Goal: Task Accomplishment & Management: Manage account settings

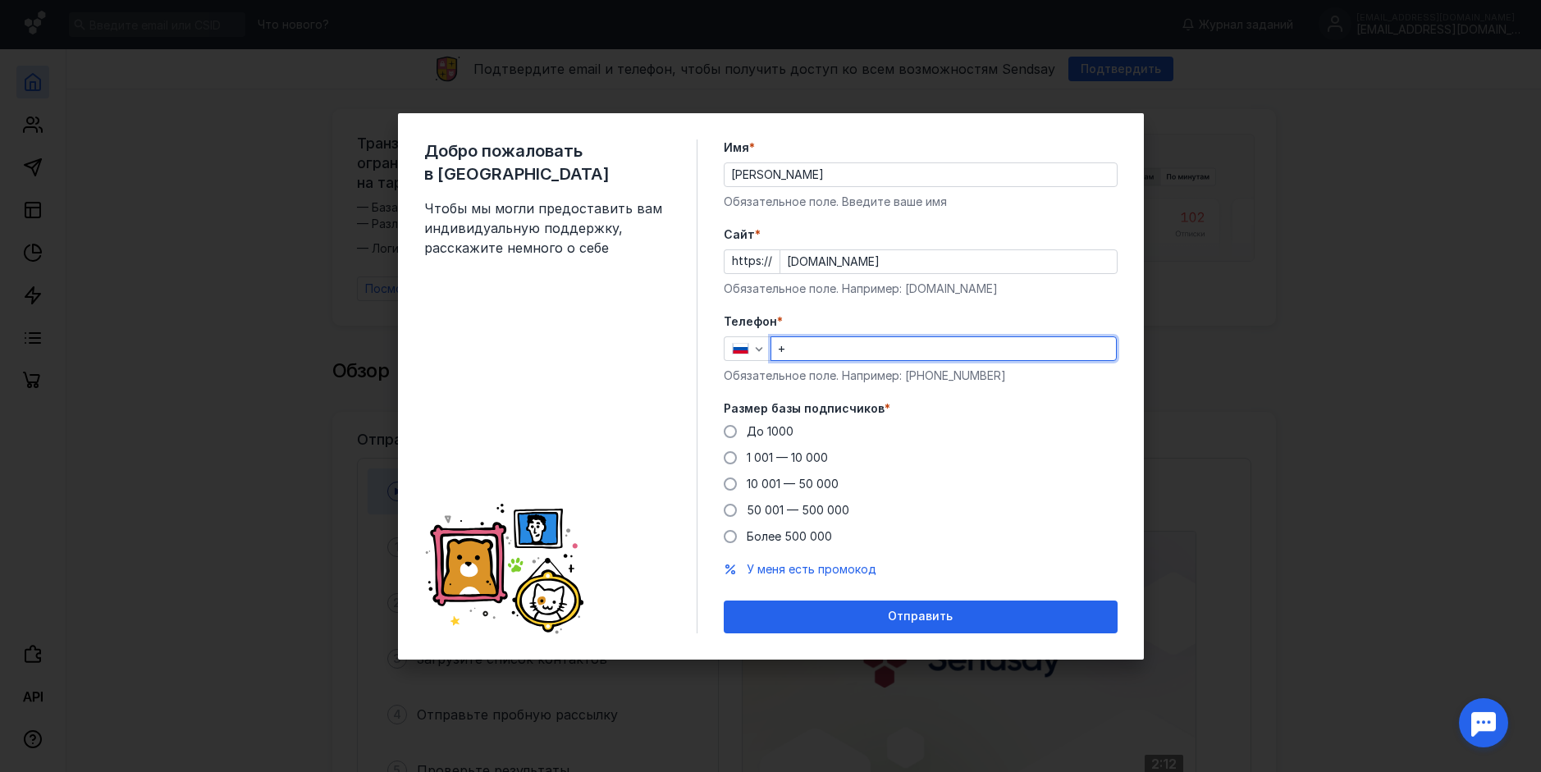
click at [832, 182] on input "[PERSON_NAME]" at bounding box center [921, 174] width 392 height 23
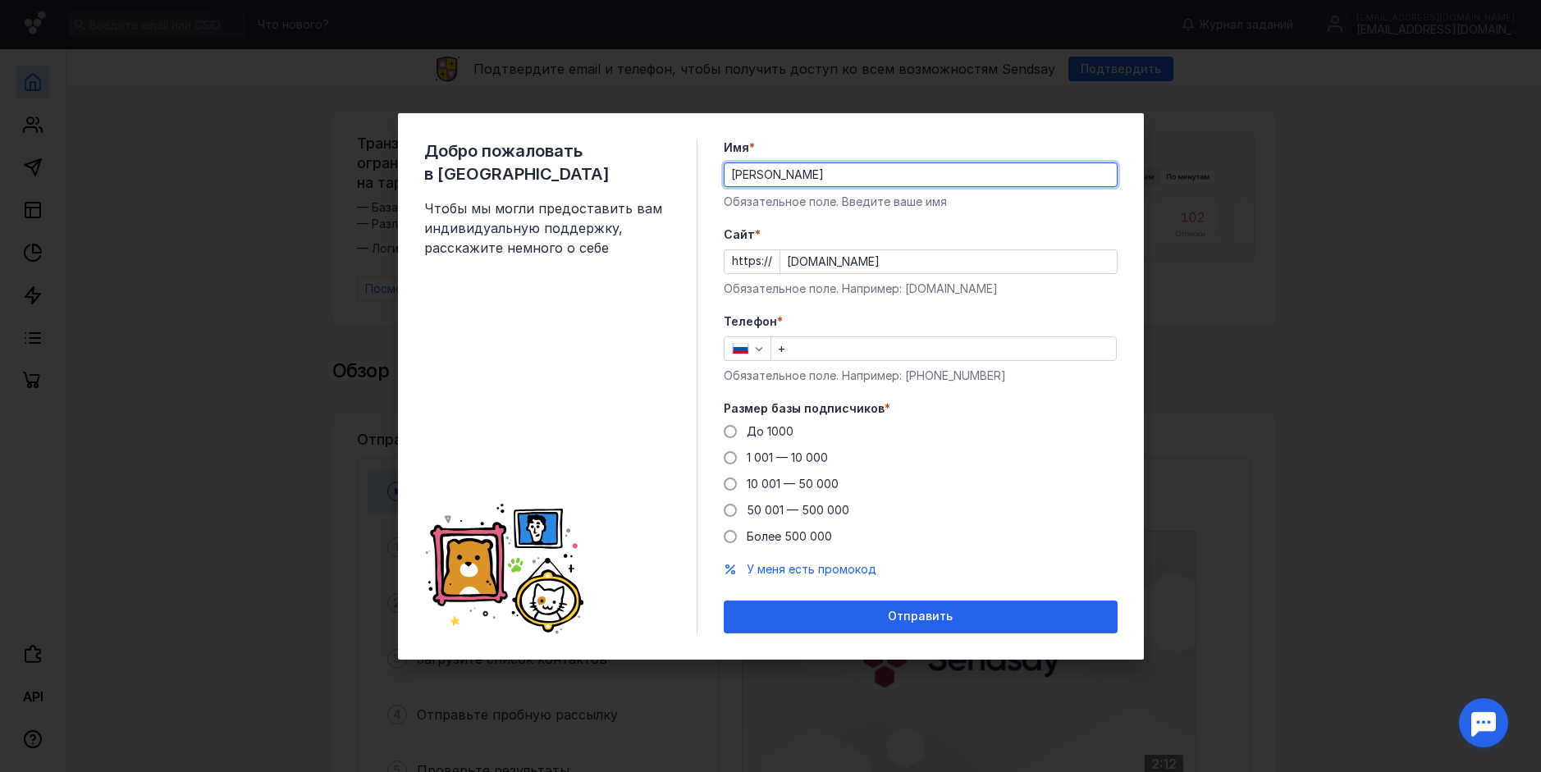
click at [850, 360] on div "+" at bounding box center [944, 349] width 346 height 25
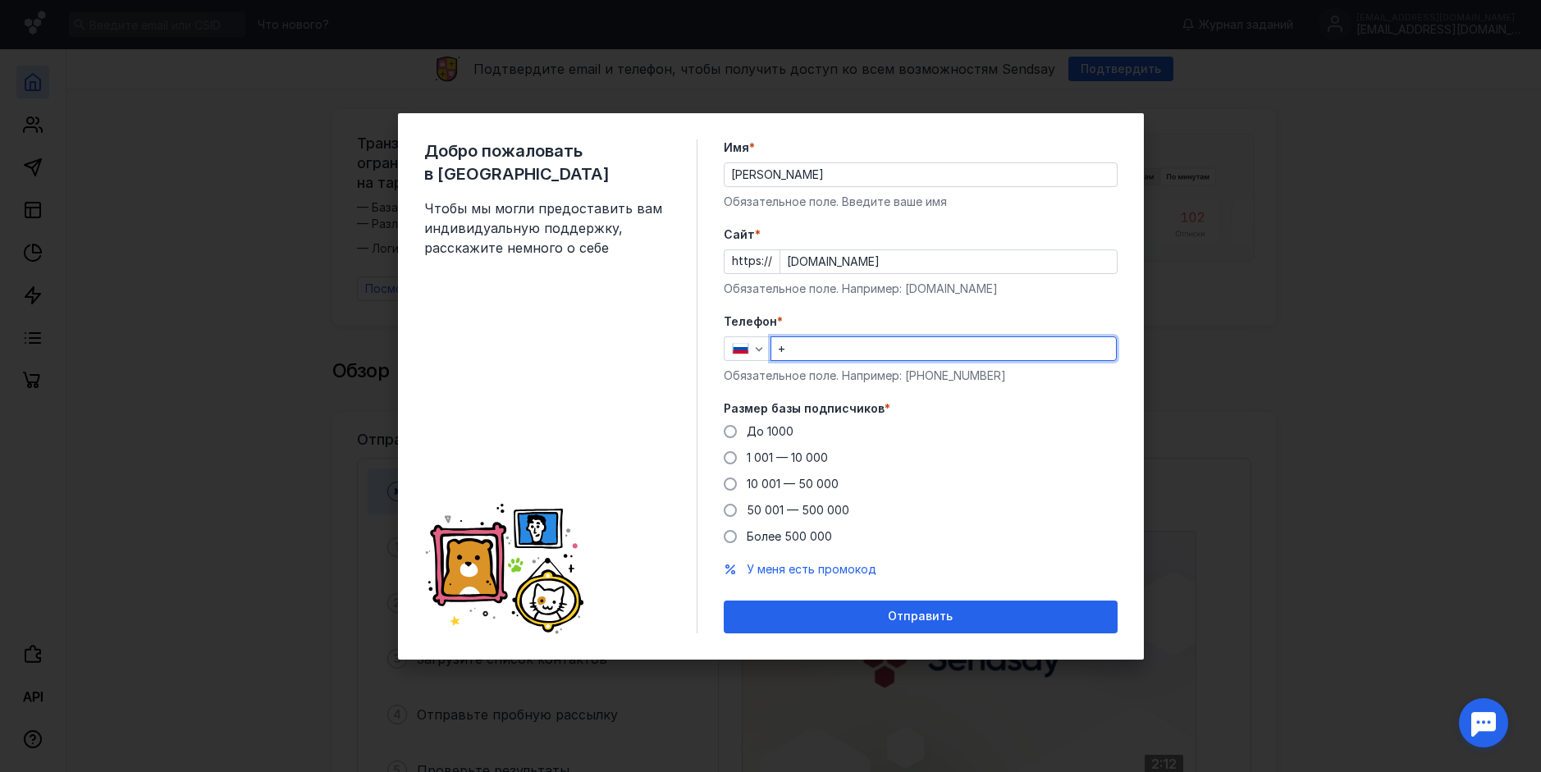
click at [886, 350] on input "+" at bounding box center [944, 348] width 345 height 23
click at [856, 360] on div "+" at bounding box center [944, 349] width 346 height 25
click at [859, 352] on input "+" at bounding box center [944, 348] width 345 height 23
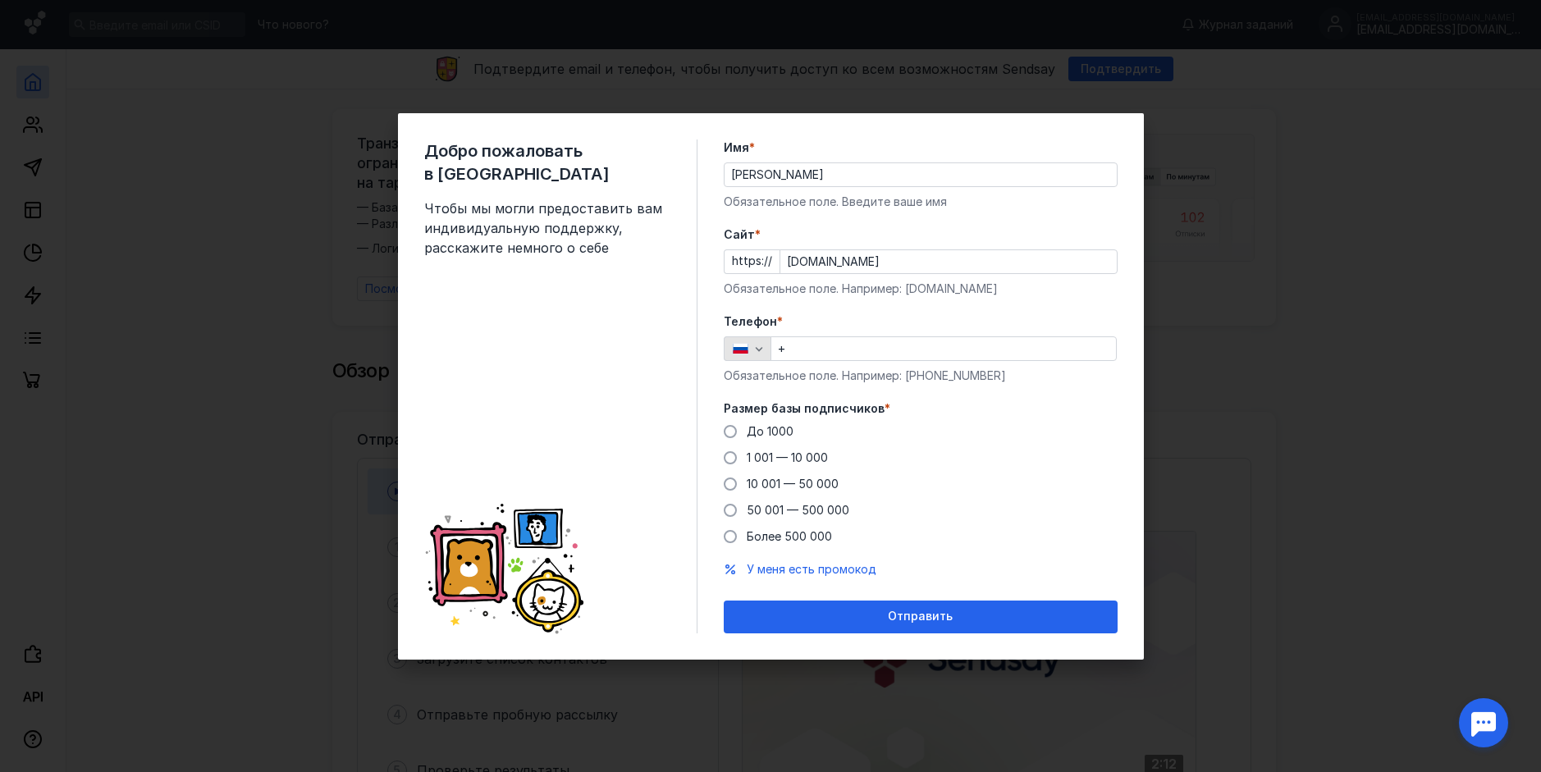
click at [758, 354] on icon "button" at bounding box center [759, 348] width 13 height 13
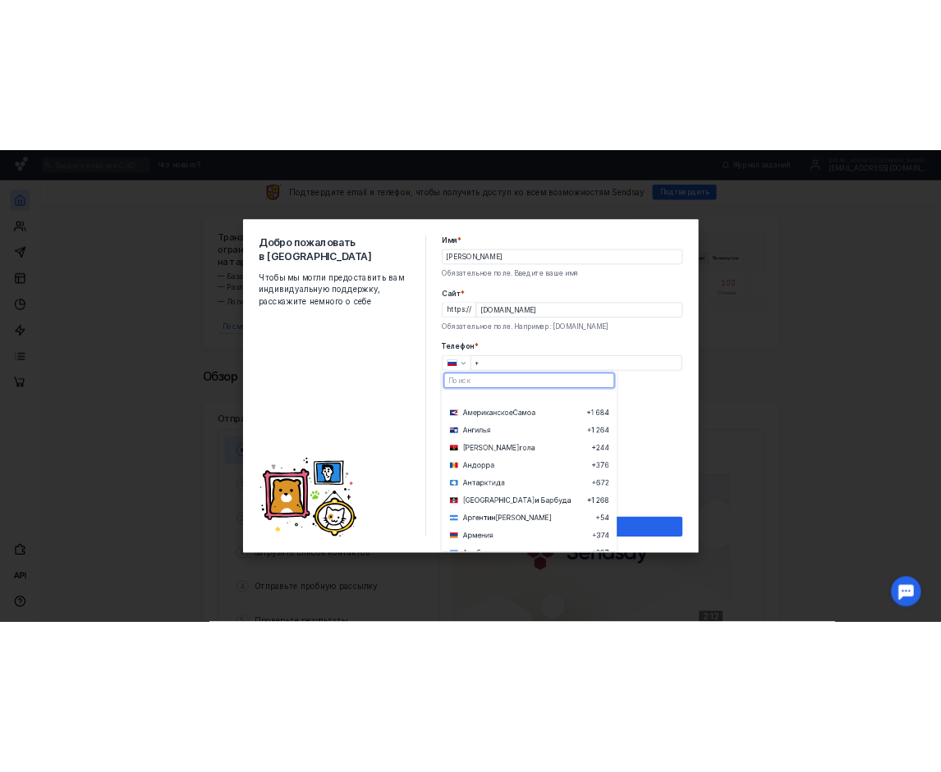
scroll to position [259, 0]
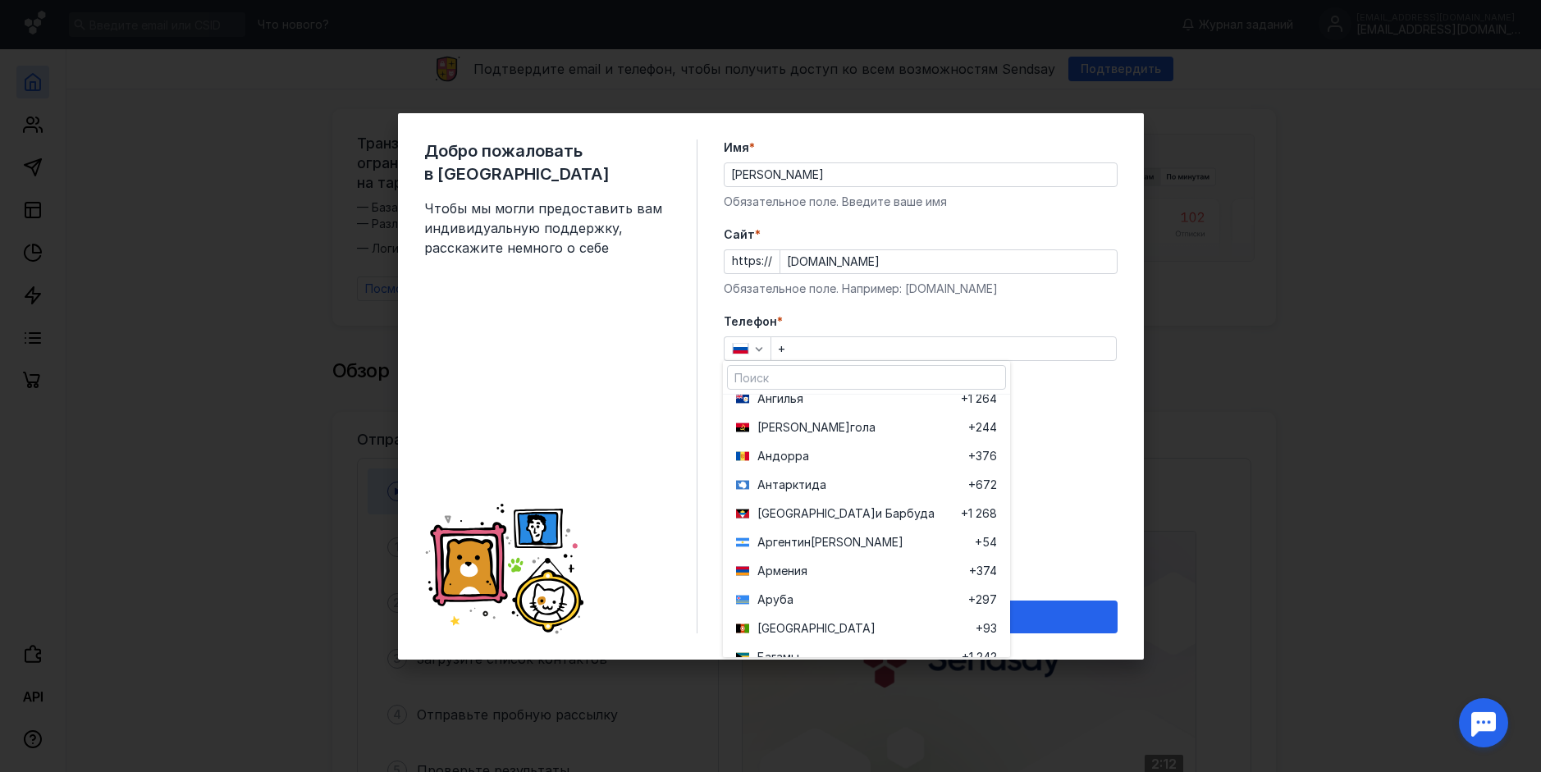
click at [835, 319] on label "Телефон *" at bounding box center [921, 322] width 394 height 16
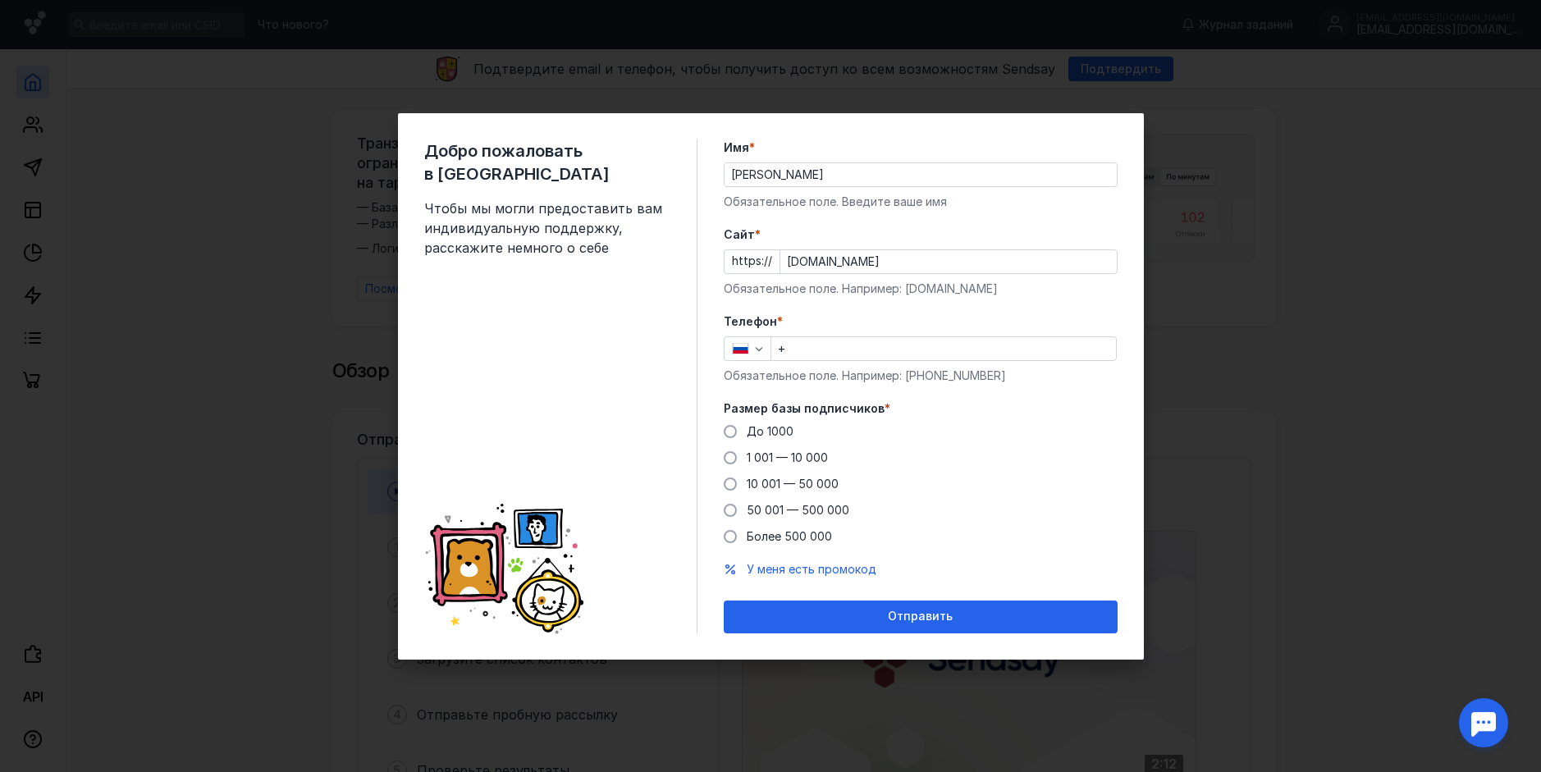
click at [818, 350] on input "+" at bounding box center [944, 348] width 345 height 23
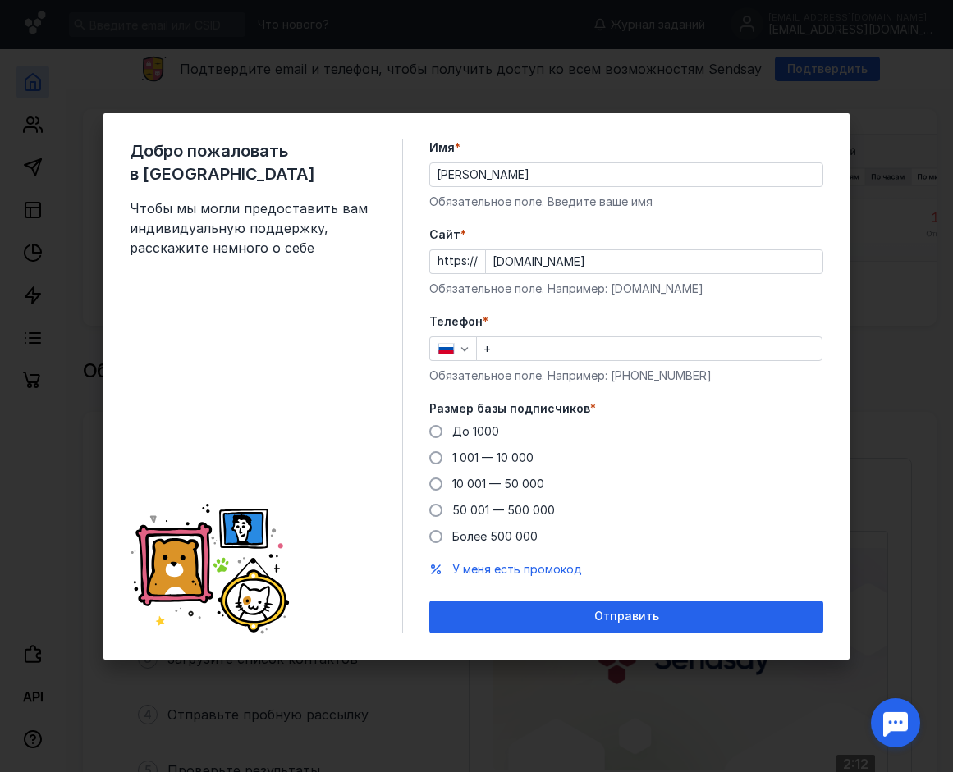
click at [566, 346] on input "+" at bounding box center [649, 348] width 345 height 23
paste input "[PHONE_NUMBER]"
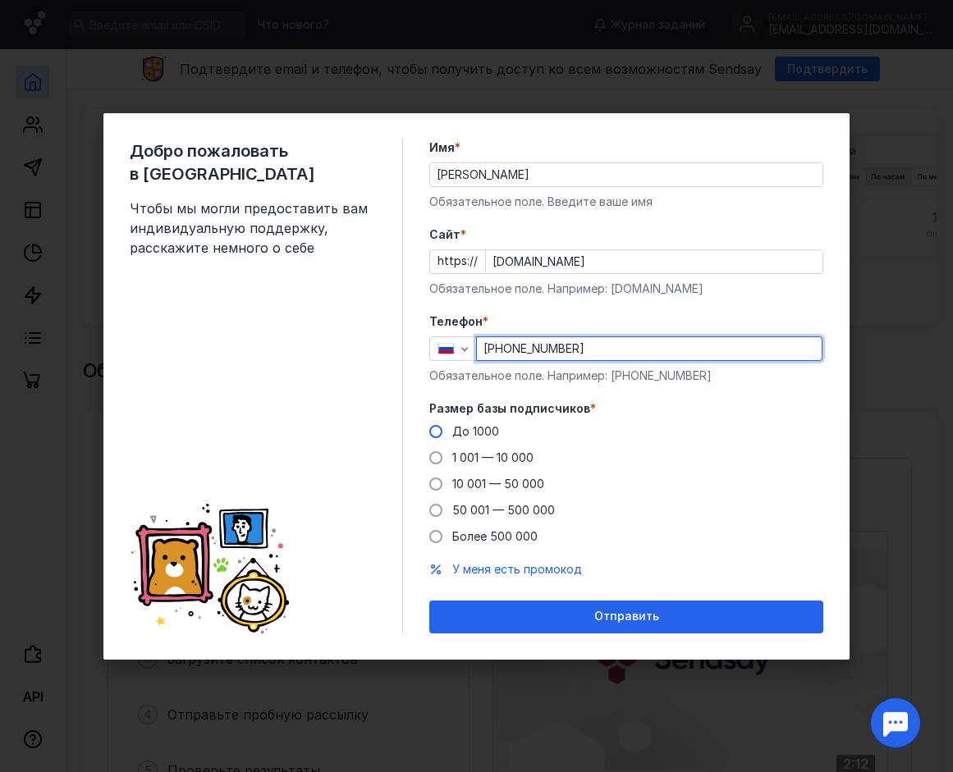
type input "[PHONE_NUMBER]"
click at [438, 429] on span at bounding box center [435, 431] width 13 height 13
click at [0, 0] on input "До 1000" at bounding box center [0, 0] width 0 height 0
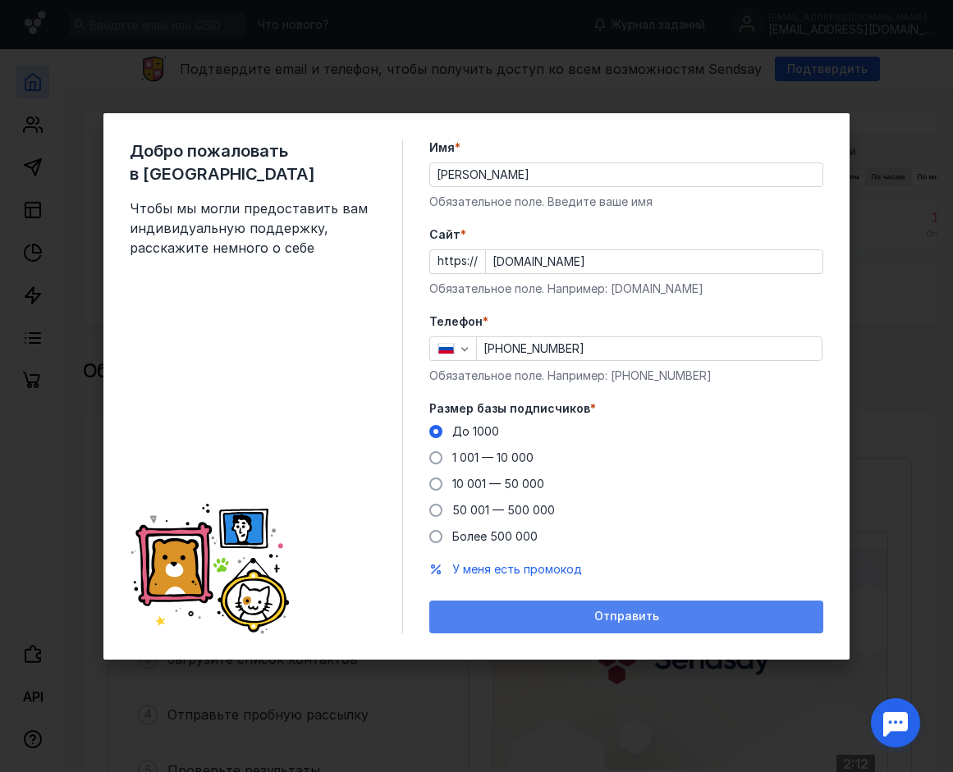
click at [570, 628] on div "Отправить" at bounding box center [626, 617] width 394 height 33
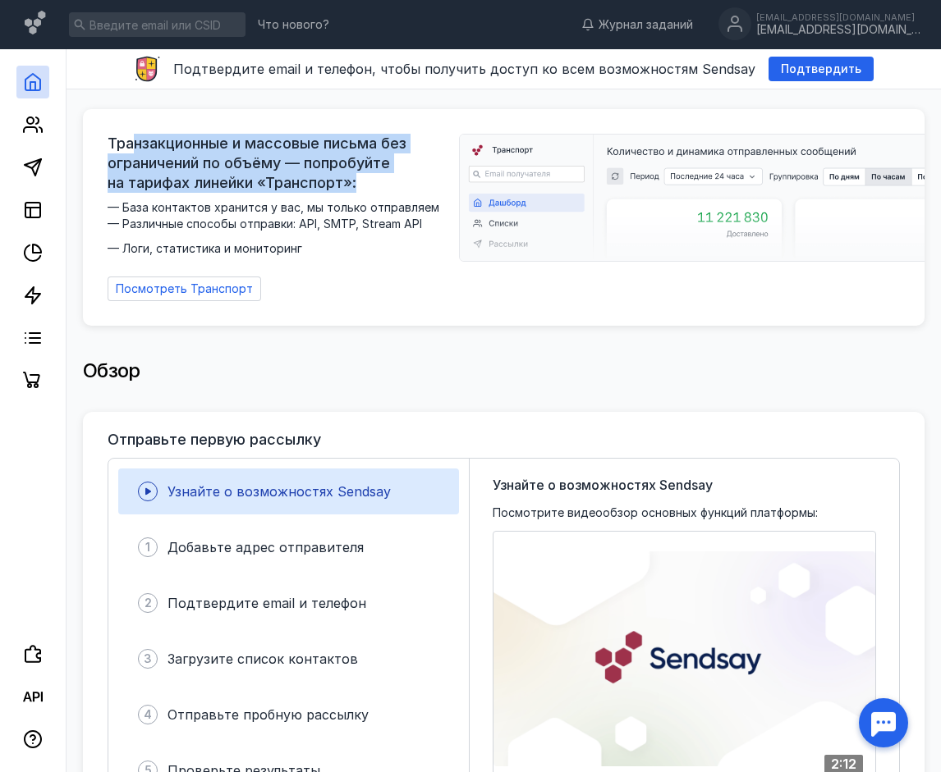
drag, startPoint x: 131, startPoint y: 144, endPoint x: 361, endPoint y: 183, distance: 234.0
click at [361, 183] on span "Транзакционные и массовые письма без ограничений по объёму — попробуйте на тари…" at bounding box center [278, 163] width 341 height 59
drag, startPoint x: 370, startPoint y: 185, endPoint x: 96, endPoint y: 140, distance: 277.7
click at [96, 140] on div "Транзакционные и массовые письма без ограничений по объёму — попробуйте на тари…" at bounding box center [503, 217] width 841 height 217
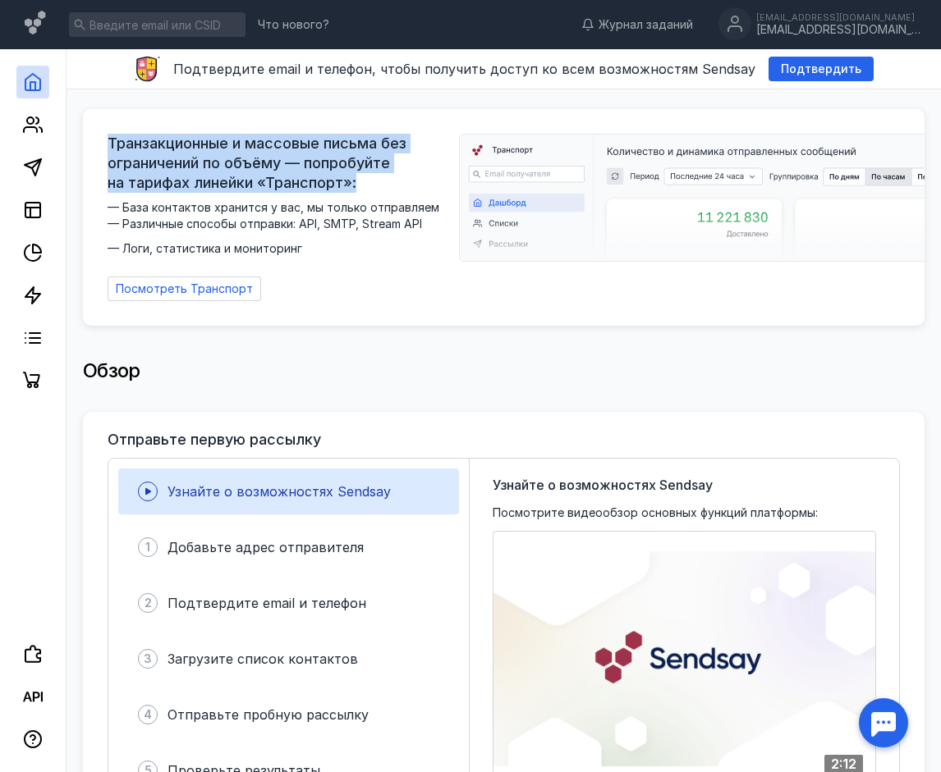
click at [281, 173] on span "Транзакционные и массовые письма без ограничений по объёму — попробуйте на тари…" at bounding box center [278, 163] width 341 height 59
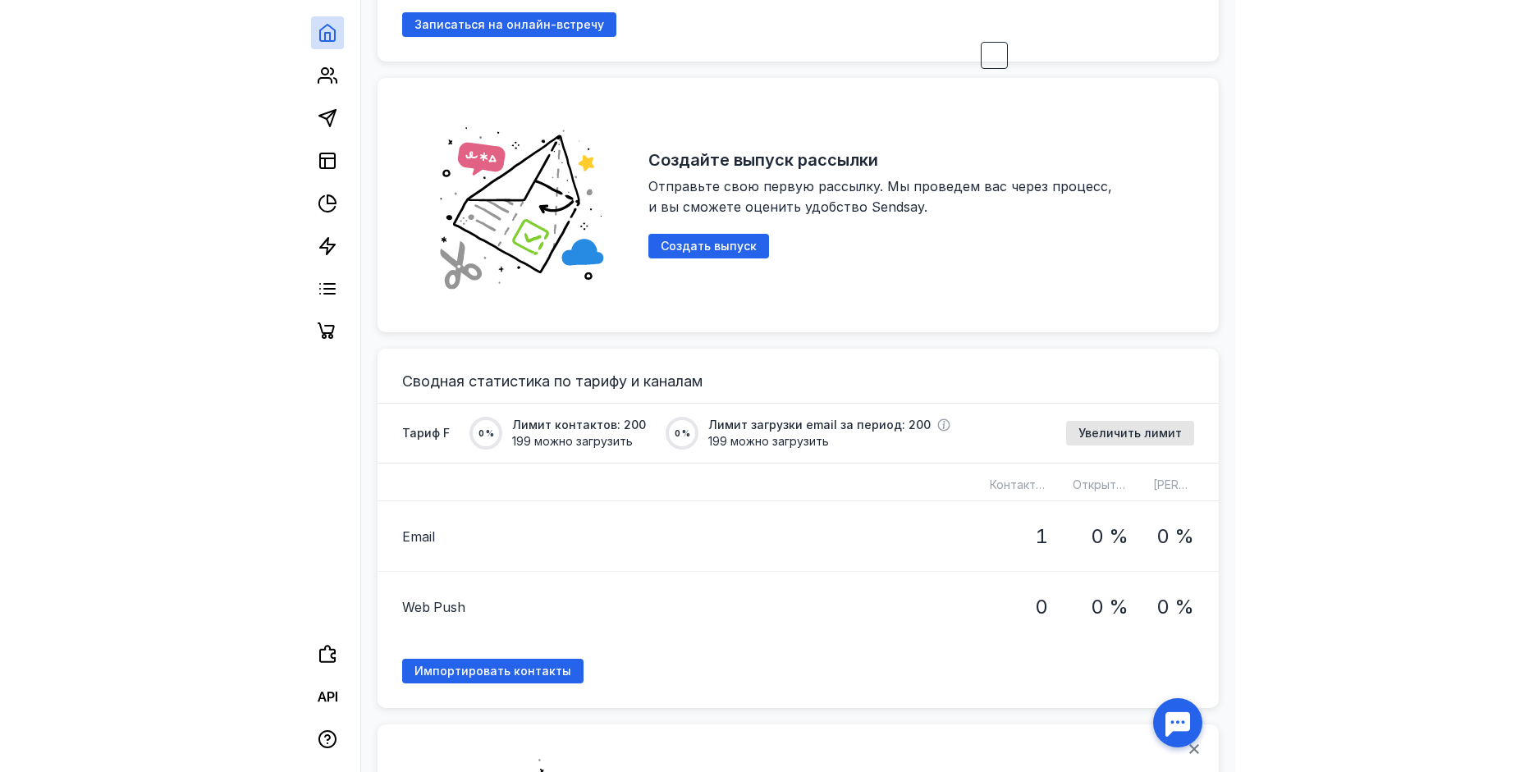
scroll to position [0, 0]
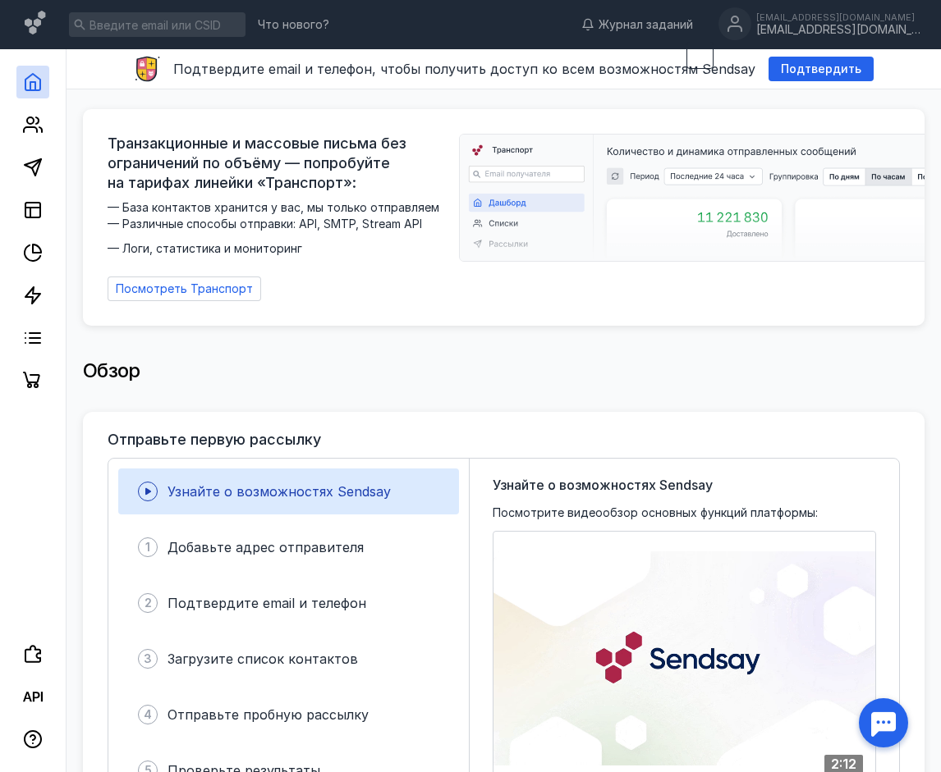
drag, startPoint x: 699, startPoint y: 209, endPoint x: 673, endPoint y: 88, distance: 124.3
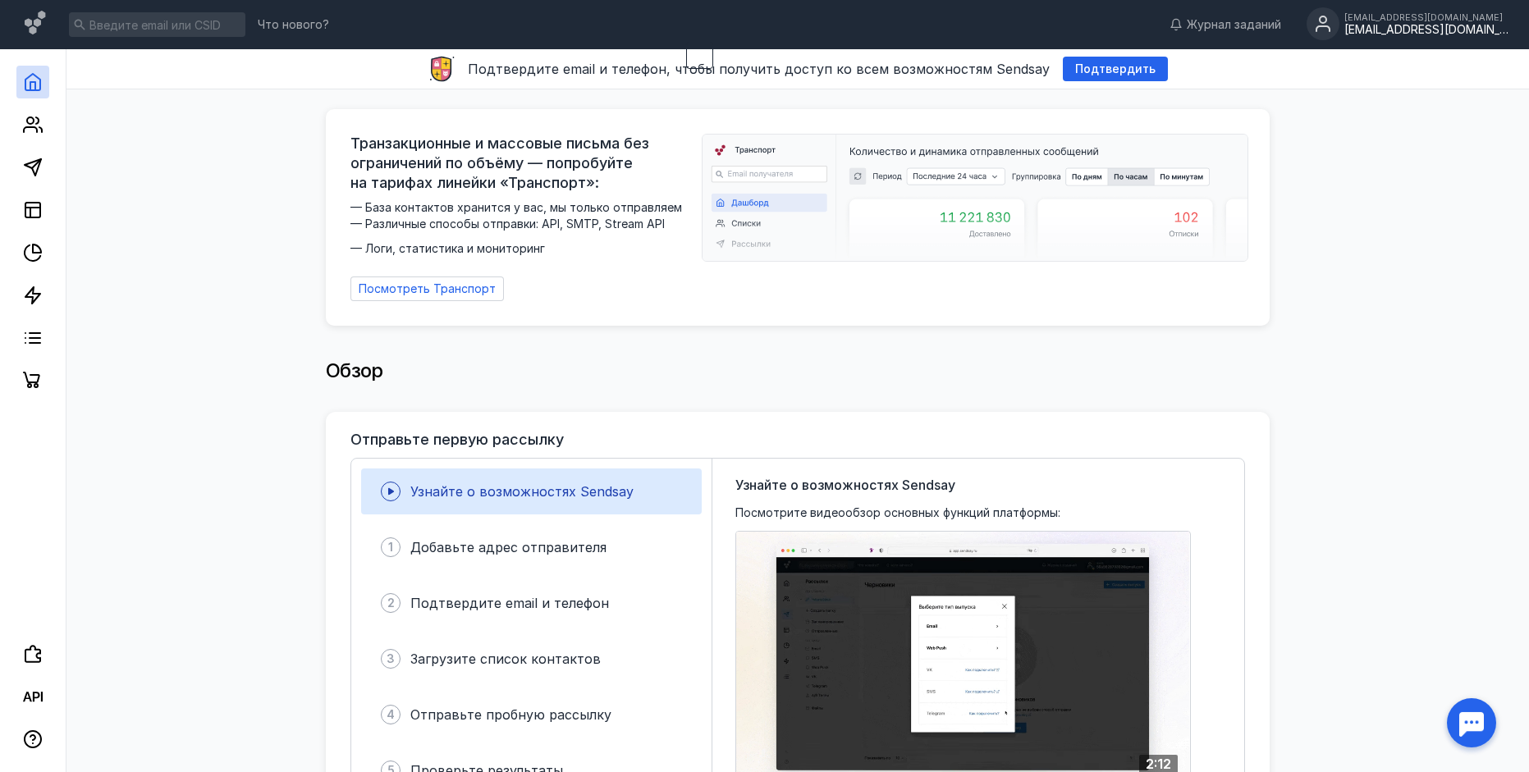
click at [1397, 25] on div "[EMAIL_ADDRESS][DOMAIN_NAME]" at bounding box center [1427, 30] width 164 height 14
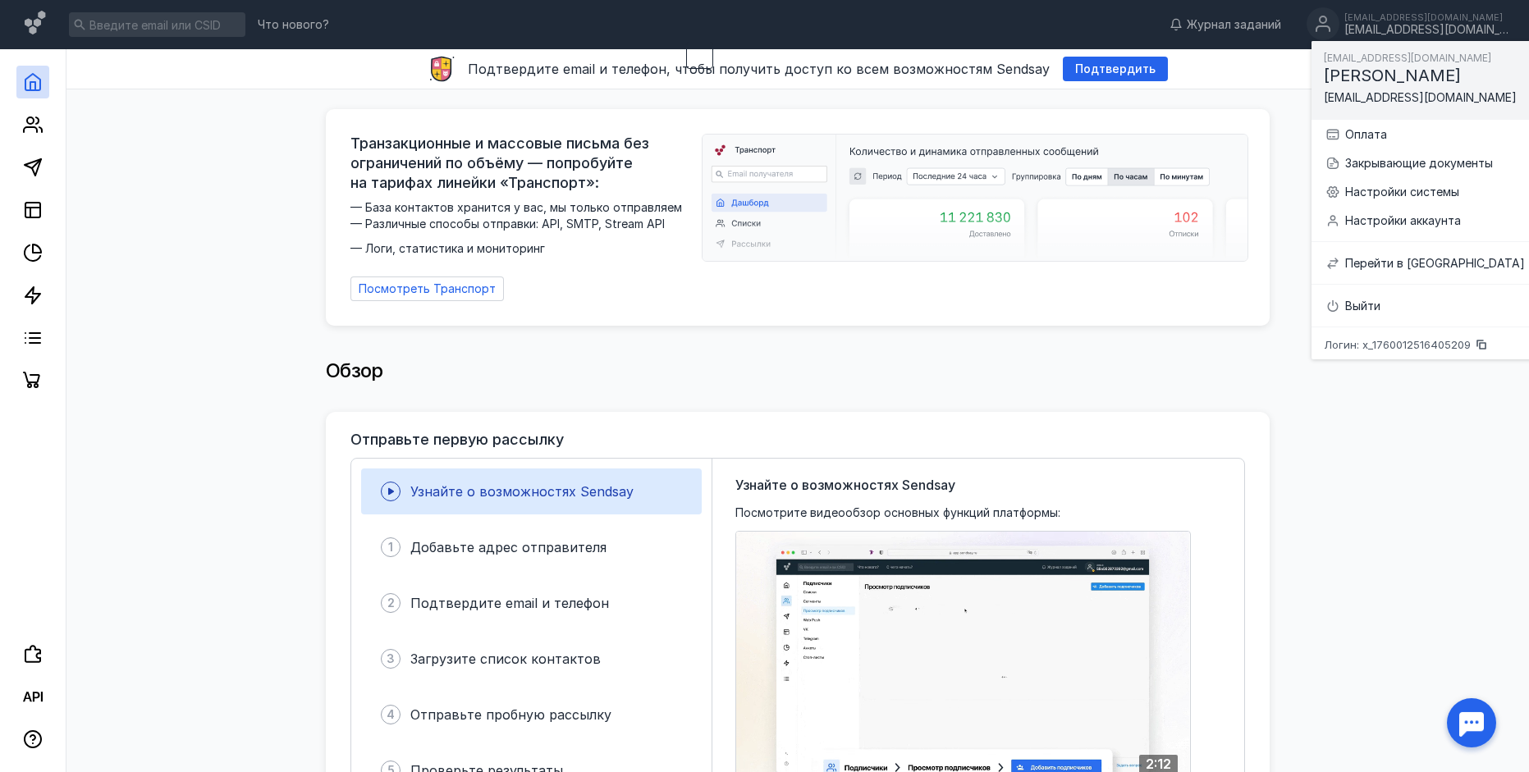
click at [1241, 370] on div "Обзор" at bounding box center [798, 371] width 944 height 33
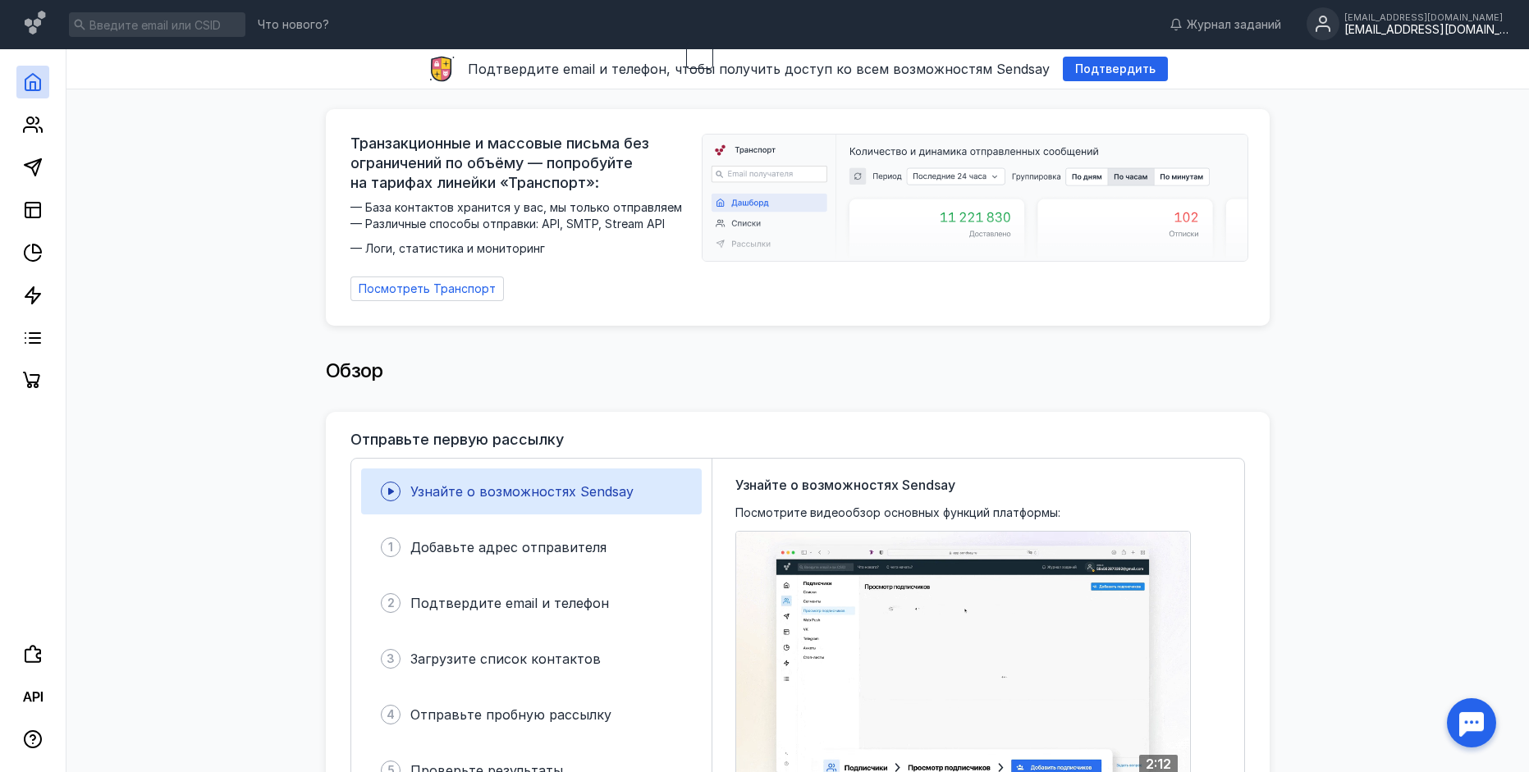
click at [1420, 26] on div "[EMAIL_ADDRESS][DOMAIN_NAME]" at bounding box center [1427, 30] width 164 height 14
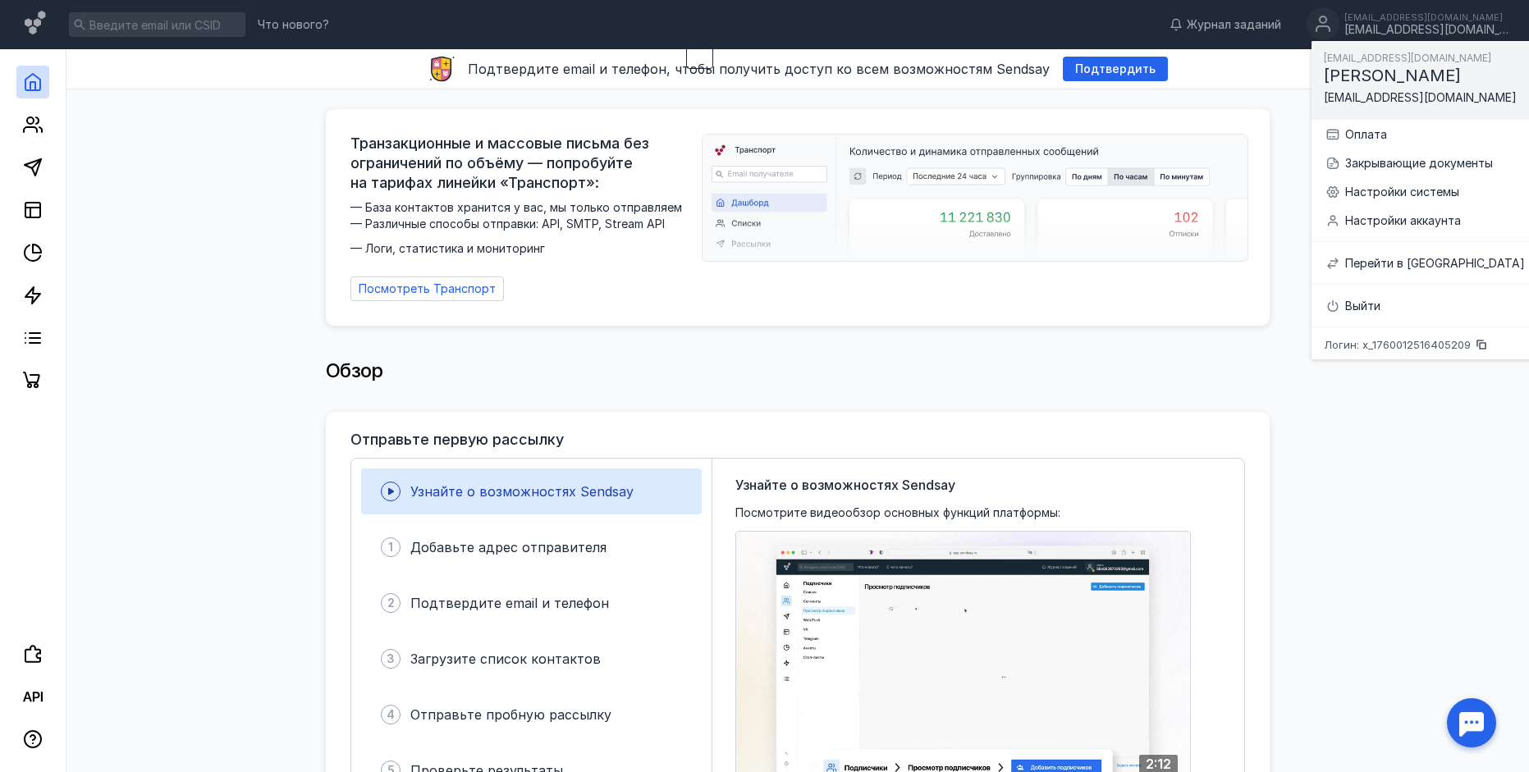
drag, startPoint x: 1179, startPoint y: 358, endPoint x: 1146, endPoint y: 347, distance: 34.5
click at [1178, 358] on div "Обзор" at bounding box center [798, 371] width 944 height 33
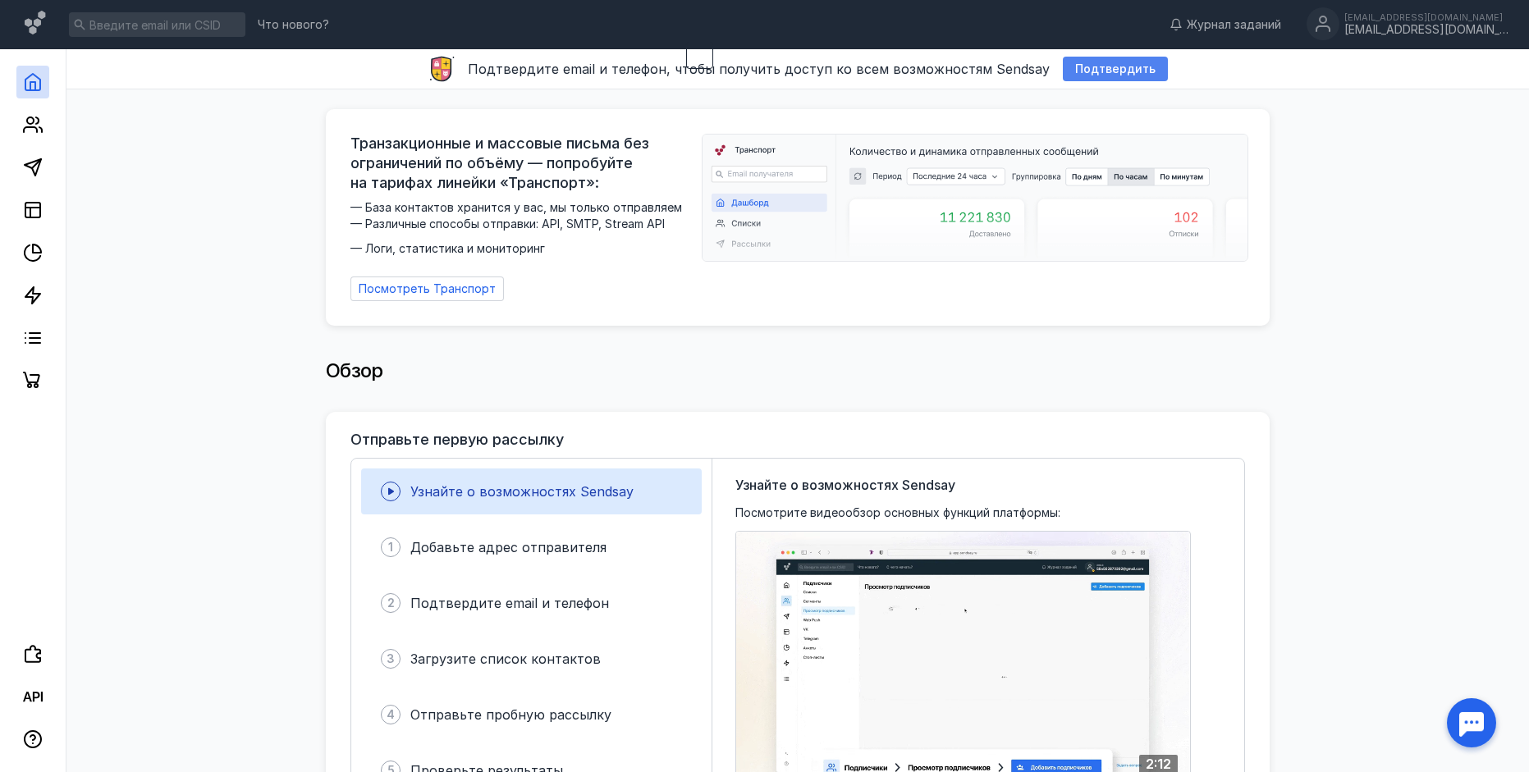
click at [1083, 73] on span "Подтвердить" at bounding box center [1115, 69] width 80 height 14
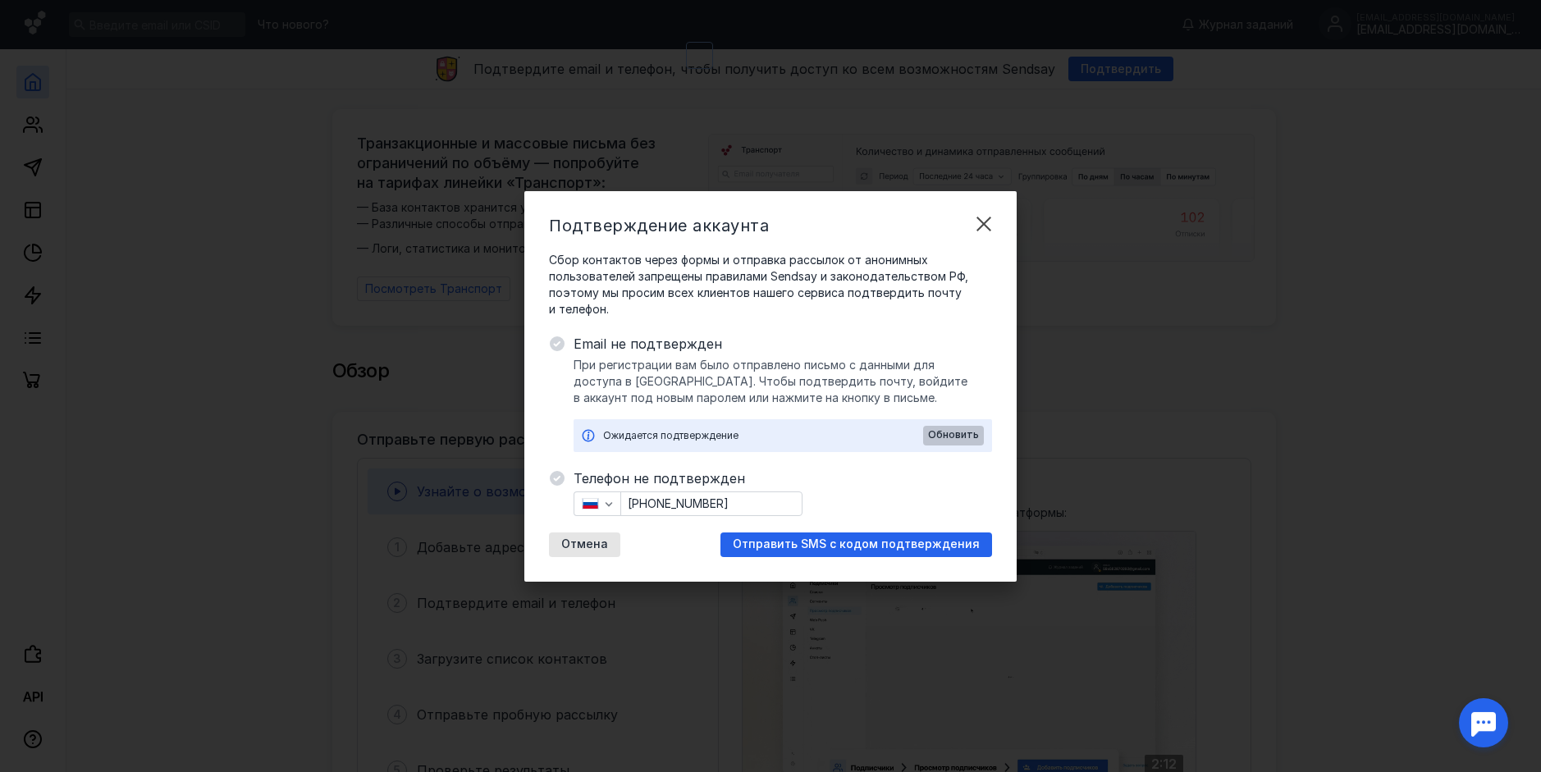
click at [964, 437] on span "Обновить" at bounding box center [953, 434] width 51 height 11
click at [819, 547] on span "Отправить SMS с кодом подтверждения" at bounding box center [856, 545] width 247 height 14
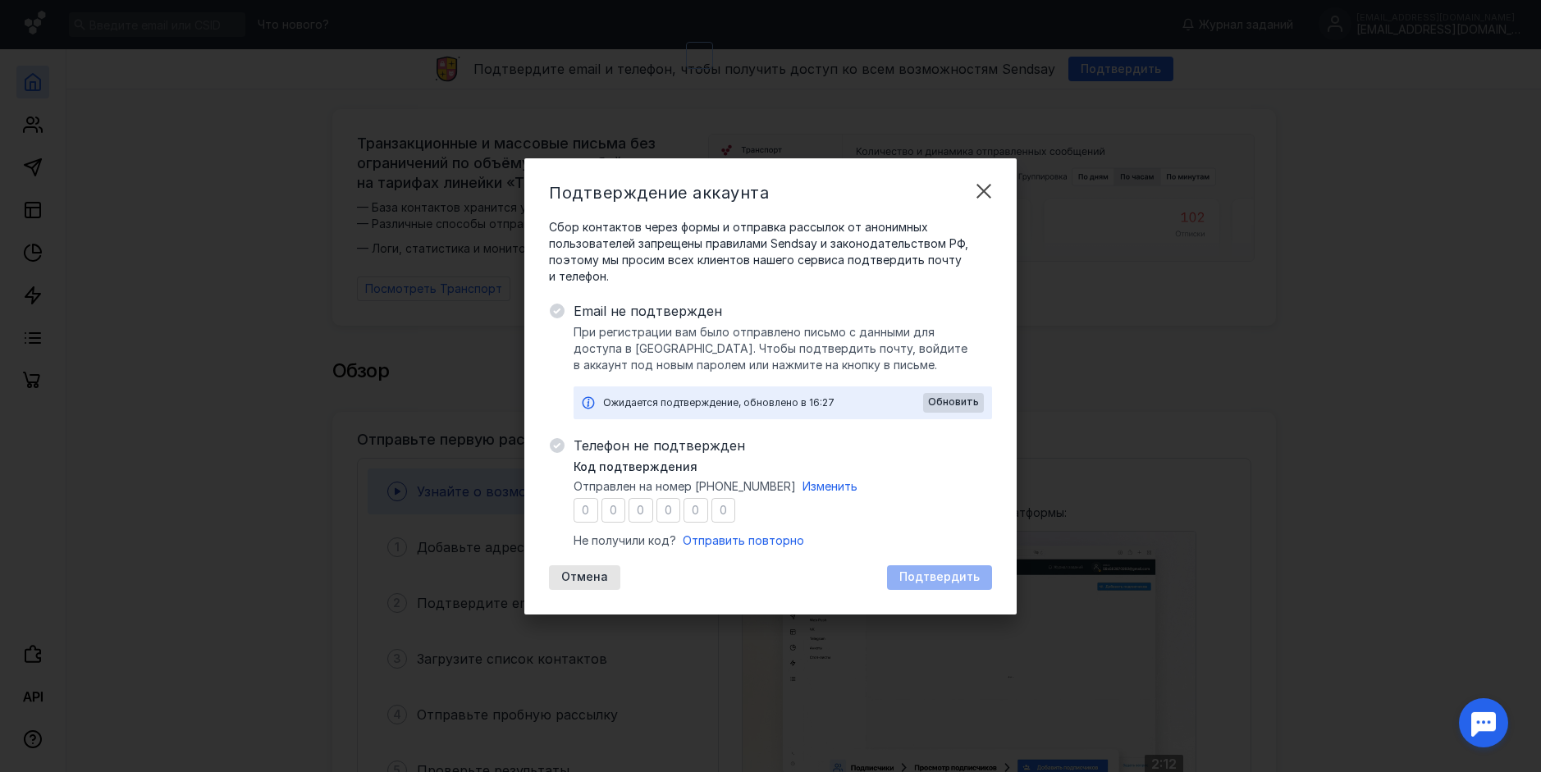
type input "4"
type input "2"
type input "9"
type input "2"
type input "5"
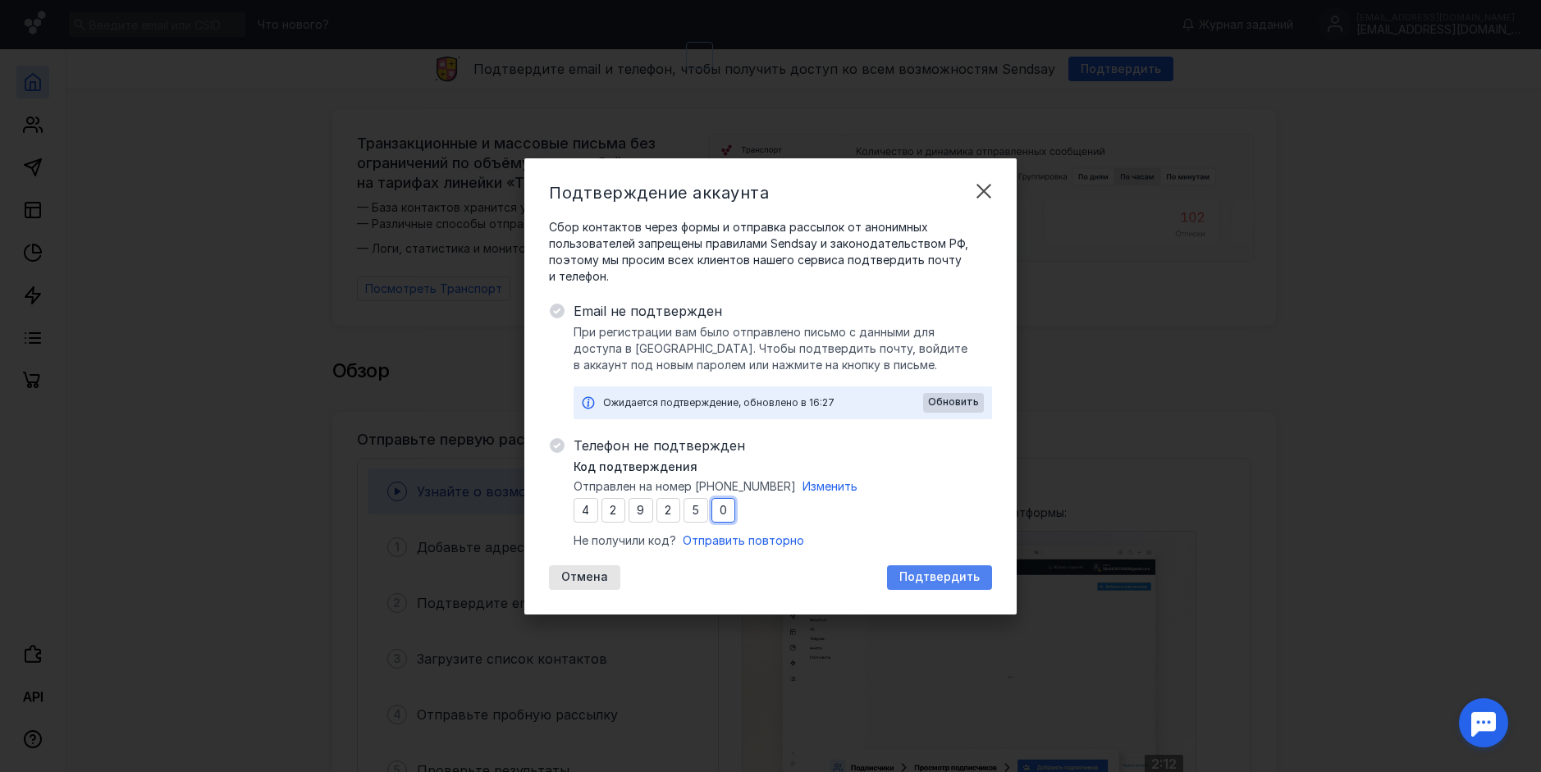
type input "0"
click at [939, 578] on span "Подтвердить" at bounding box center [940, 577] width 80 height 14
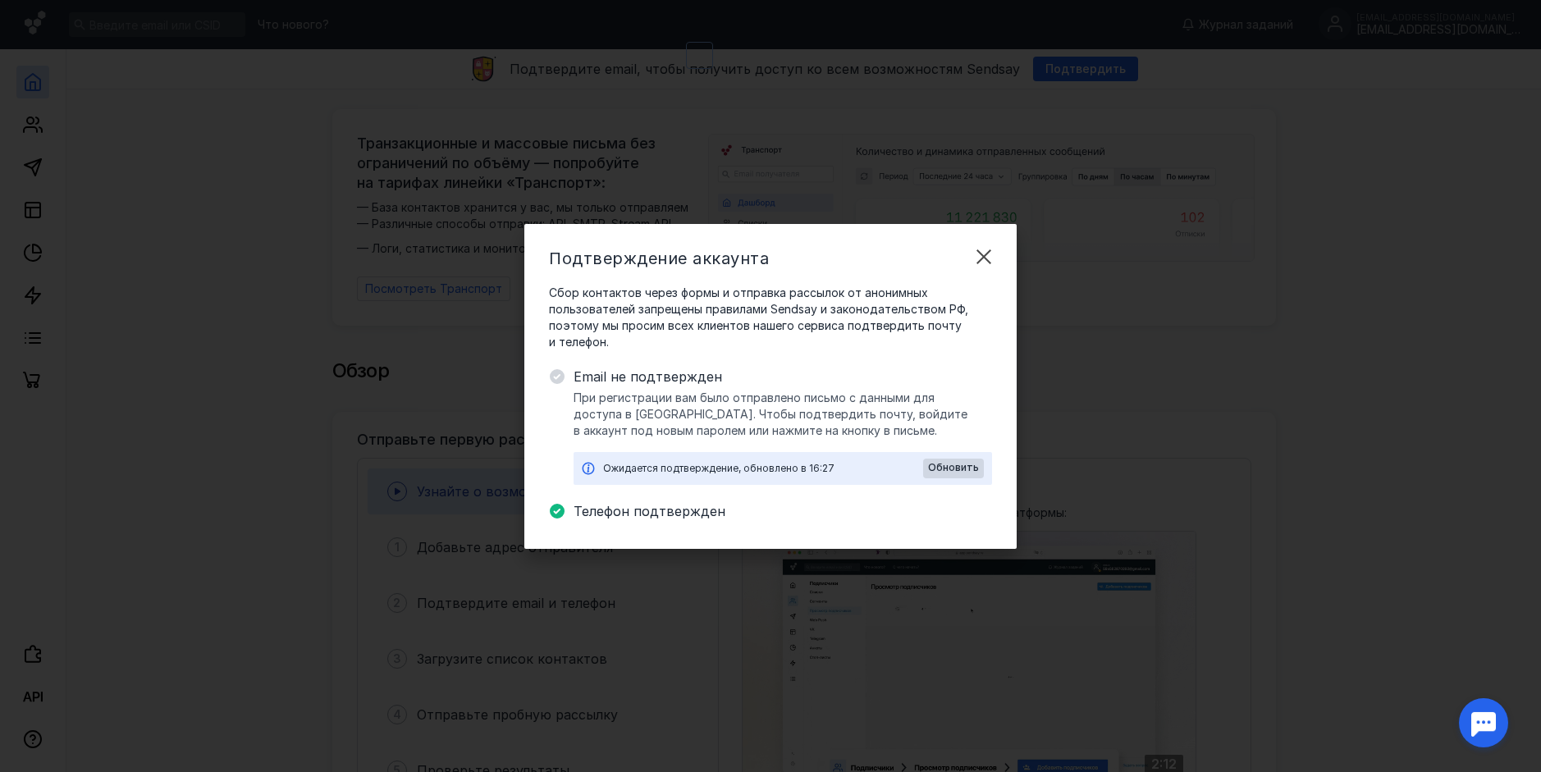
drag, startPoint x: 391, startPoint y: 384, endPoint x: 408, endPoint y: 390, distance: 18.2
click at [391, 384] on div "Подтверждение аккаунта Сбор контактов через формы и отправка рассылок от аноним…" at bounding box center [770, 386] width 1541 height 772
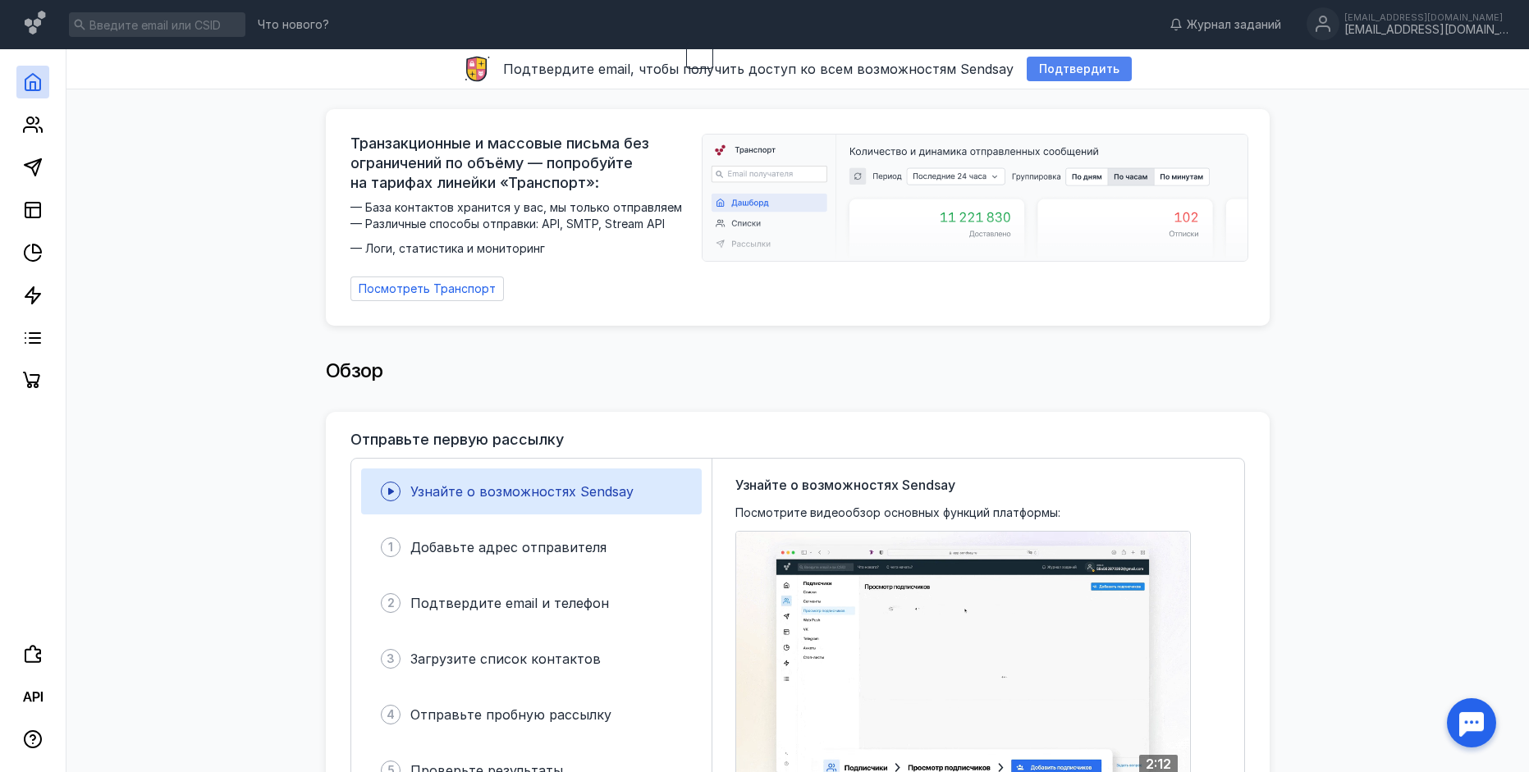
click at [1047, 70] on span "Подтвердить" at bounding box center [1079, 69] width 80 height 14
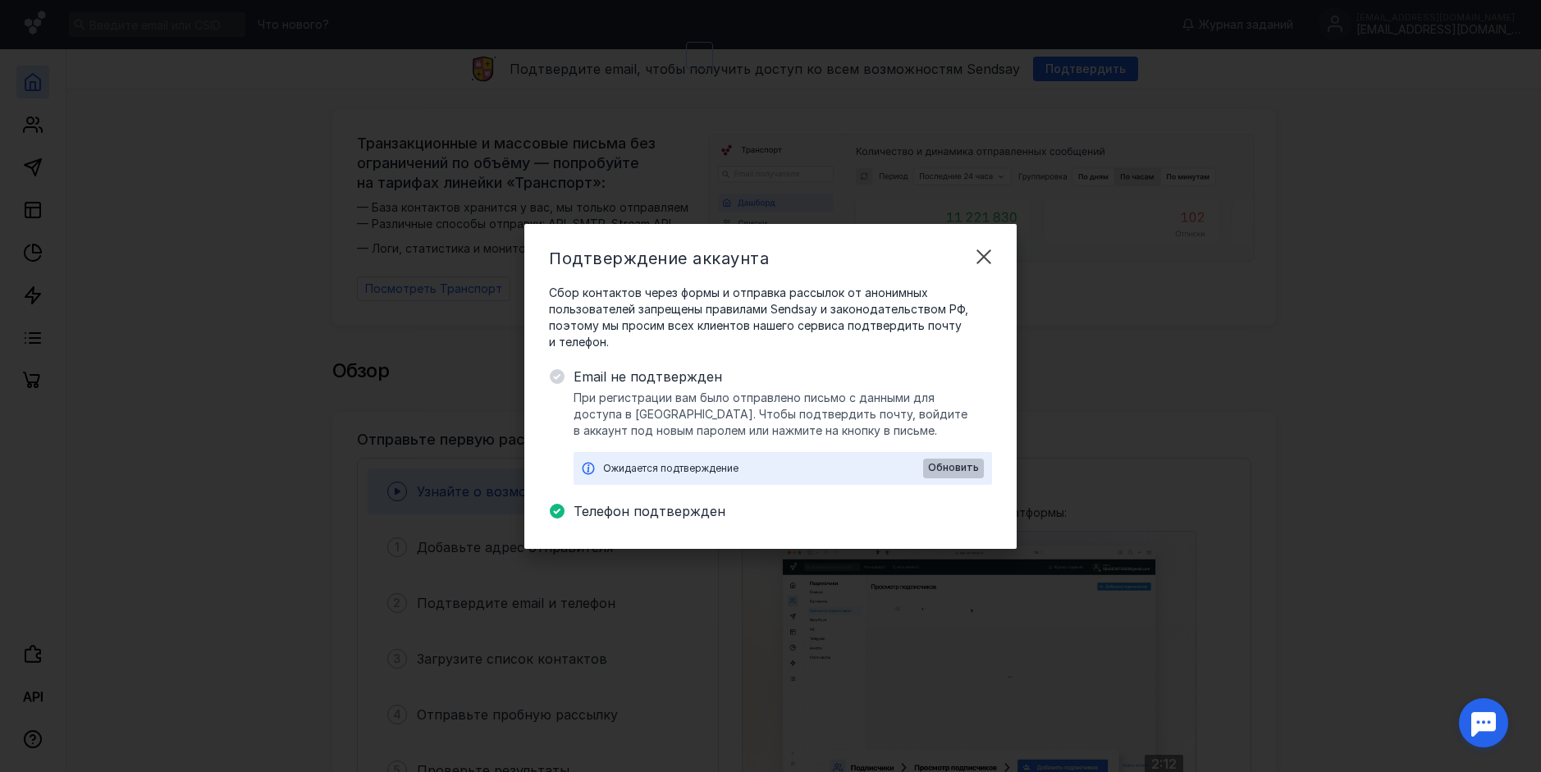
click at [964, 474] on div "Обновить" at bounding box center [953, 469] width 61 height 20
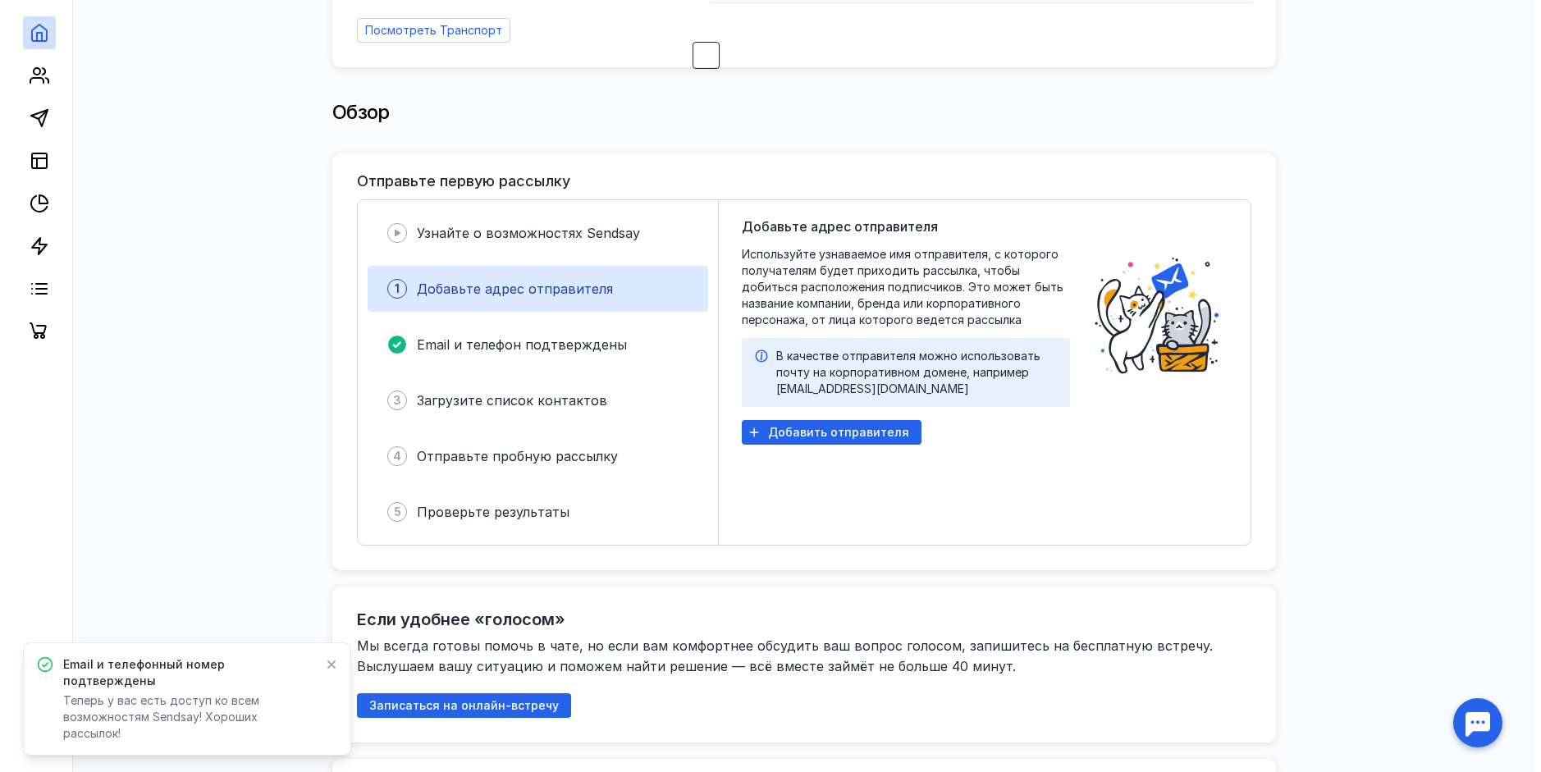
scroll to position [328, 0]
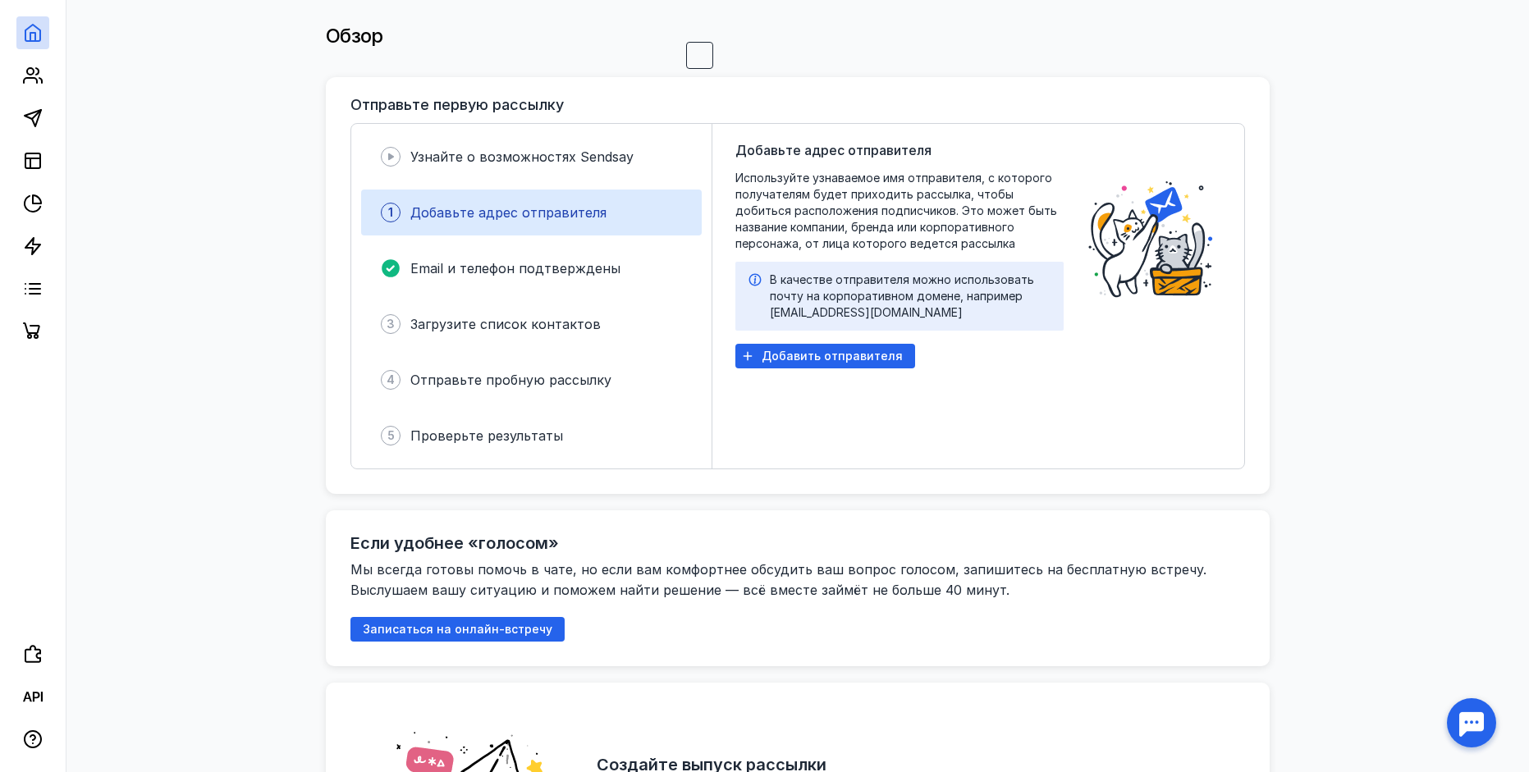
click at [632, 209] on div "1 Добавьте адрес отправителя" at bounding box center [531, 213] width 341 height 46
click at [880, 350] on span "Добавить отправителя" at bounding box center [832, 357] width 141 height 14
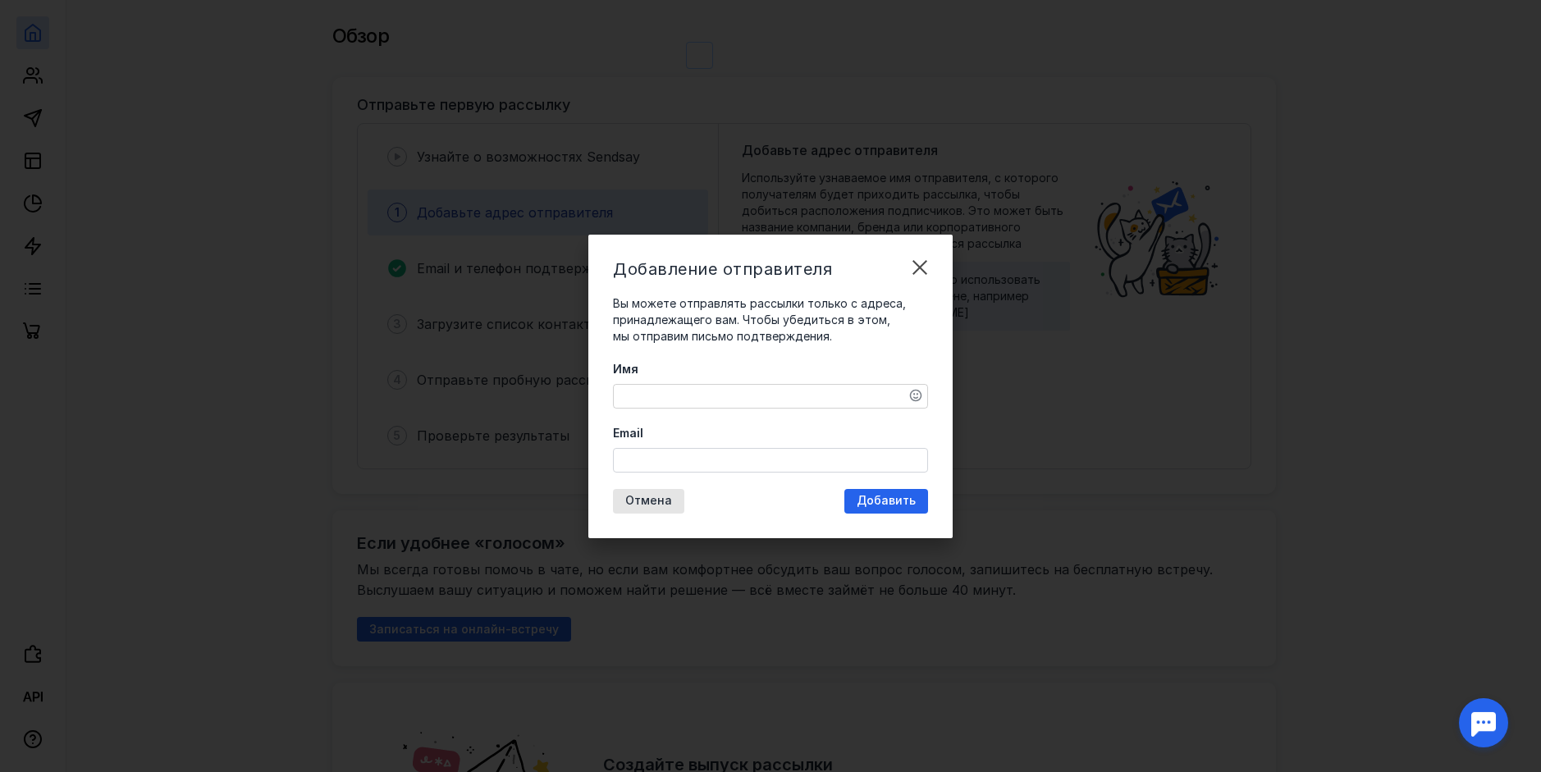
click at [696, 393] on textarea "Имя" at bounding box center [771, 396] width 314 height 23
click at [825, 396] on textarea "Имя" at bounding box center [771, 396] width 314 height 23
type textarea "[PERSON_NAME]"
click at [762, 465] on input "Email" at bounding box center [771, 460] width 314 height 23
type input "ш"
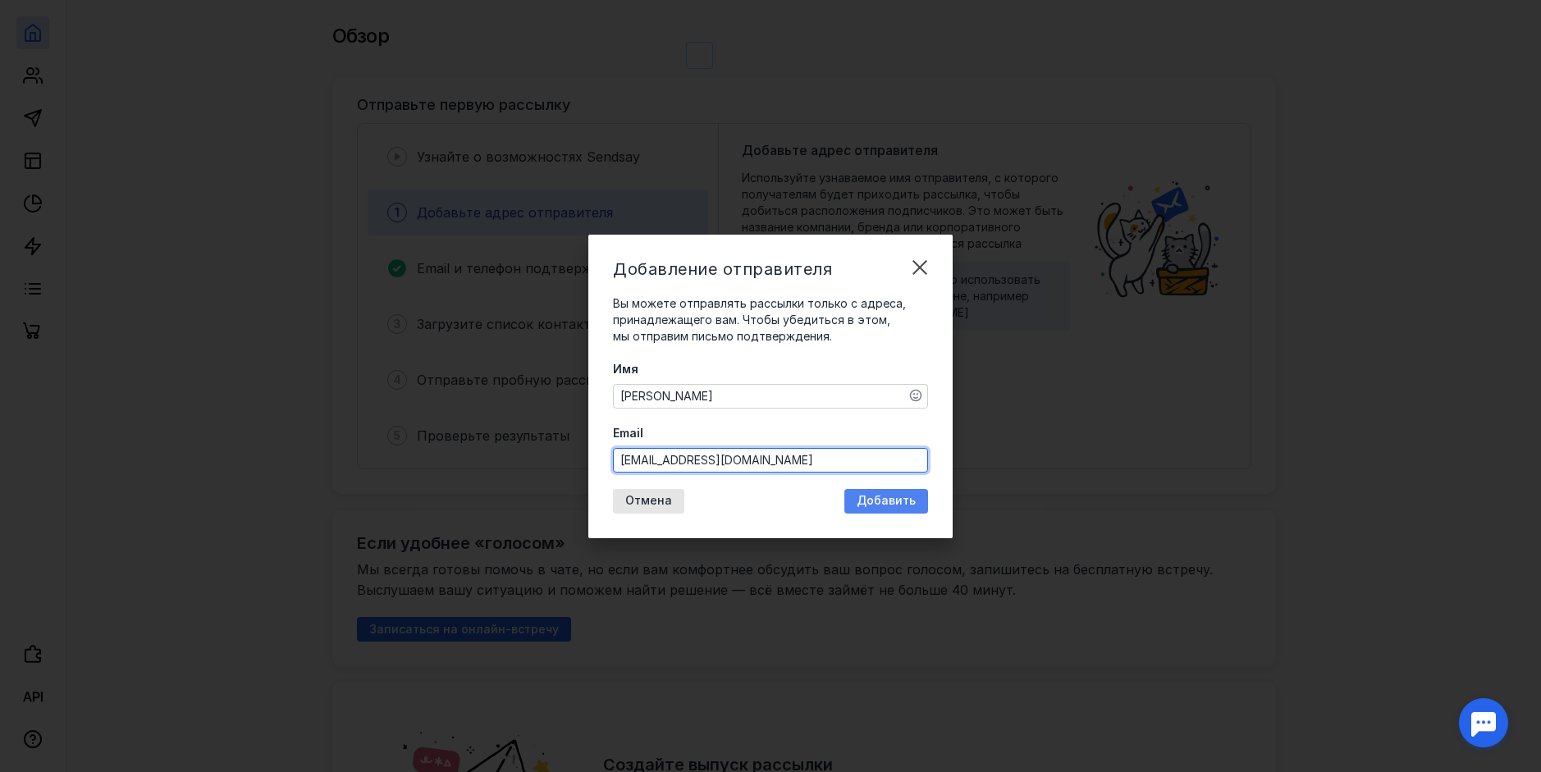
type input "[EMAIL_ADDRESS][DOMAIN_NAME]"
click at [896, 498] on span "Добавить" at bounding box center [886, 501] width 59 height 14
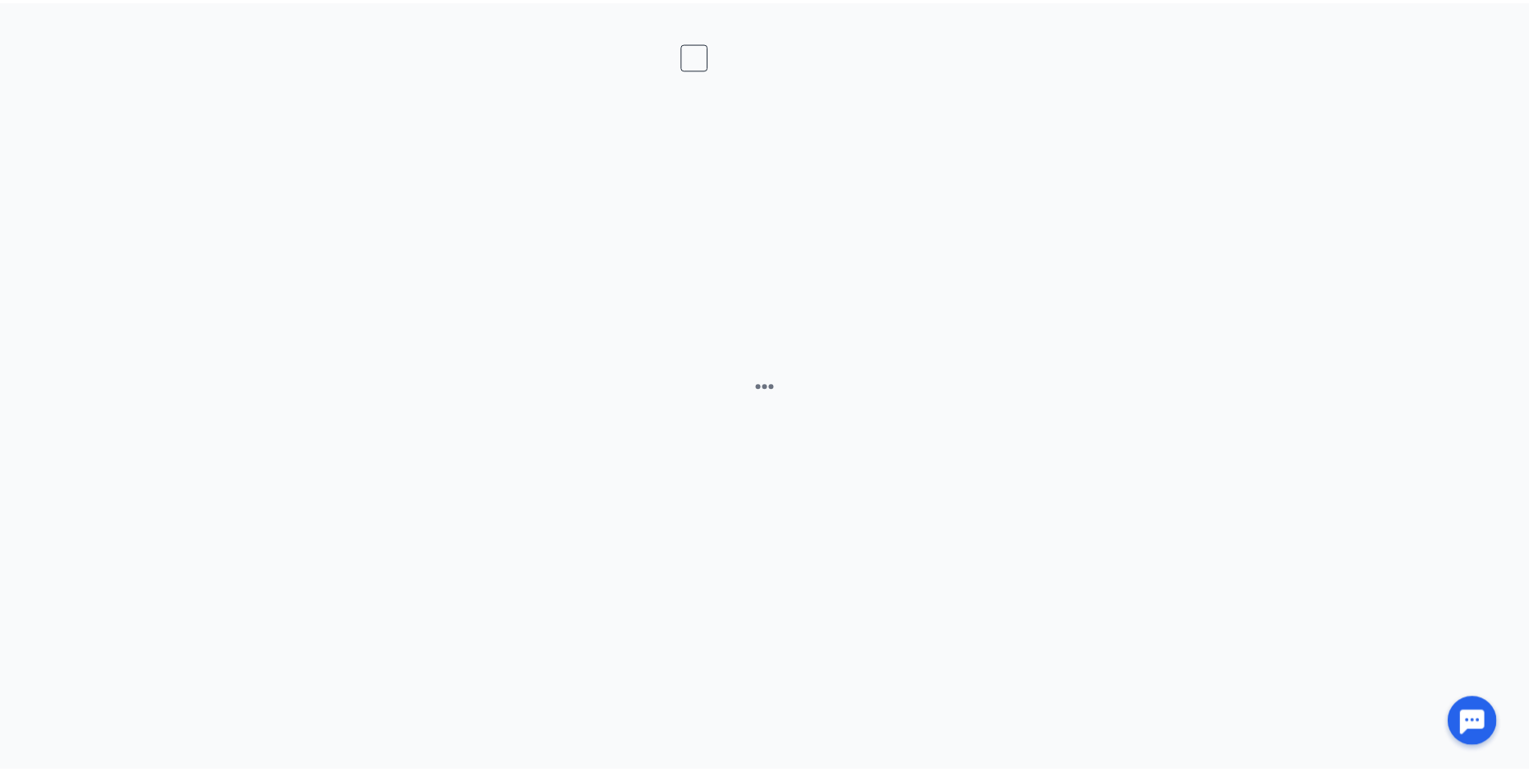
scroll to position [0, 0]
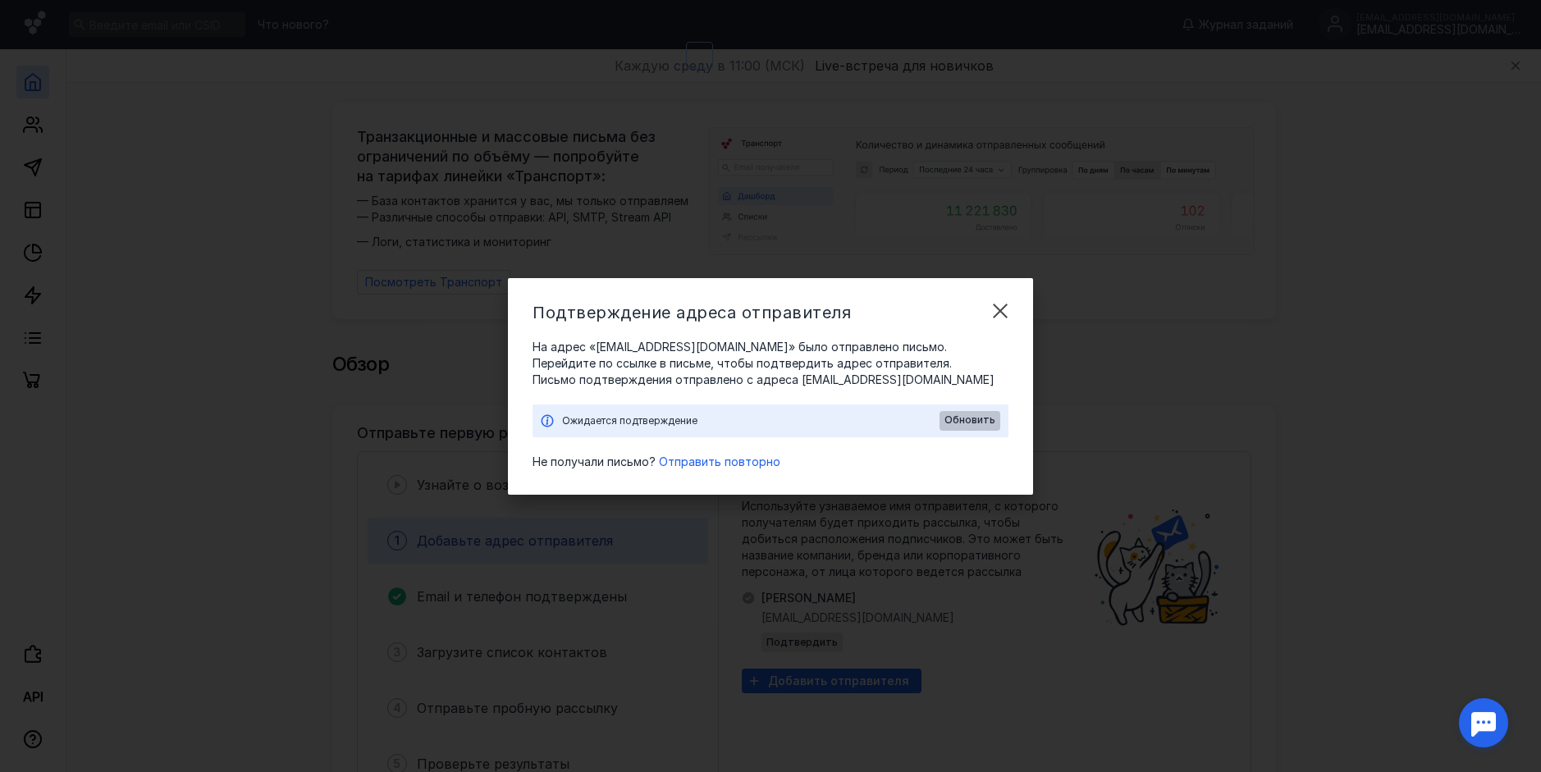
click at [979, 421] on span "Обновить" at bounding box center [970, 420] width 51 height 11
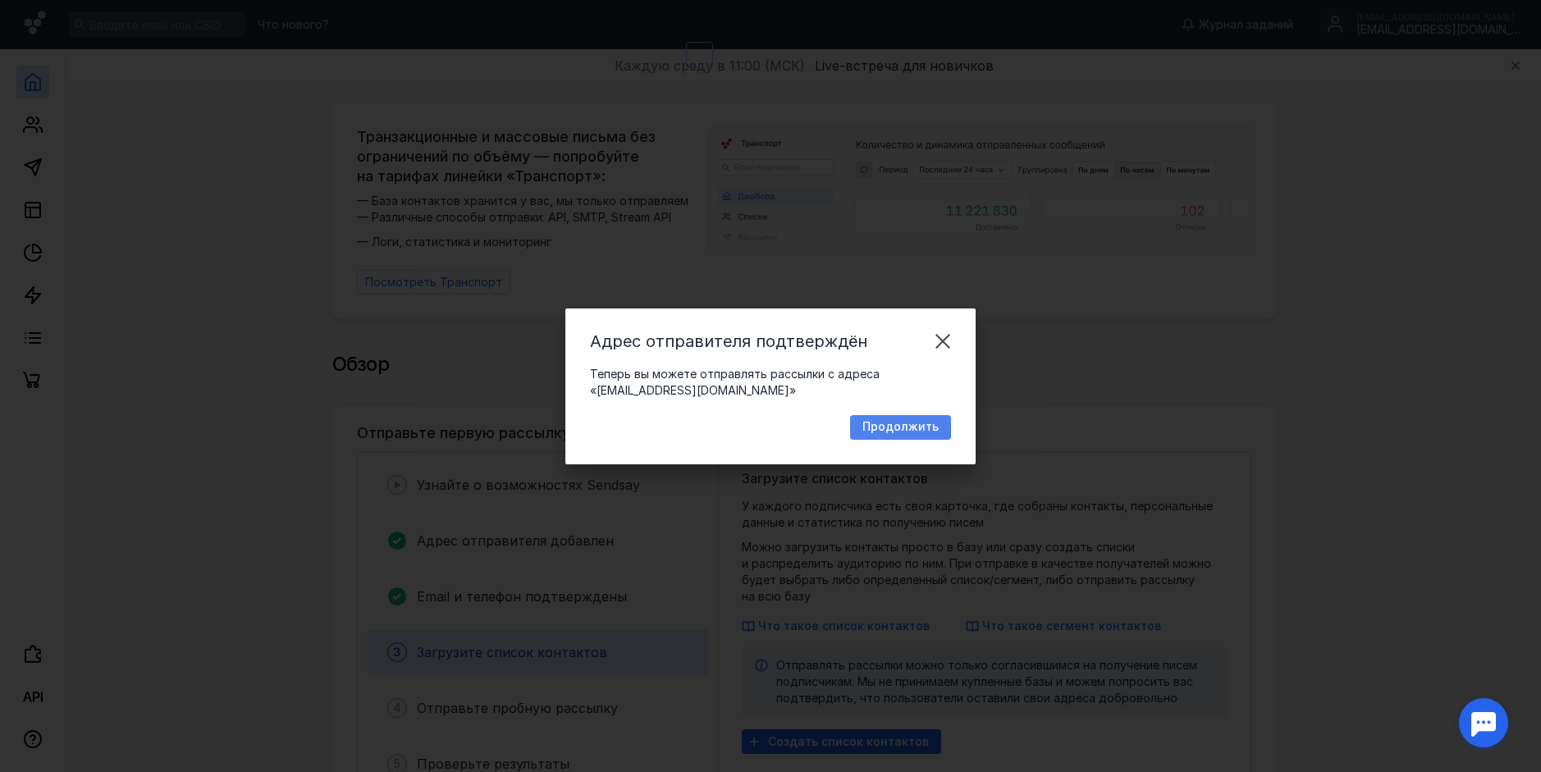
click at [887, 428] on span "Продолжить" at bounding box center [901, 427] width 76 height 14
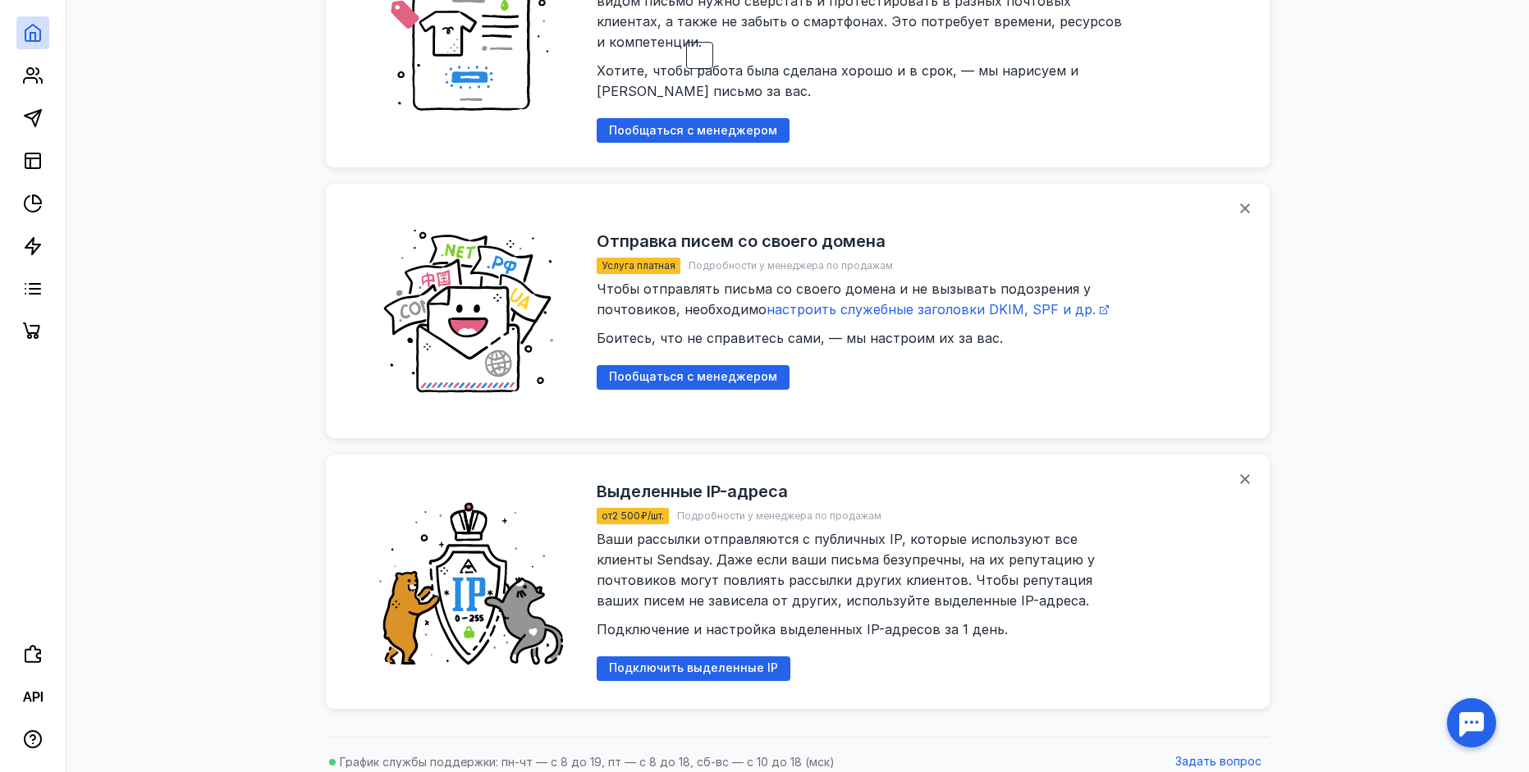
scroll to position [2032, 0]
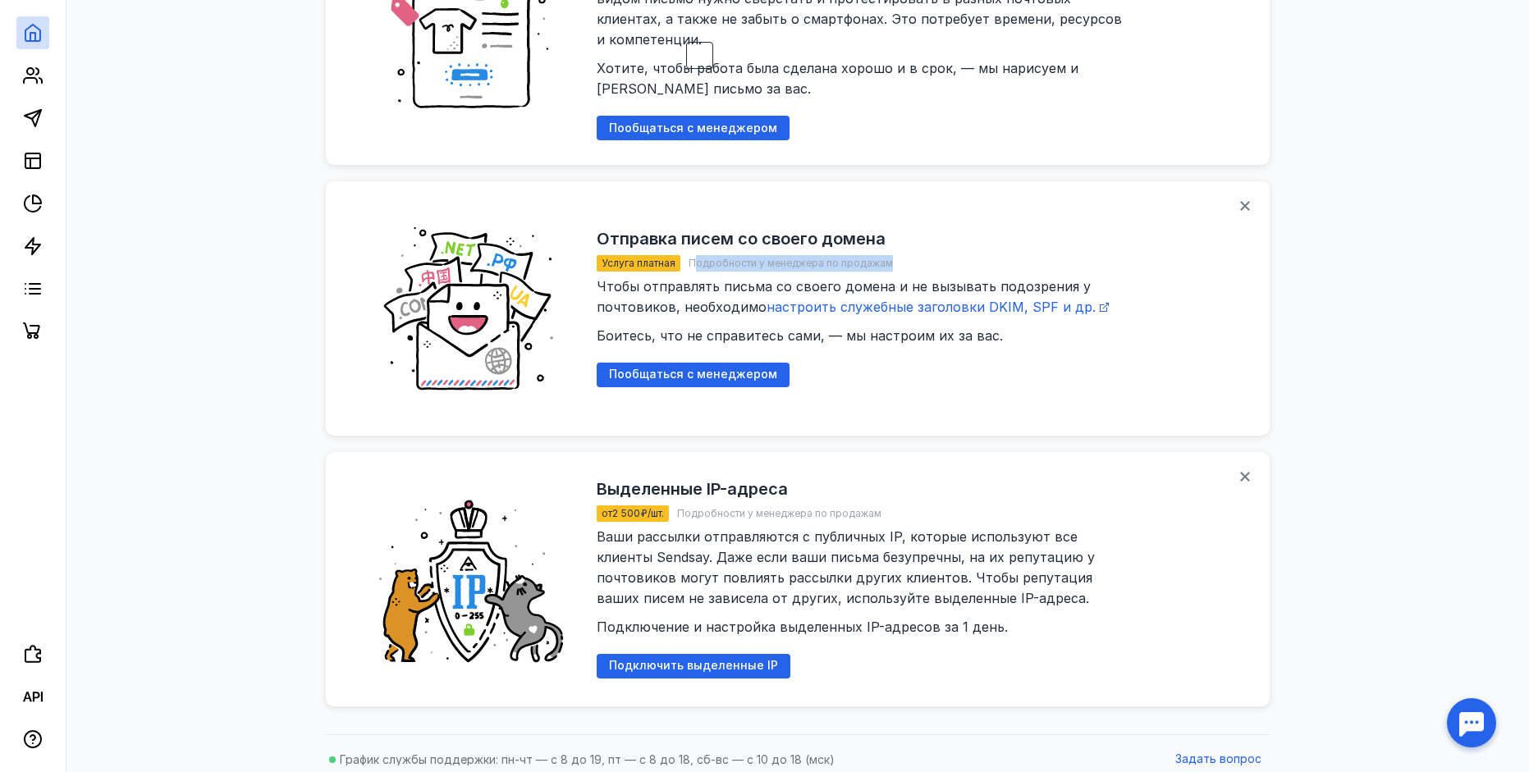
drag, startPoint x: 694, startPoint y: 240, endPoint x: 955, endPoint y: 243, distance: 261.0
click at [945, 255] on div "Услуга платная Подробности у менеджера по продажам" at bounding box center [864, 263] width 534 height 16
click at [976, 383] on div "Отправка писем со своего домена Услуга платная Подробности у менеджера по прода…" at bounding box center [921, 308] width 648 height 205
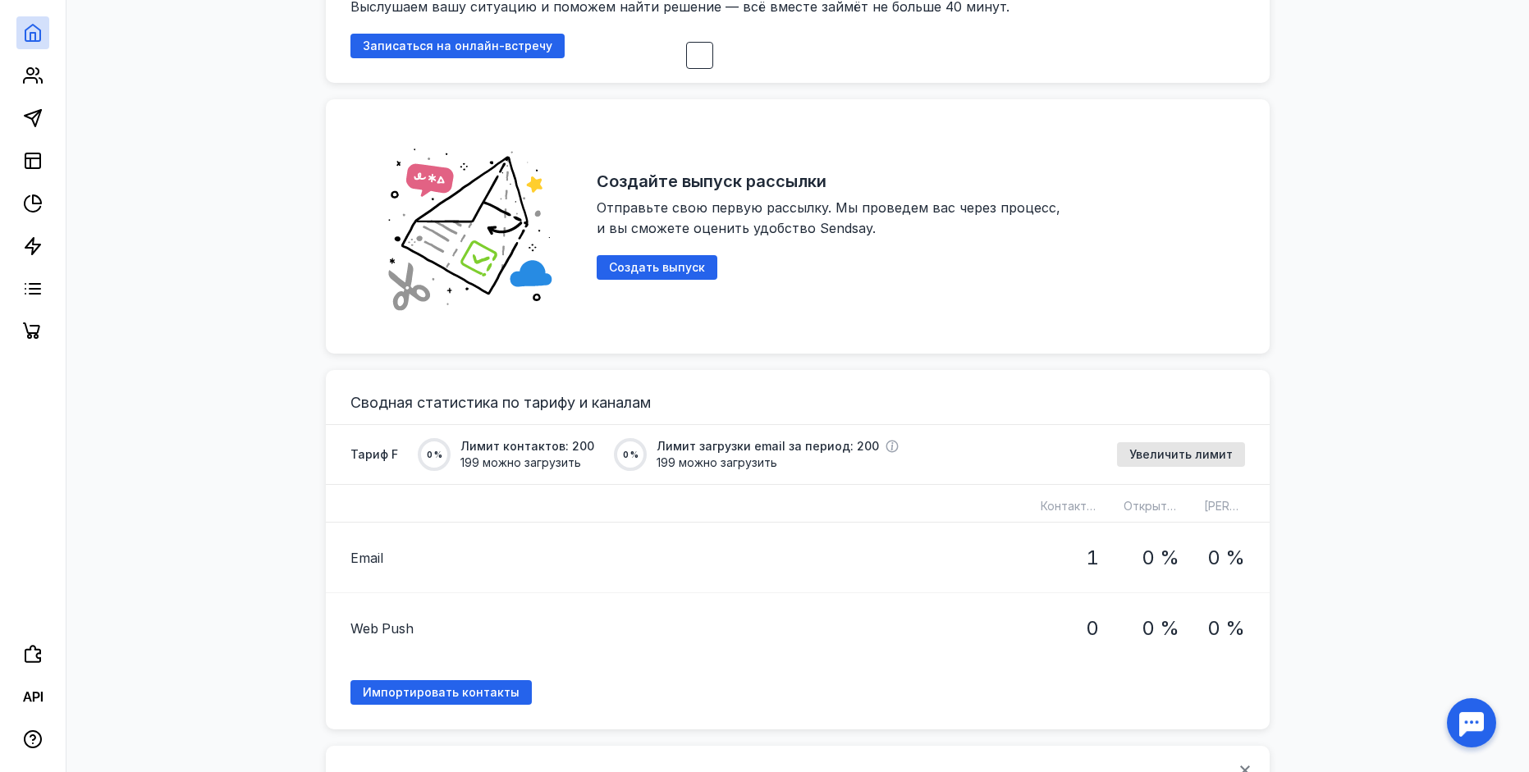
scroll to position [0, 0]
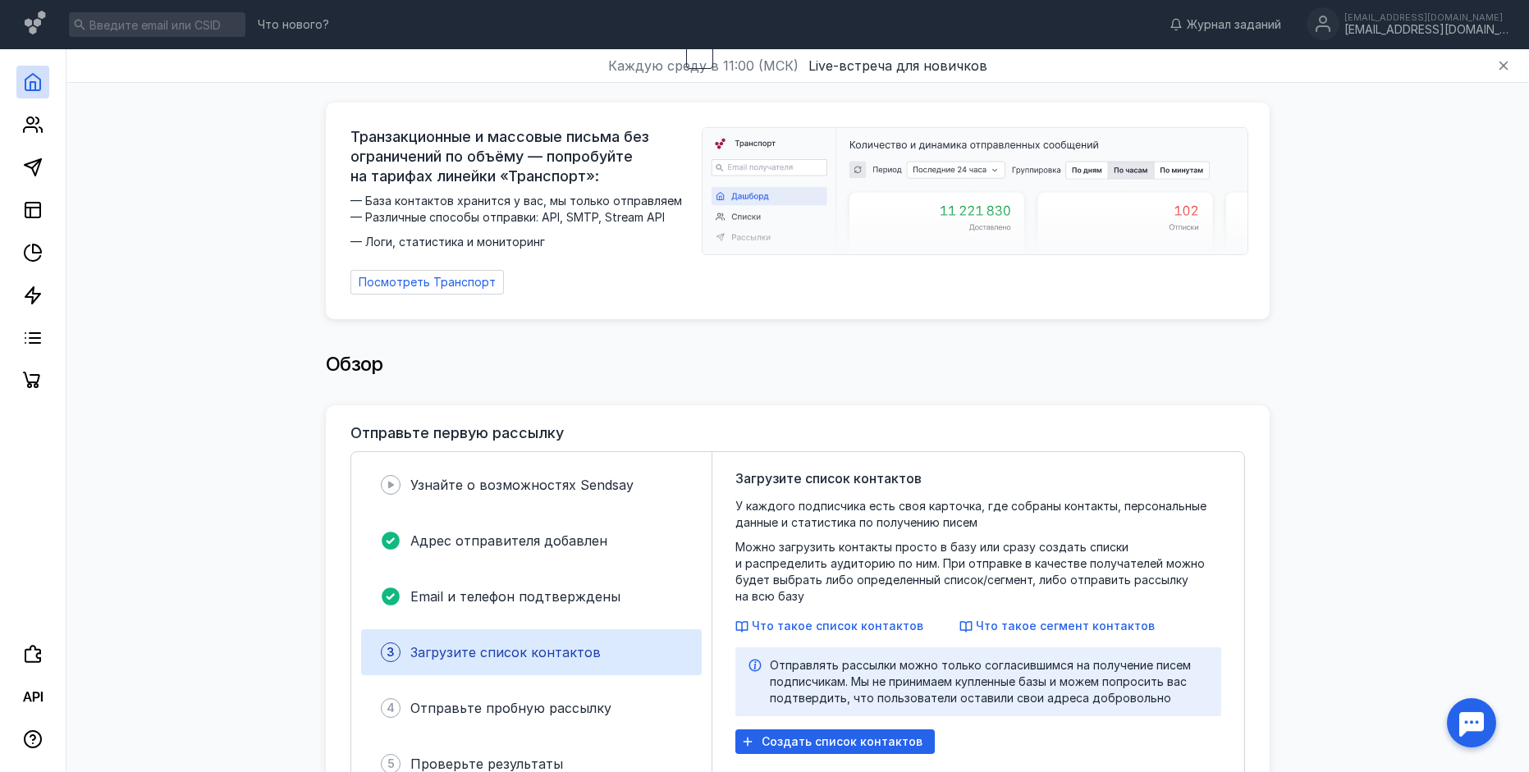
drag, startPoint x: 1321, startPoint y: 404, endPoint x: 1292, endPoint y: 203, distance: 203.1
click at [1414, 20] on div "[EMAIL_ADDRESS][DOMAIN_NAME]" at bounding box center [1427, 17] width 164 height 10
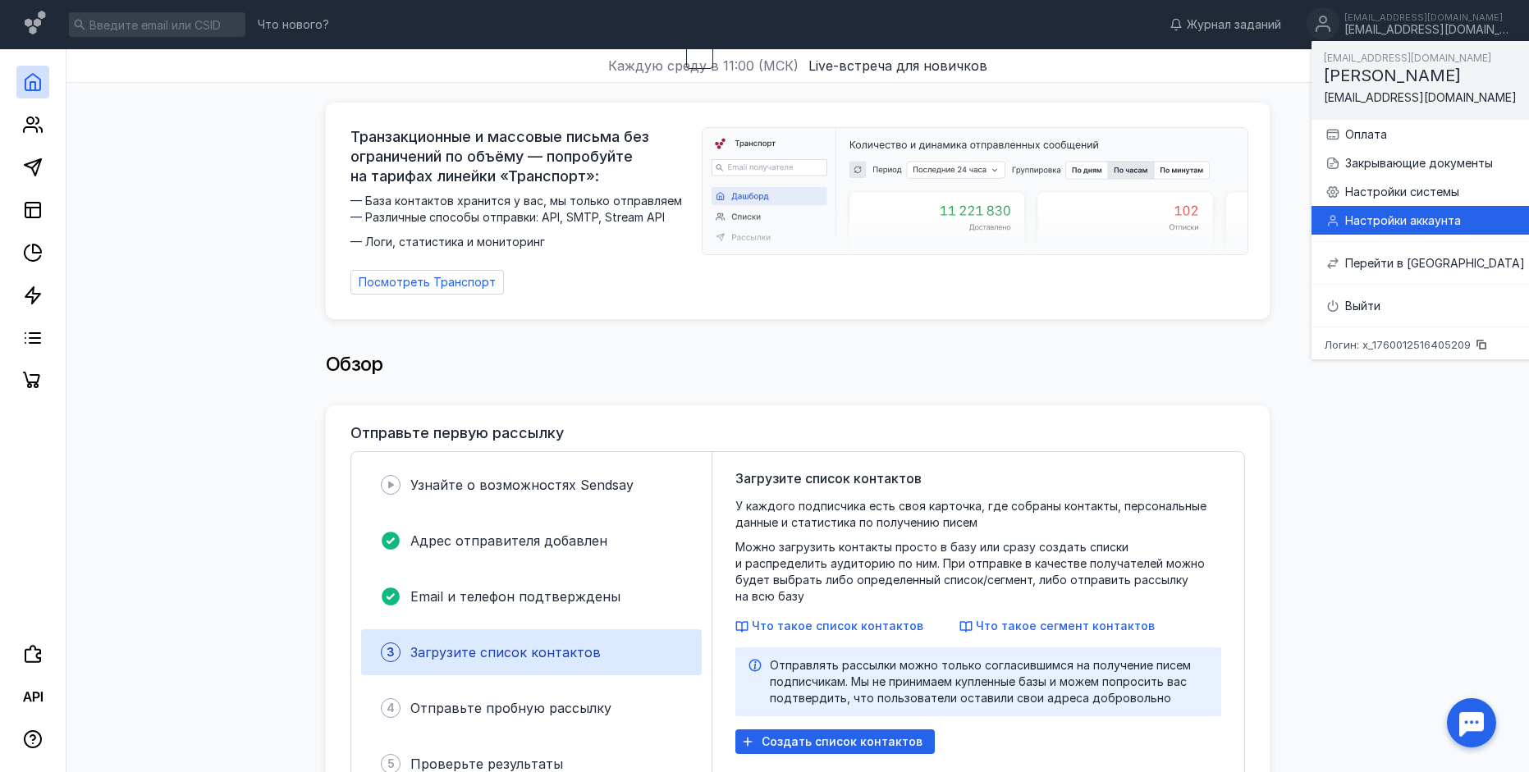
click at [1383, 215] on div "Настройки аккаунта" at bounding box center [1435, 221] width 180 height 16
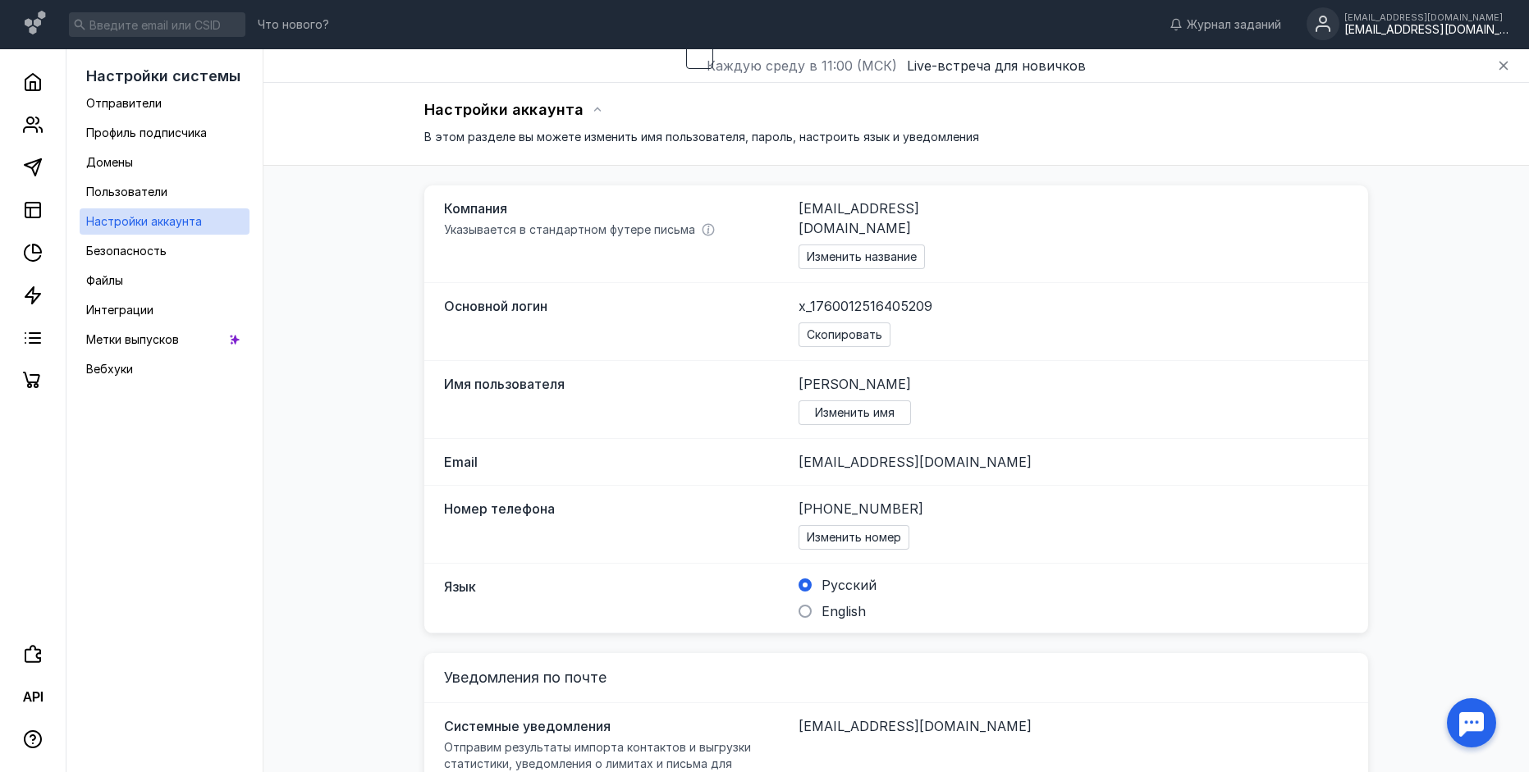
click at [858, 296] on span "x_1760012516405209" at bounding box center [866, 306] width 134 height 20
drag, startPoint x: 556, startPoint y: 233, endPoint x: 695, endPoint y: 233, distance: 139.5
click at [695, 233] on div "Компания Указывается в стандартном футере письма [EMAIL_ADDRESS][DOMAIN_NAME] И…" at bounding box center [896, 235] width 944 height 98
click at [595, 283] on div "Основной логин x_1760012516405209 Скопировать" at bounding box center [896, 322] width 944 height 78
click at [837, 250] on span "Изменить название" at bounding box center [862, 257] width 110 height 14
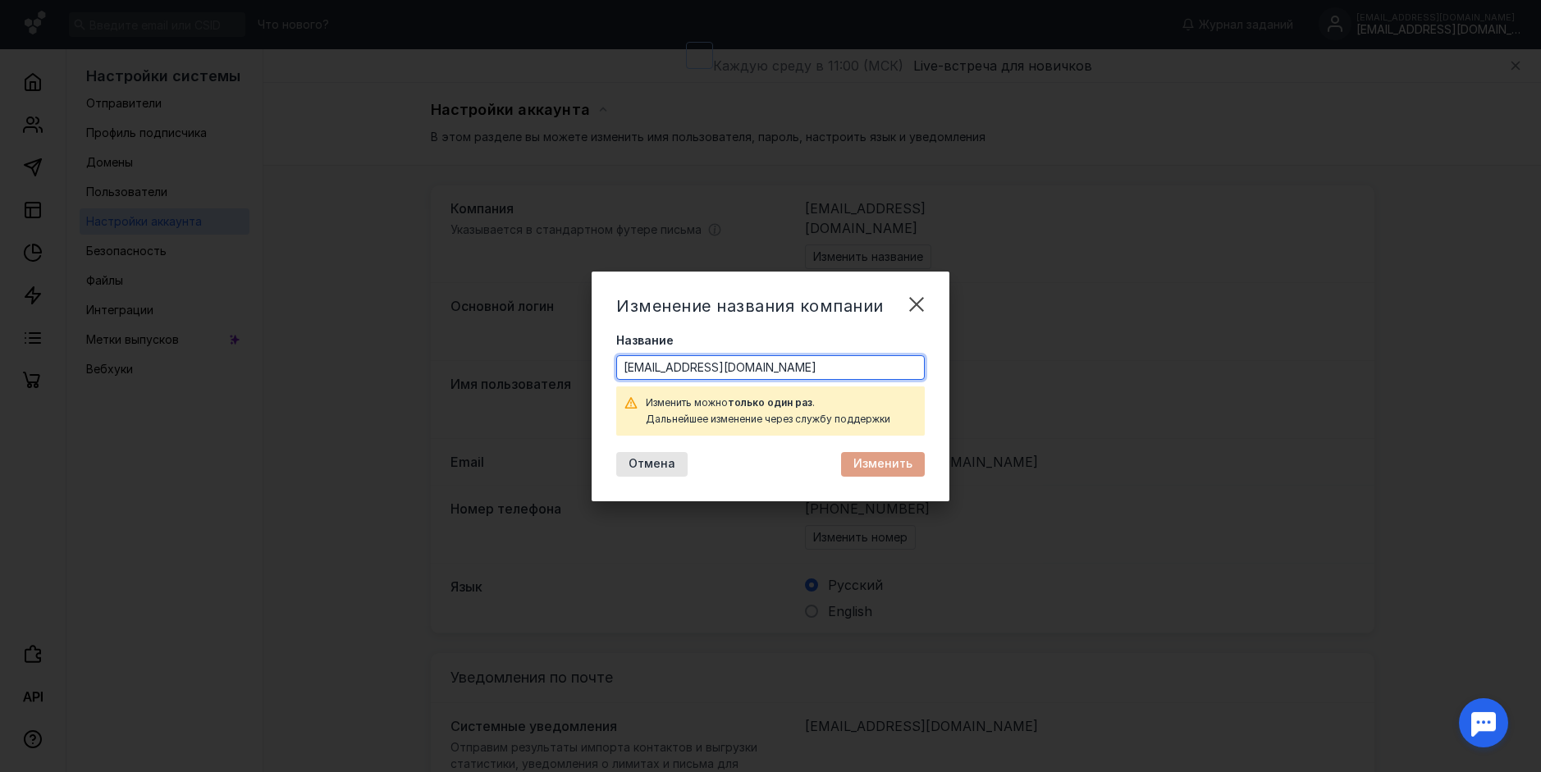
click at [799, 369] on input "[EMAIL_ADDRESS][DOMAIN_NAME]" at bounding box center [770, 367] width 307 height 23
type input "Consul Online"
click at [859, 466] on span "Изменить" at bounding box center [883, 464] width 59 height 14
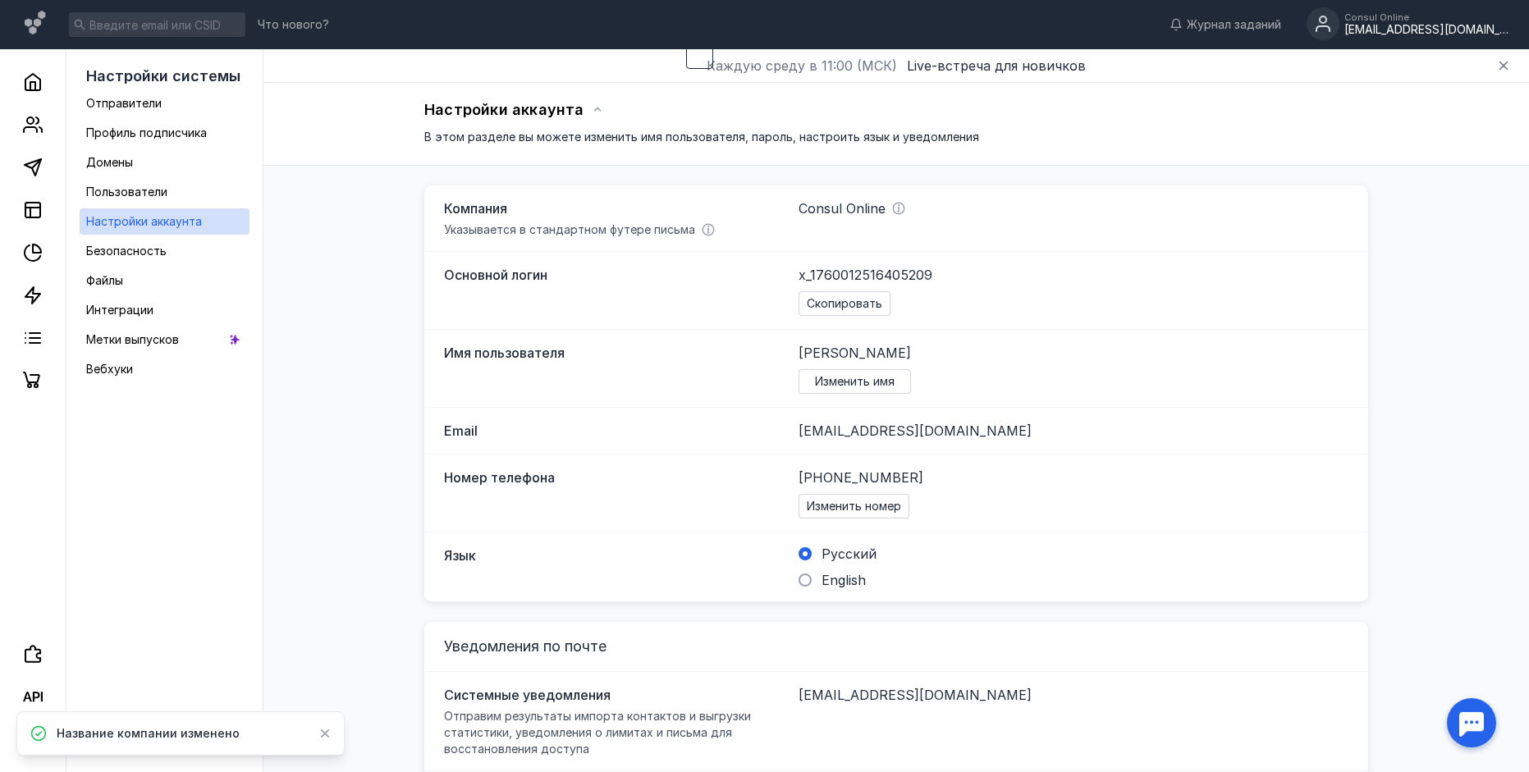
click at [860, 273] on span "x_1760012516405209" at bounding box center [866, 275] width 134 height 20
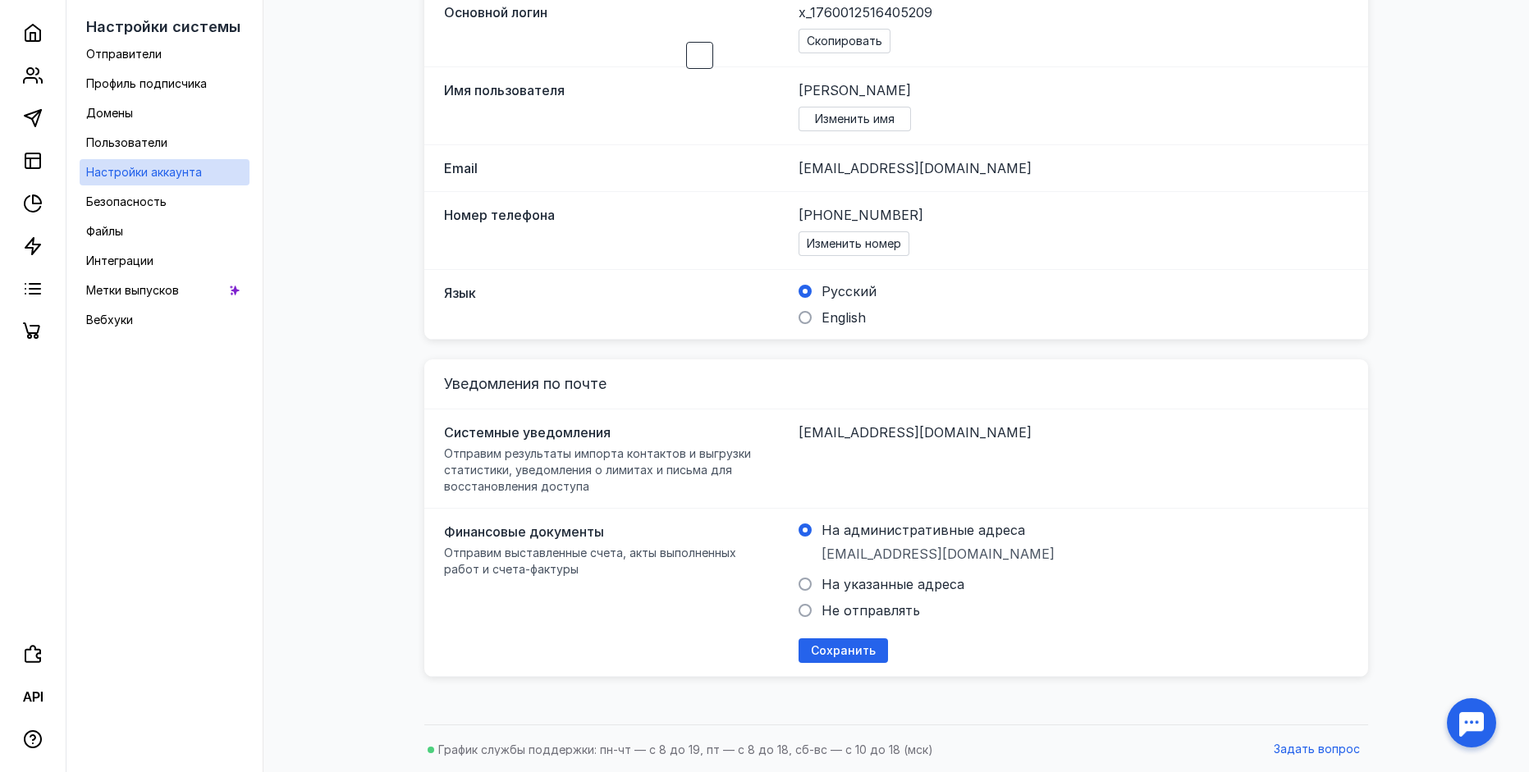
scroll to position [264, 0]
click at [844, 644] on span "Сохранить" at bounding box center [843, 650] width 65 height 14
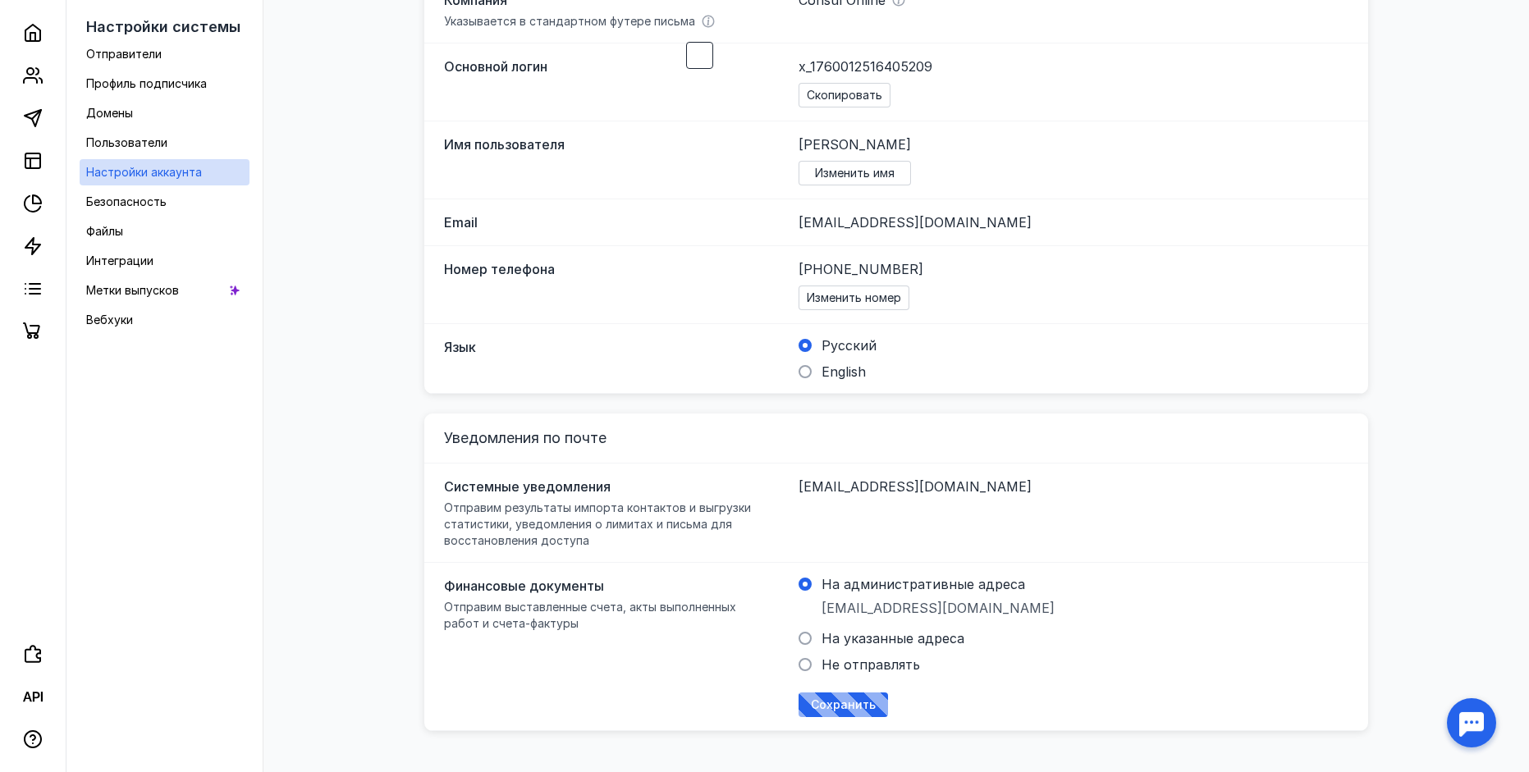
scroll to position [0, 0]
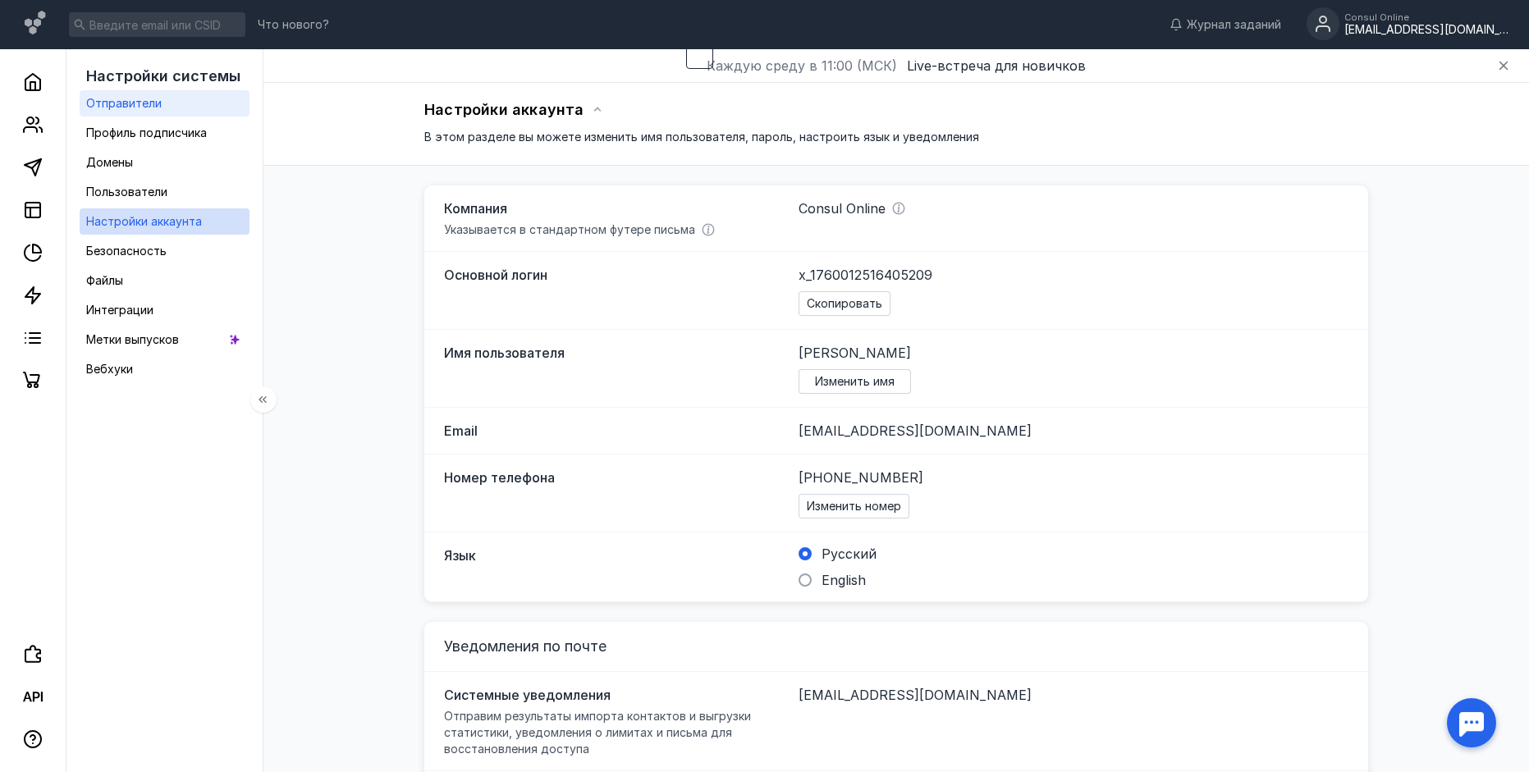
click at [182, 103] on link "Отправители" at bounding box center [165, 103] width 170 height 26
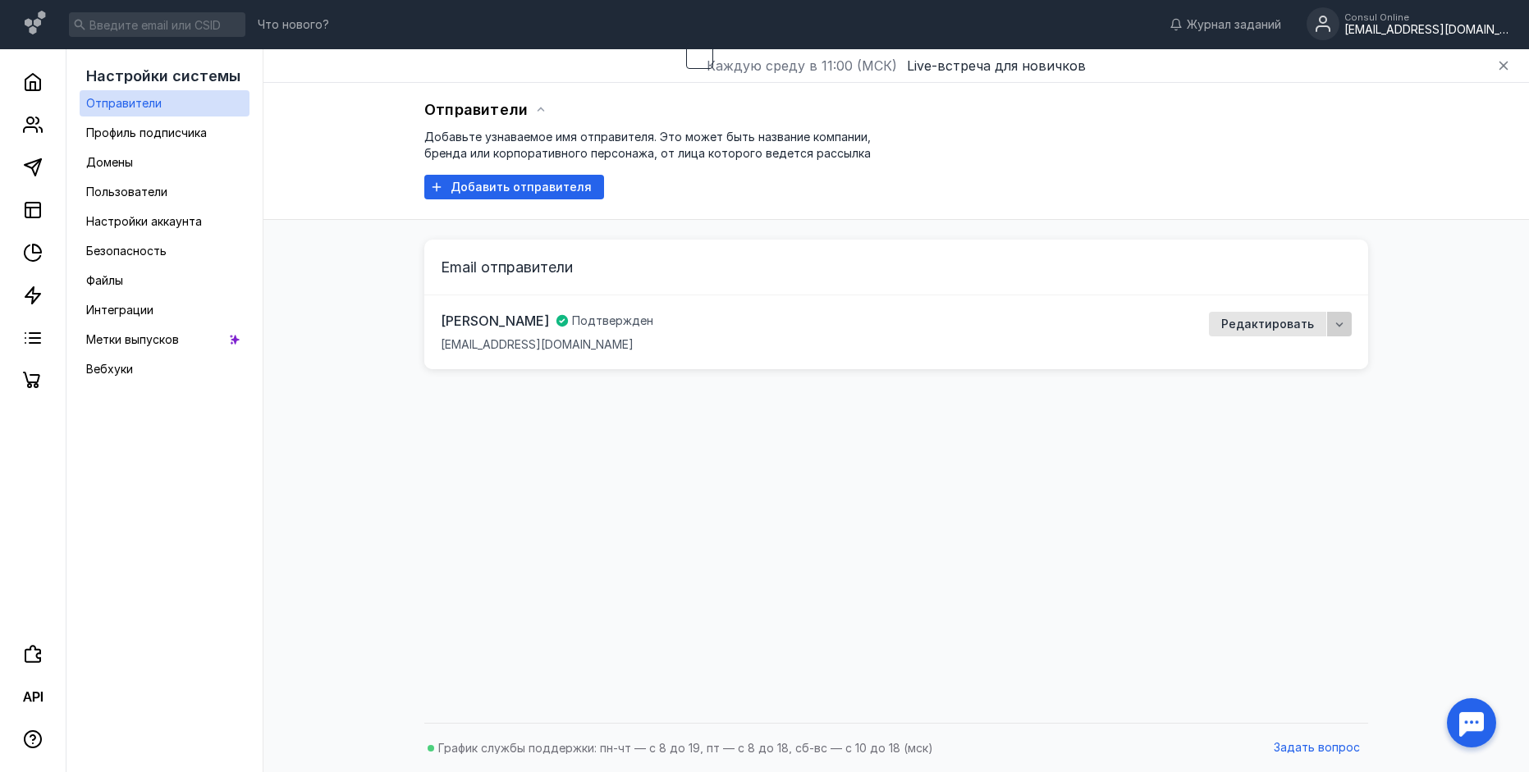
click at [1332, 323] on div "button" at bounding box center [1339, 324] width 16 height 16
click at [1338, 321] on icon "button" at bounding box center [1339, 324] width 13 height 13
click at [1253, 319] on span "Редактировать" at bounding box center [1267, 325] width 93 height 14
click at [182, 127] on span "Профиль подписчика" at bounding box center [146, 133] width 121 height 14
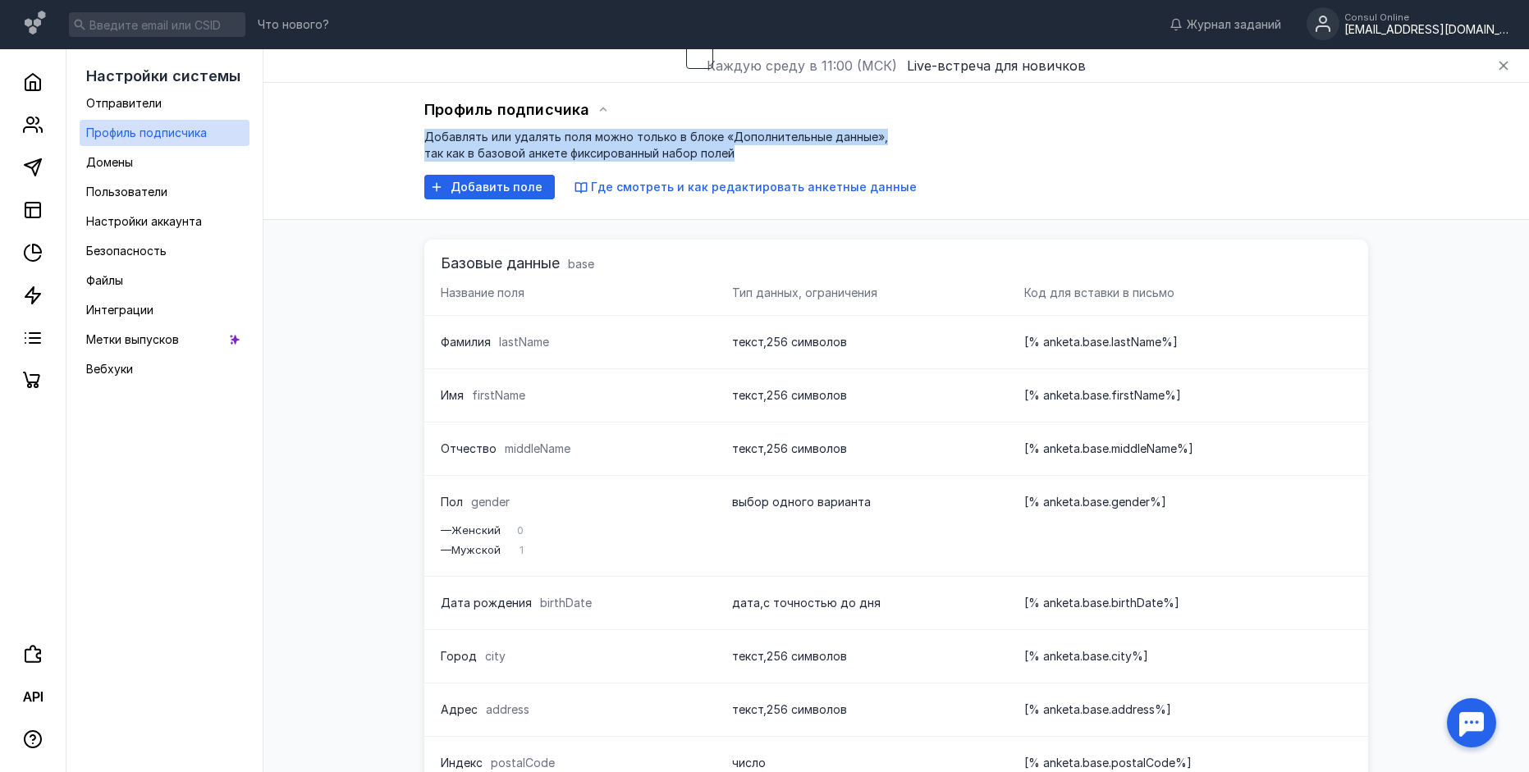
drag, startPoint x: 407, startPoint y: 137, endPoint x: 746, endPoint y: 160, distance: 339.8
click at [746, 160] on div "Профиль подписчика Добавлять или удалять поля можно только в блоке «Дополнитель…" at bounding box center [896, 151] width 1266 height 137
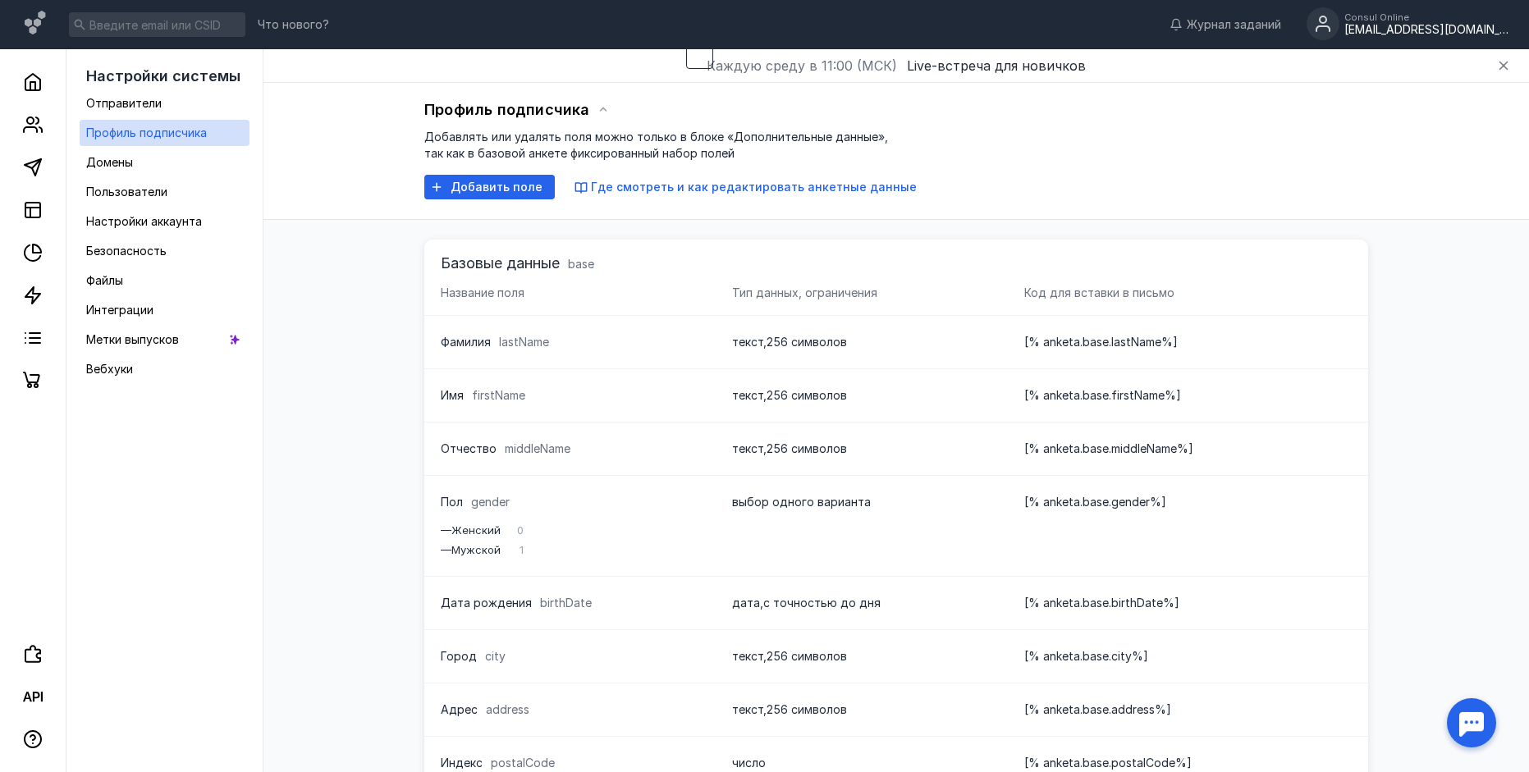
click at [596, 231] on div "Базовые данные base Название поля Тип данных, ограничения Код для вставки в пис…" at bounding box center [896, 739] width 944 height 1038
click at [172, 162] on link "Домены" at bounding box center [165, 162] width 170 height 26
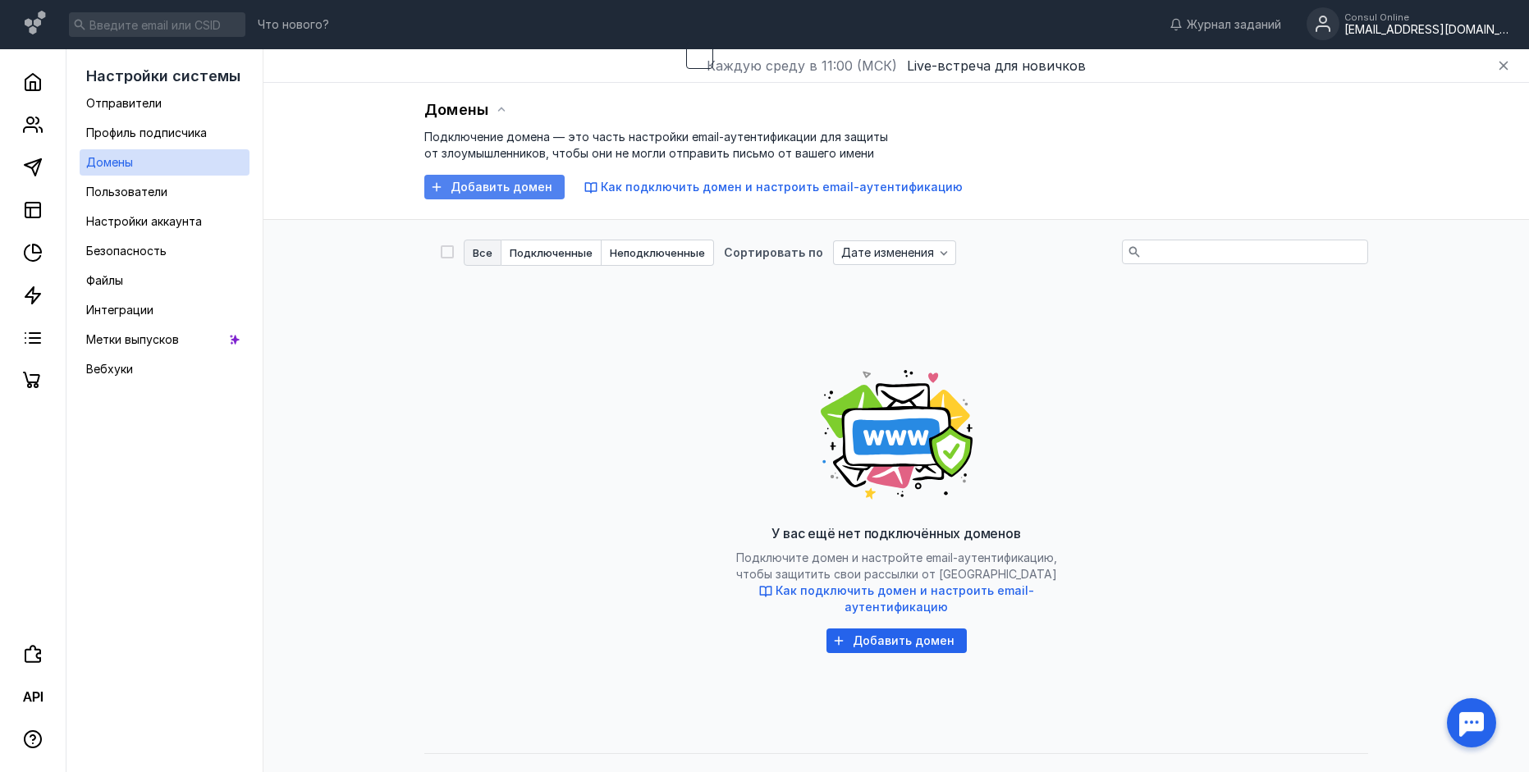
click at [513, 186] on span "Добавить домен" at bounding box center [502, 188] width 102 height 14
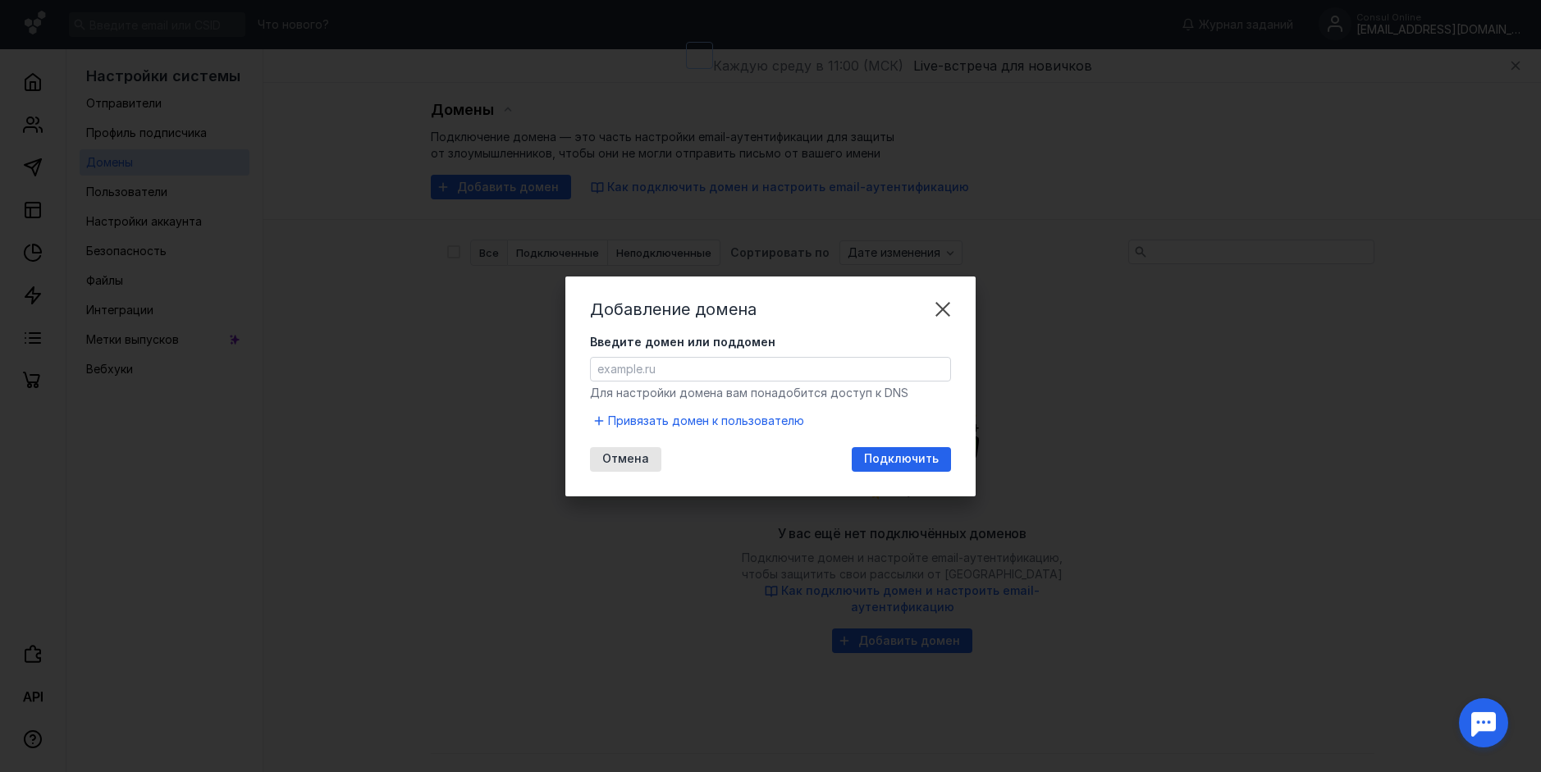
click at [722, 362] on input "Введите домен или поддомен" at bounding box center [771, 369] width 360 height 23
click at [712, 361] on input "Введите домен или поддомен" at bounding box center [771, 369] width 360 height 23
type input "[DOMAIN_NAME]"
click at [708, 369] on input "[DOMAIN_NAME]" at bounding box center [771, 369] width 360 height 23
drag, startPoint x: 707, startPoint y: 369, endPoint x: 530, endPoint y: 369, distance: 176.5
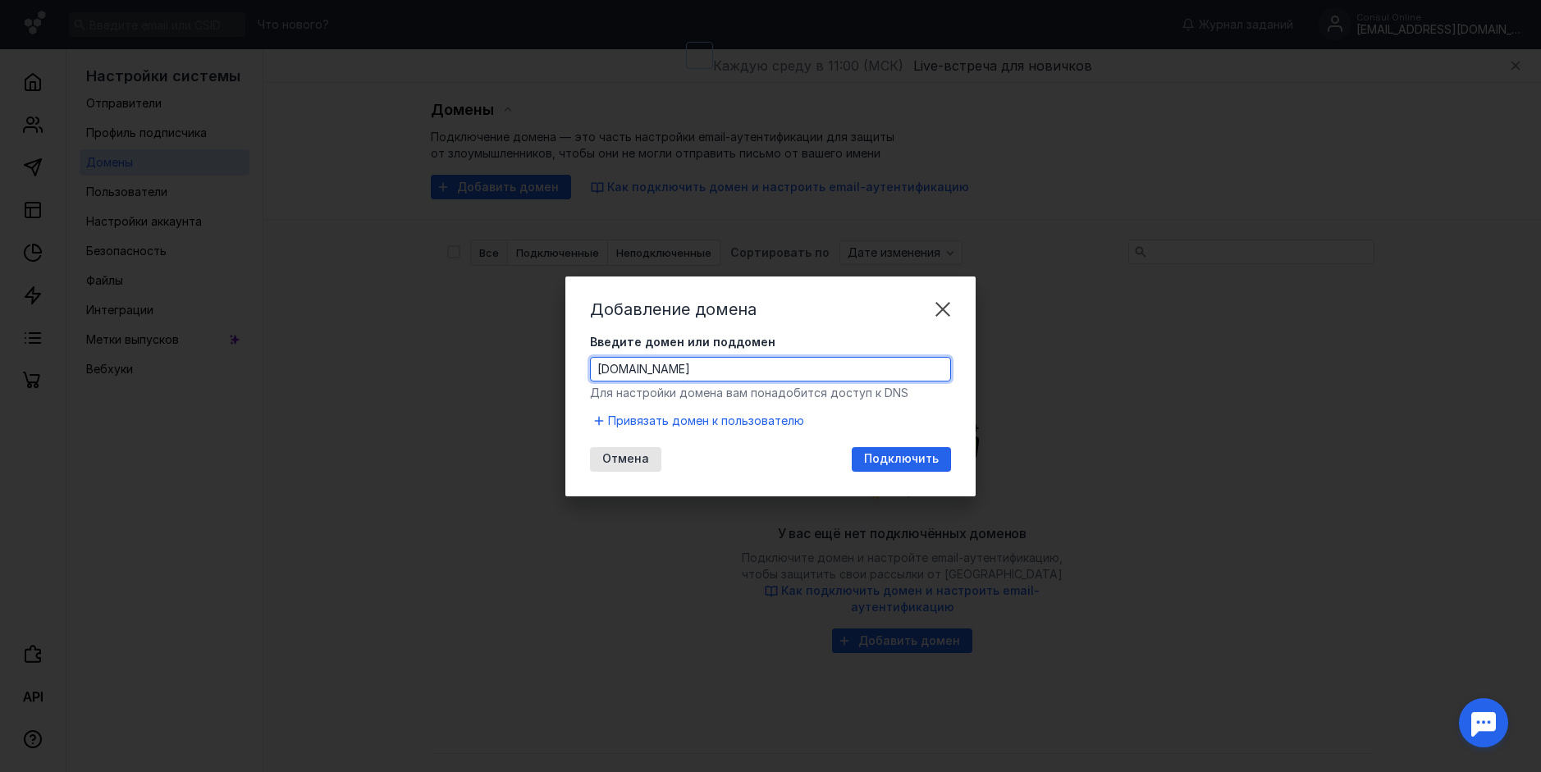
click at [521, 369] on div "Добавление домена Введите домен или поддомен [DOMAIN_NAME] Для настройки домена…" at bounding box center [770, 386] width 1541 height 772
click at [709, 373] on input "[DOMAIN_NAME]" at bounding box center [771, 369] width 360 height 23
click at [885, 460] on span "Подключить" at bounding box center [901, 459] width 75 height 14
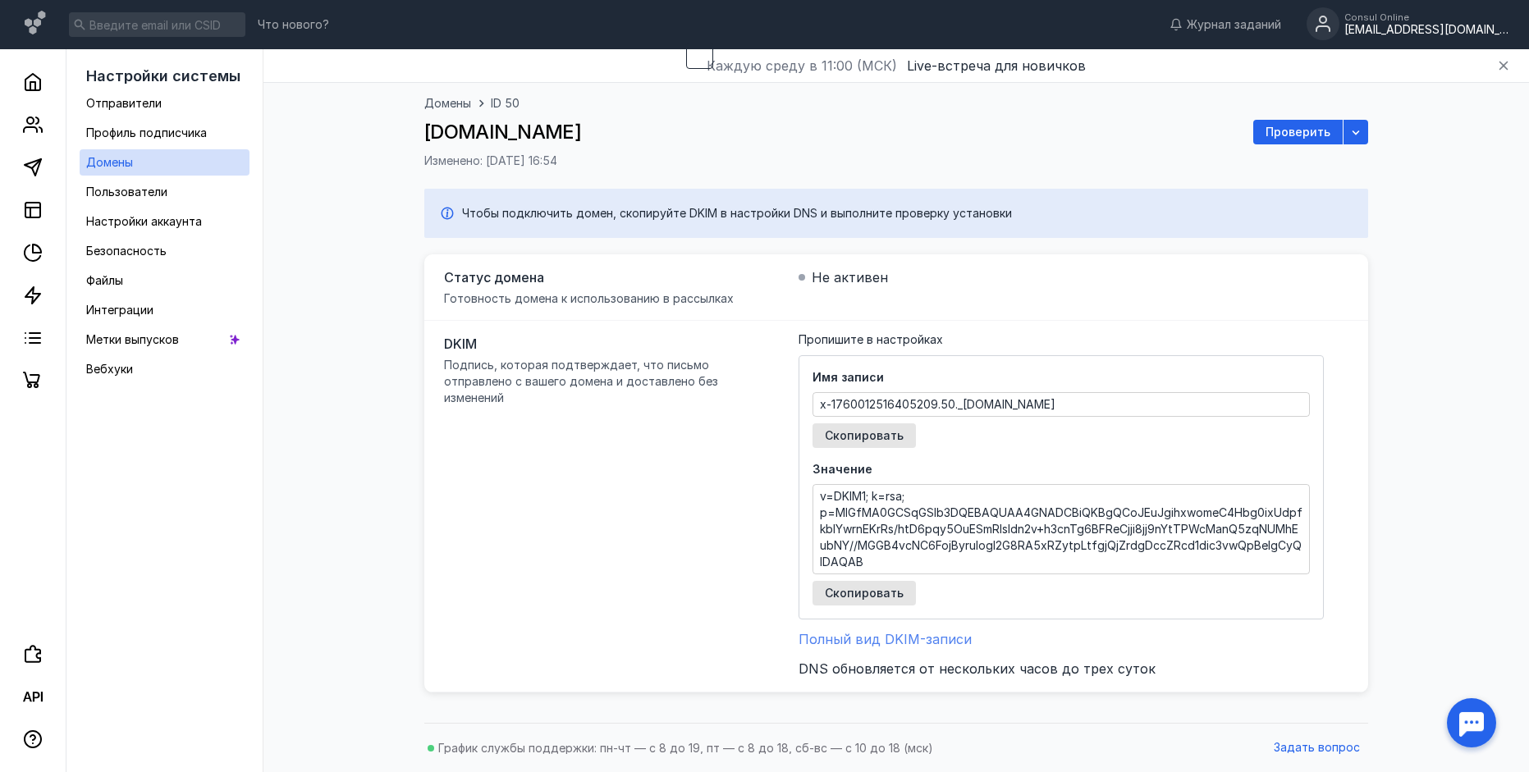
click at [955, 644] on span "Полный вид DKIM-записи" at bounding box center [885, 639] width 173 height 16
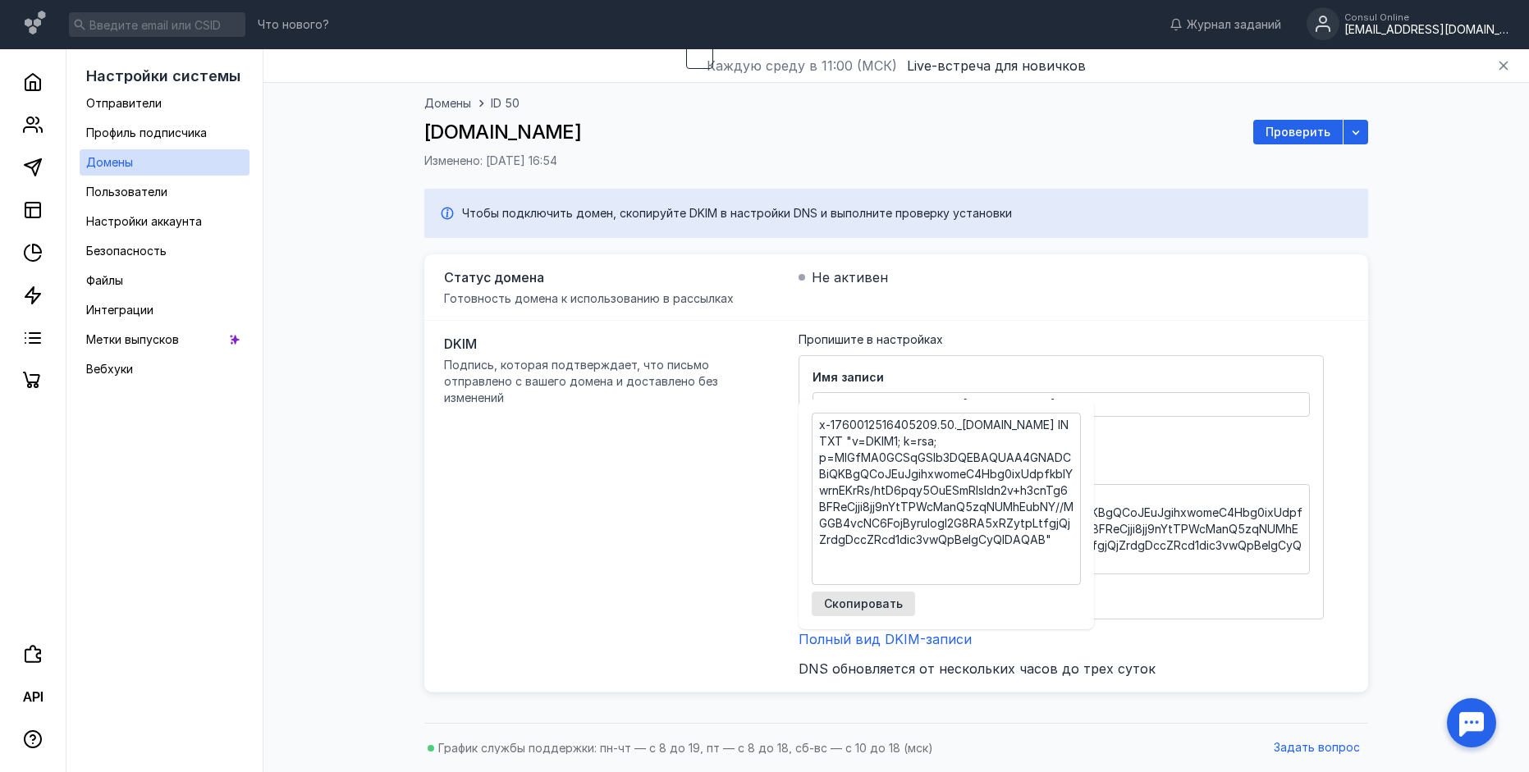
click at [1154, 619] on div "Имя записи x-1760012516405209.50._[DOMAIN_NAME] Скопировать Значение v=DKIM1; k…" at bounding box center [1061, 487] width 525 height 264
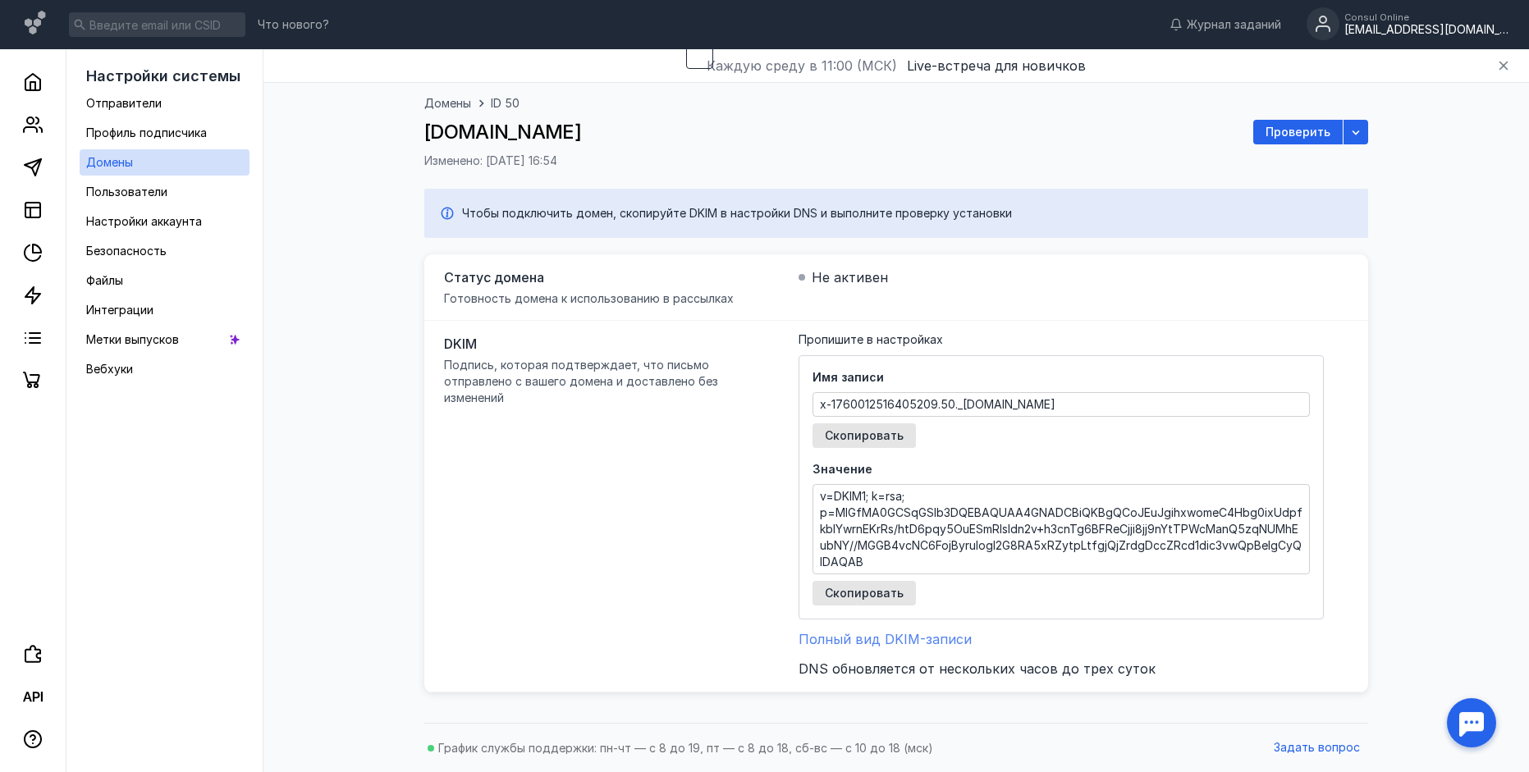
click at [905, 644] on span "Полный вид DKIM-записи" at bounding box center [885, 639] width 173 height 16
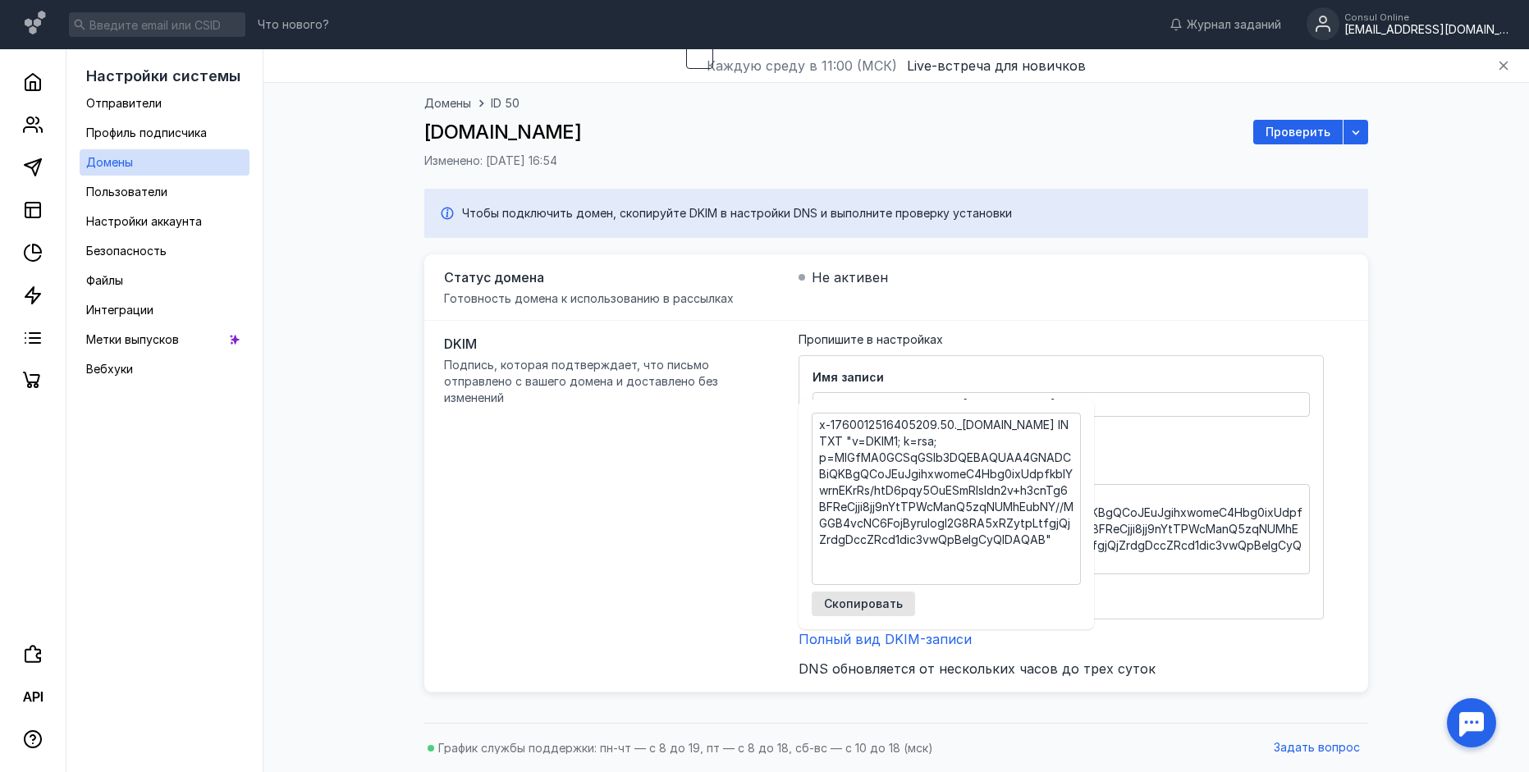
click at [1155, 616] on div "Имя записи x-1760012516405209.50._[DOMAIN_NAME] Скопировать Значение v=DKIM1; k…" at bounding box center [1061, 487] width 525 height 264
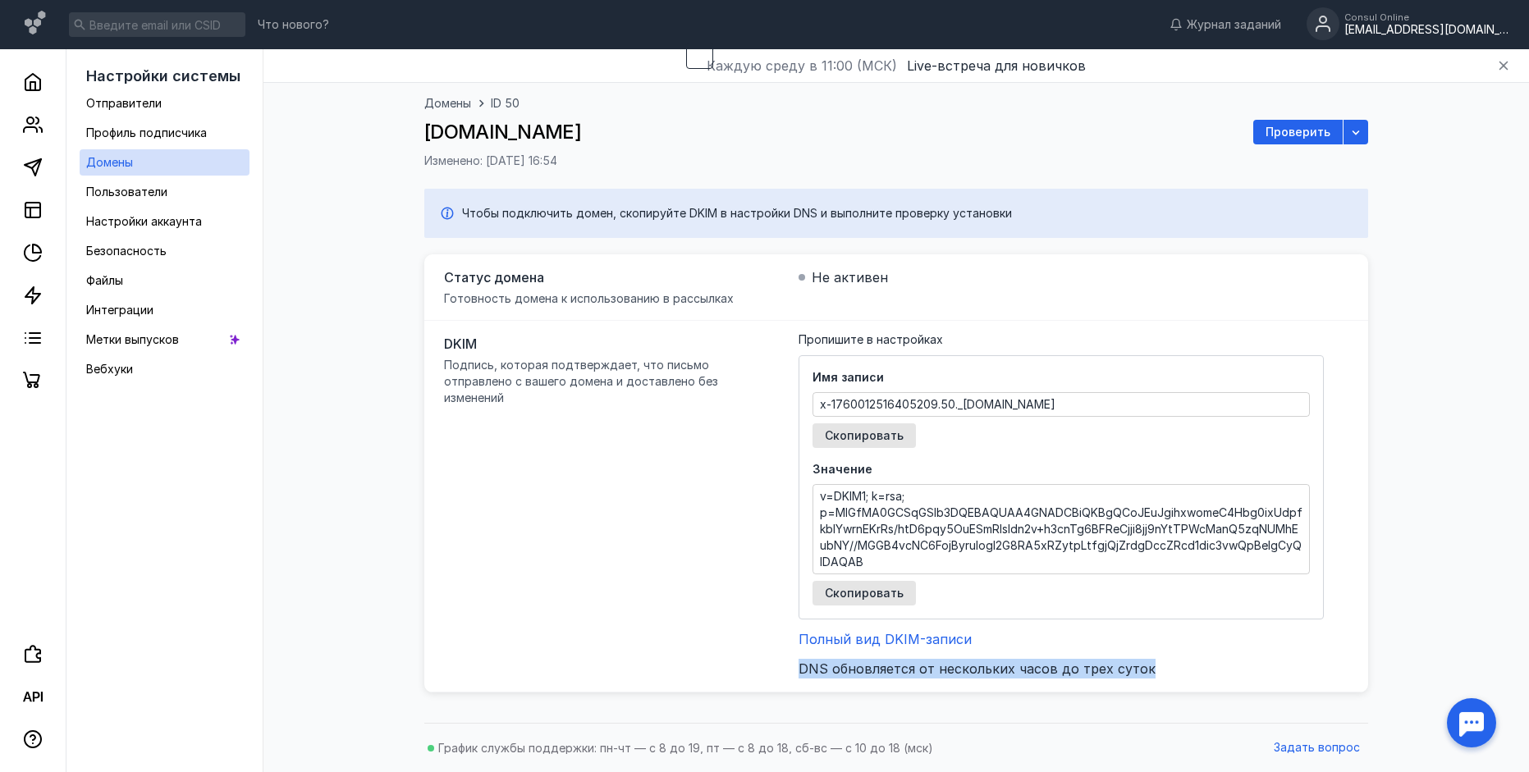
drag, startPoint x: 792, startPoint y: 668, endPoint x: 1141, endPoint y: 668, distance: 348.8
click at [1141, 668] on div "DKIM Подпись, которая подтверждает, что письмо отправлено с вашего домена и дос…" at bounding box center [896, 507] width 944 height 372
click at [1141, 668] on span "DNS обновляется от нескольких часов до трех суток" at bounding box center [977, 669] width 357 height 20
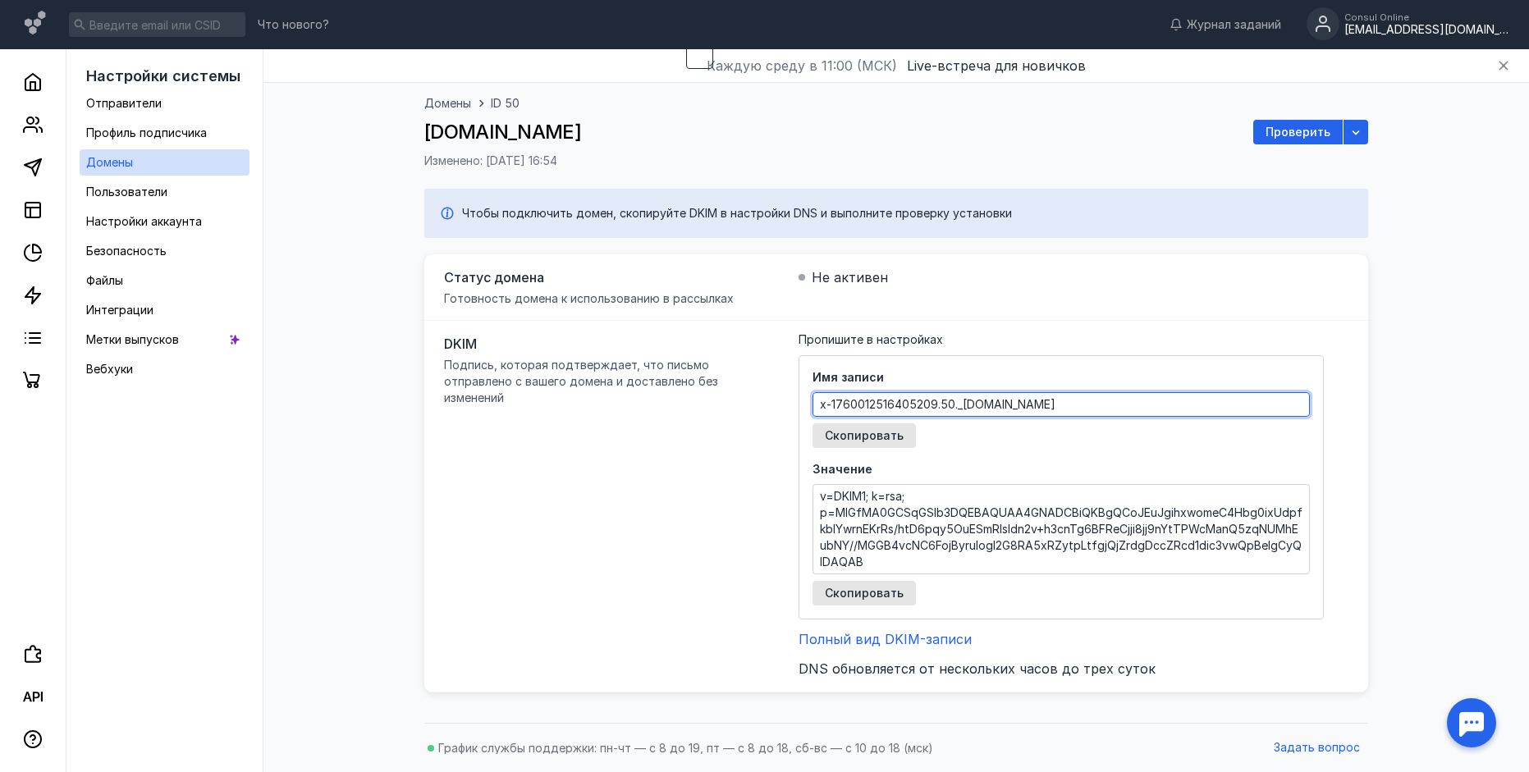
drag, startPoint x: 1140, startPoint y: 404, endPoint x: 745, endPoint y: 402, distance: 394.8
click at [745, 402] on div "DKIM Подпись, которая подтверждает, что письмо отправлено с вашего домена и дос…" at bounding box center [896, 507] width 944 height 372
click at [1073, 404] on textarea "x-1760012516405209.50._[DOMAIN_NAME]" at bounding box center [1061, 404] width 496 height 23
drag, startPoint x: 1150, startPoint y: 404, endPoint x: 655, endPoint y: 410, distance: 495.0
click at [656, 408] on div "DKIM Подпись, которая подтверждает, что письмо отправлено с вашего домена и дос…" at bounding box center [896, 507] width 944 height 372
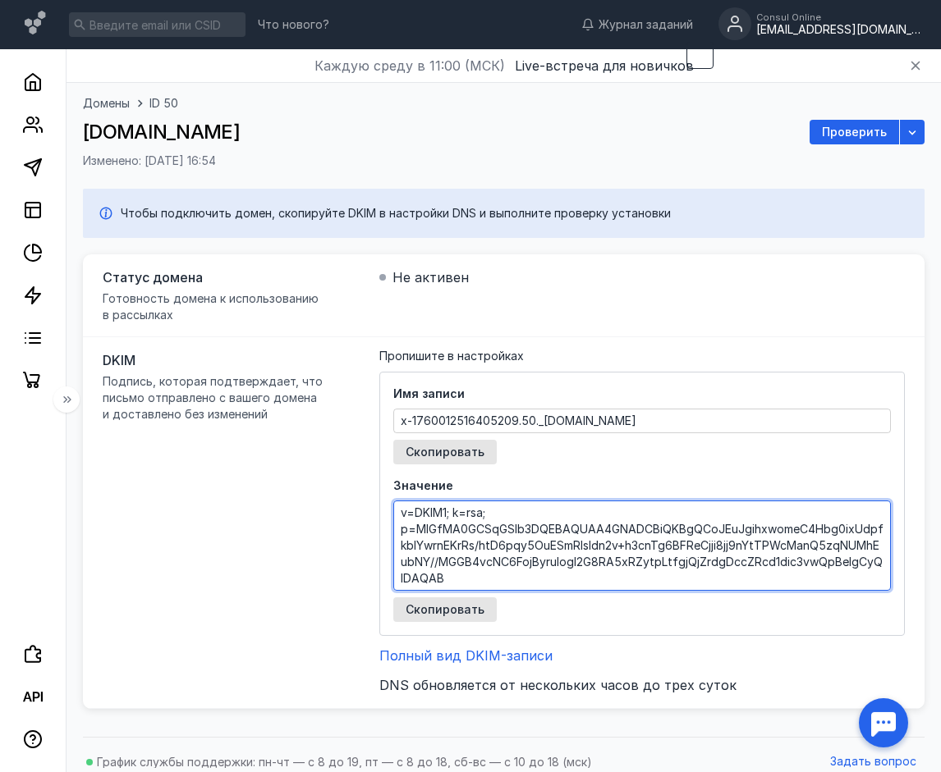
drag, startPoint x: 469, startPoint y: 579, endPoint x: 383, endPoint y: 502, distance: 115.1
click at [384, 502] on div "Имя записи x-1760012516405209.50._[DOMAIN_NAME] Скопировать Значение v=DKIM1; k…" at bounding box center [641, 504] width 525 height 264
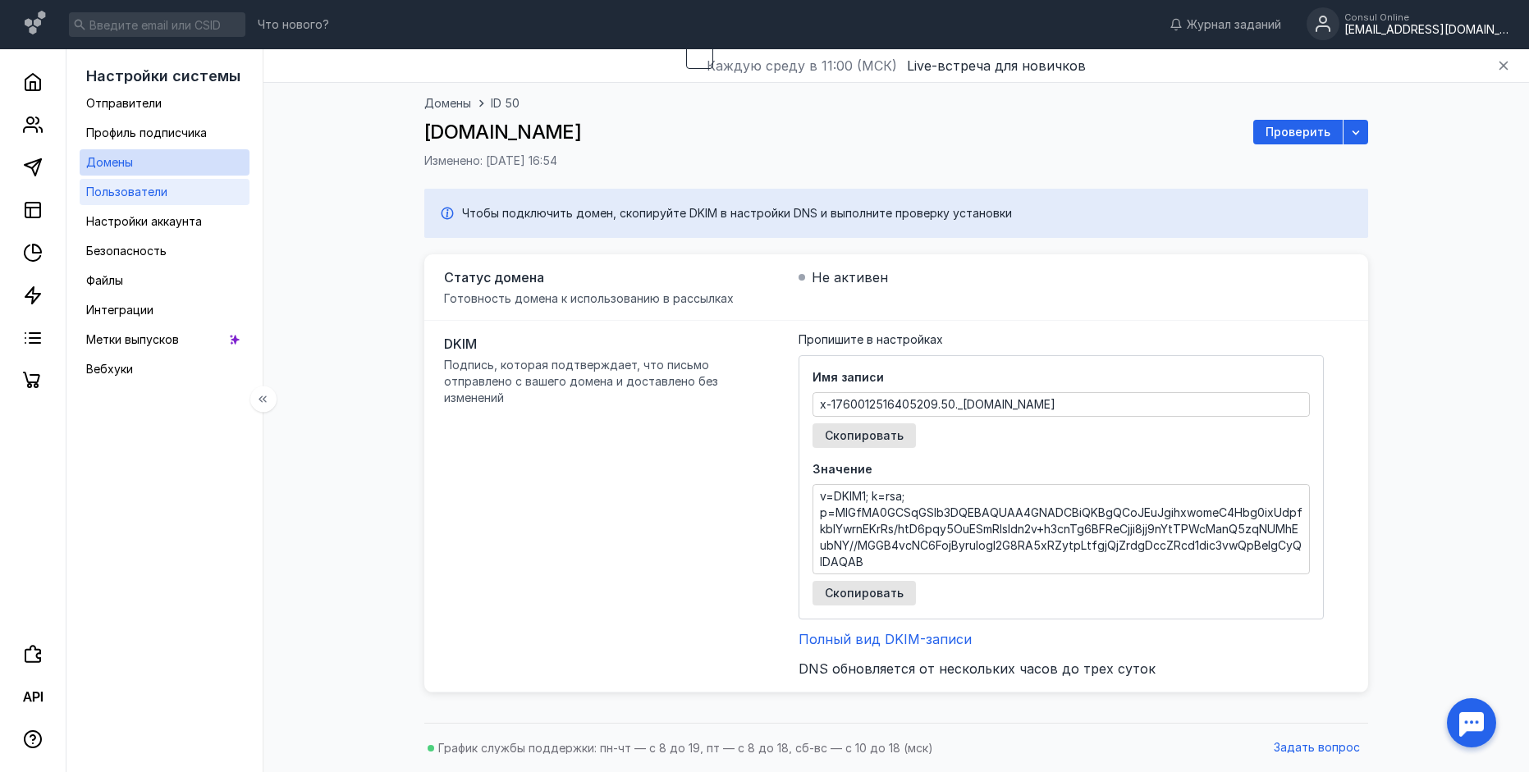
click at [207, 186] on link "Пользователи" at bounding box center [165, 192] width 170 height 26
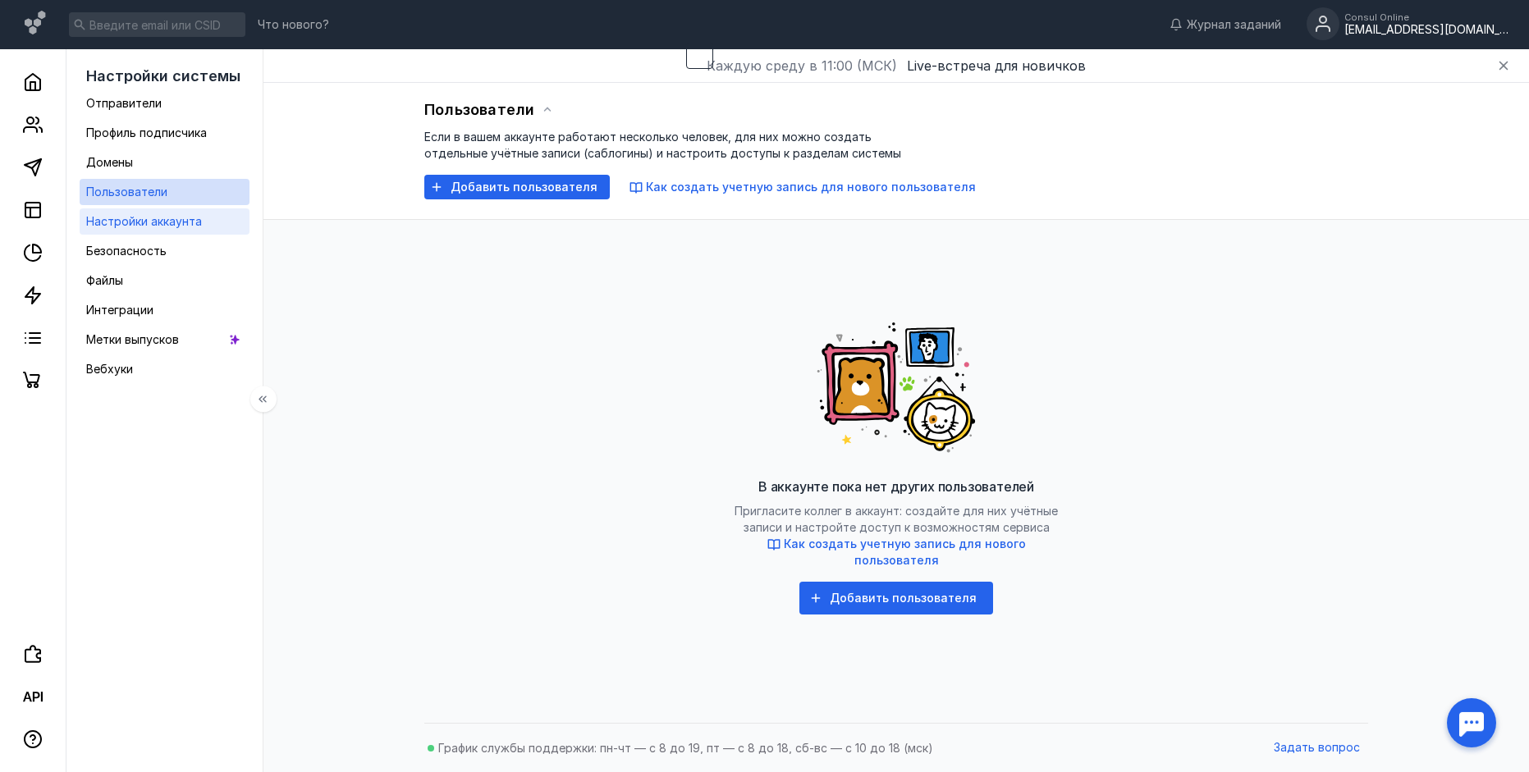
click at [206, 223] on link "Настройки аккаунта" at bounding box center [165, 221] width 170 height 26
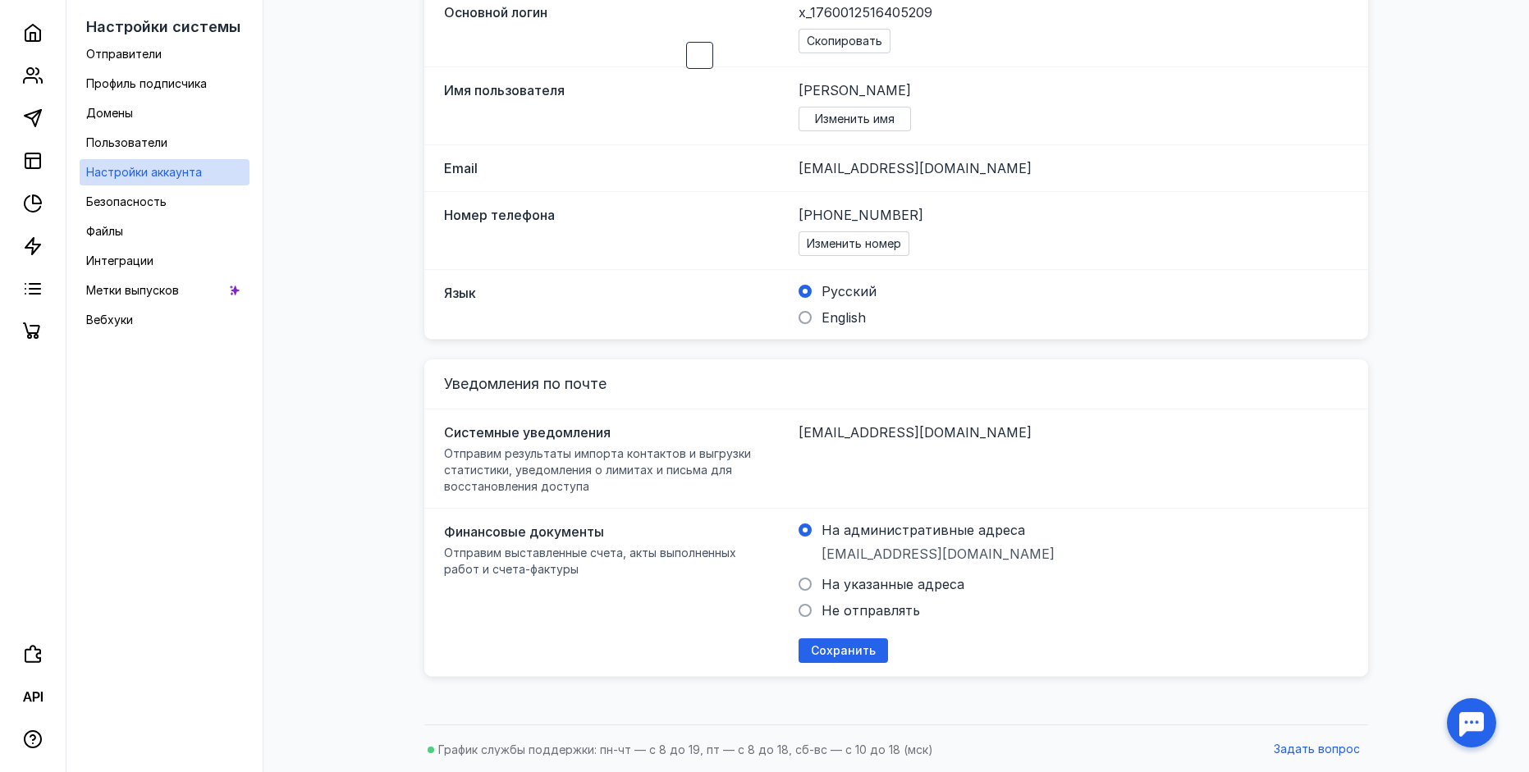
scroll to position [264, 0]
click at [165, 213] on link "Безопасность" at bounding box center [165, 202] width 170 height 26
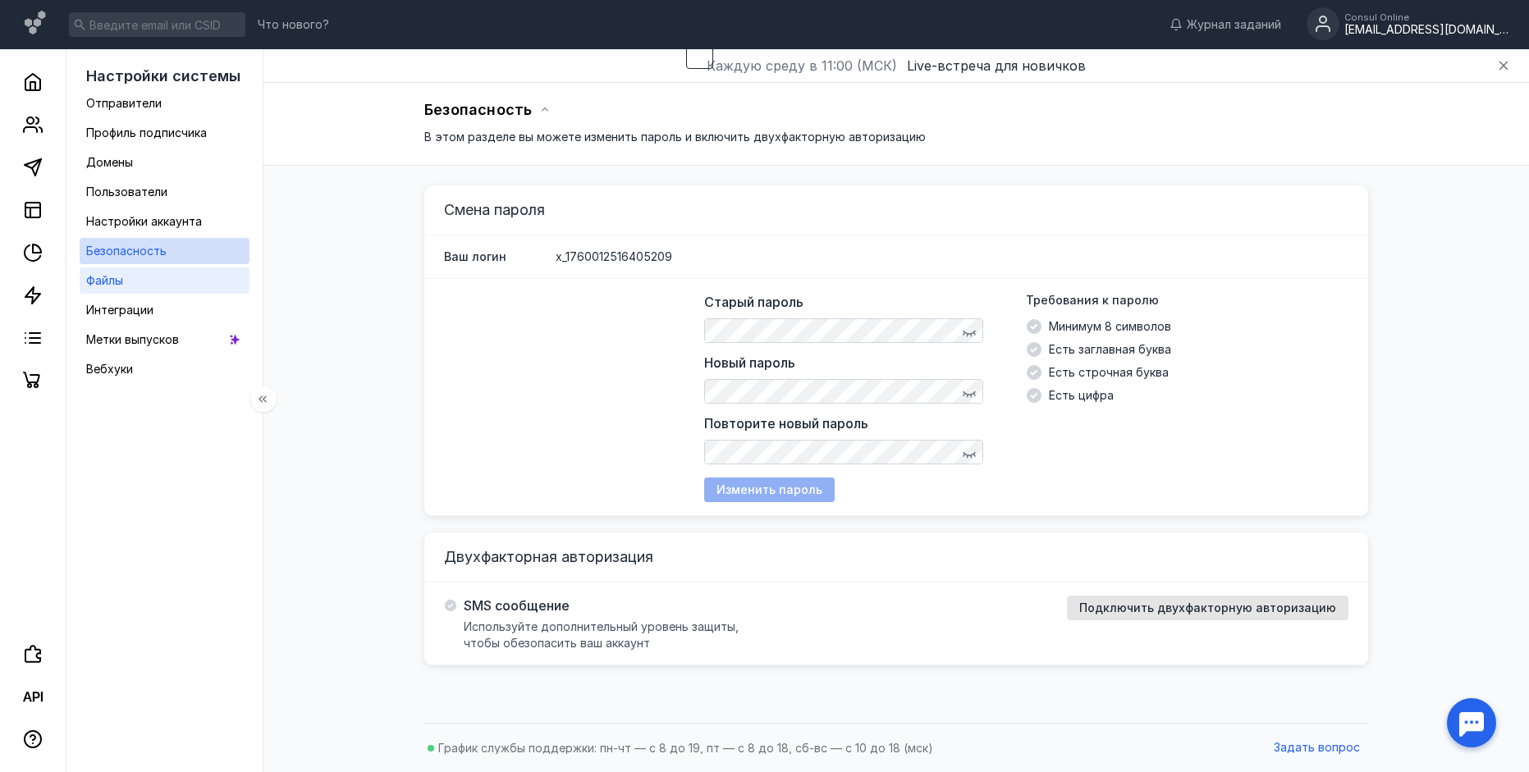
click at [163, 280] on link "Файлы" at bounding box center [165, 281] width 170 height 26
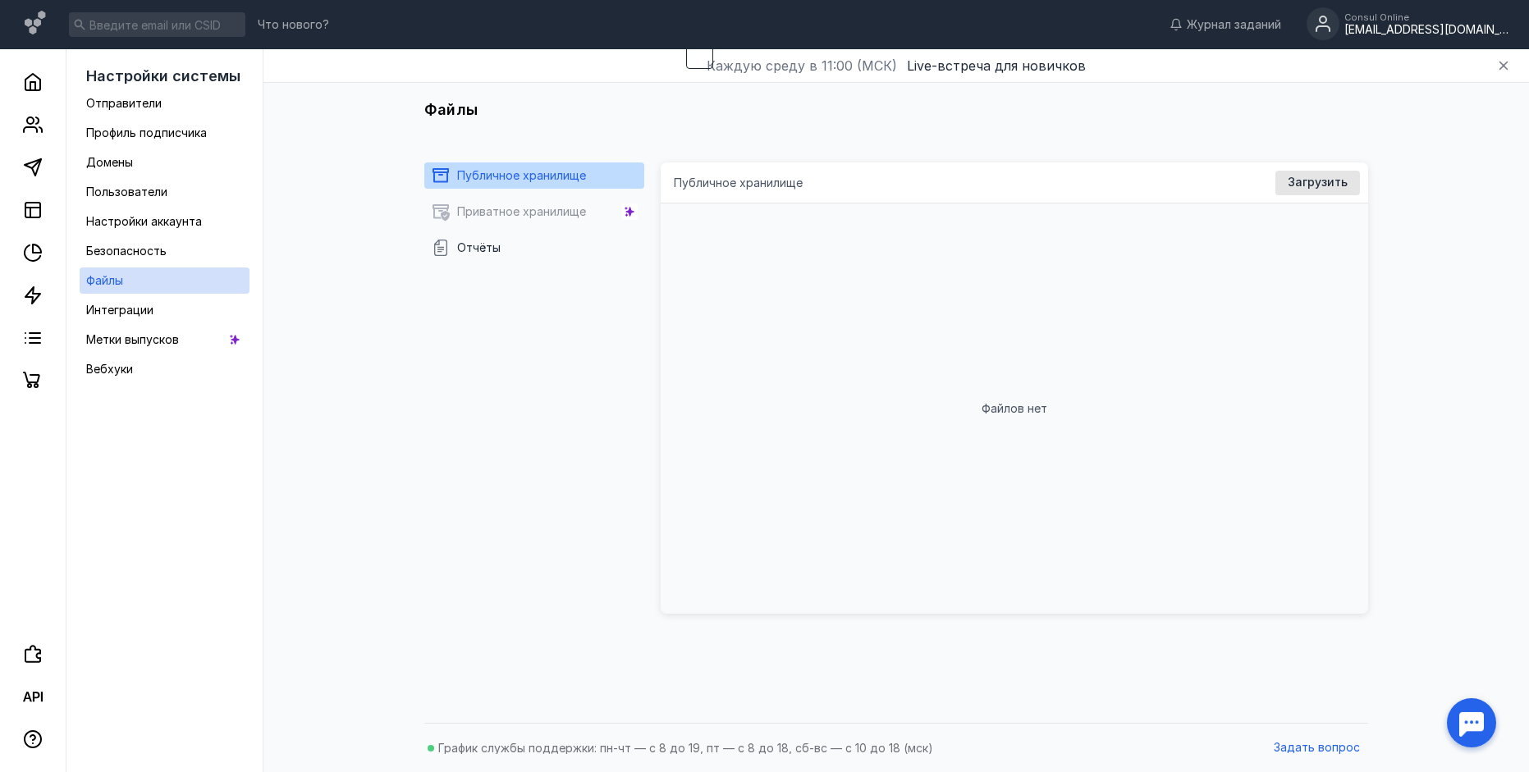
click at [579, 211] on div "Приватное хранилище" at bounding box center [534, 217] width 220 height 36
click at [199, 314] on link "Интеграции" at bounding box center [165, 310] width 170 height 26
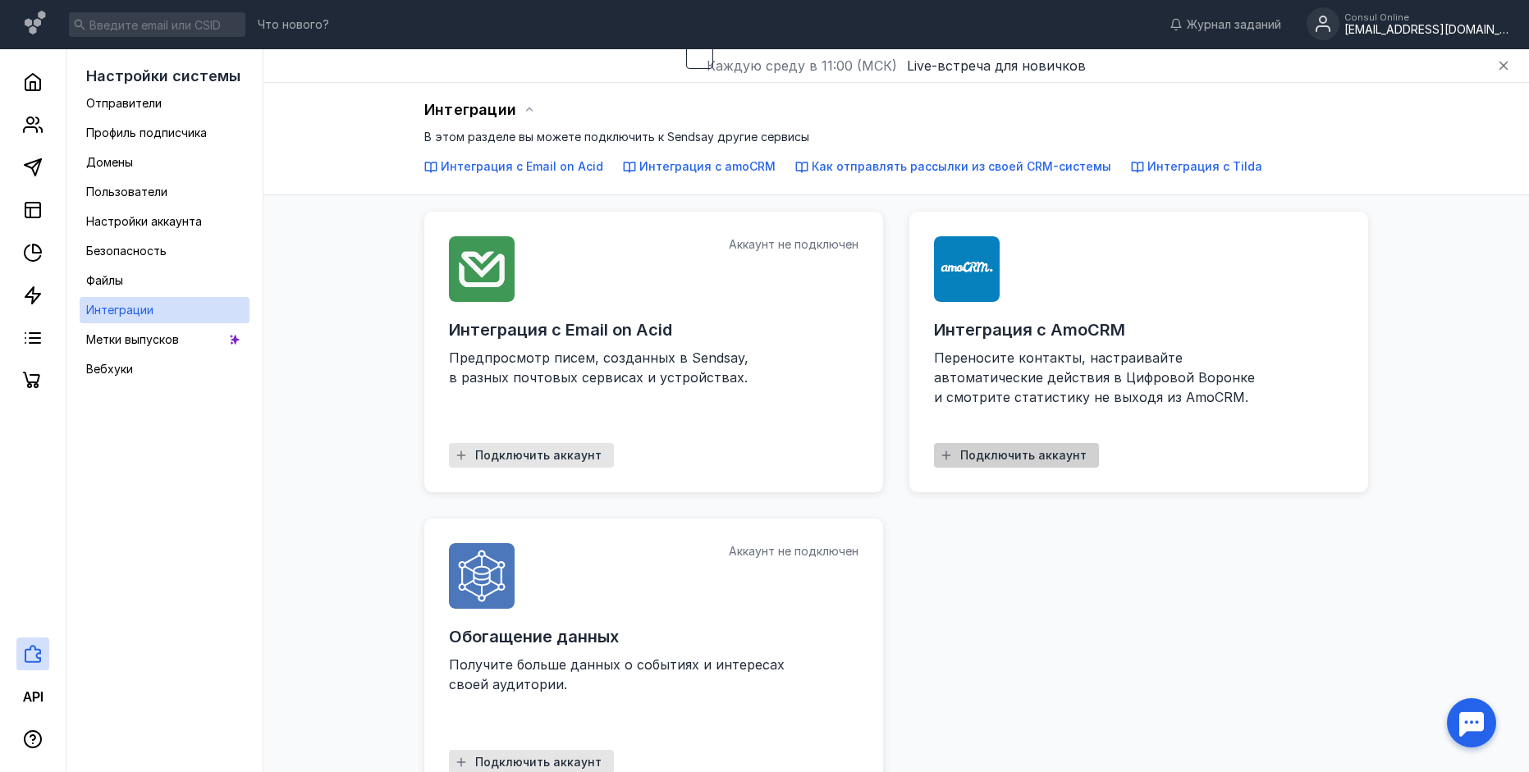
click at [1014, 451] on span "Подключить аккаунт" at bounding box center [1023, 456] width 126 height 14
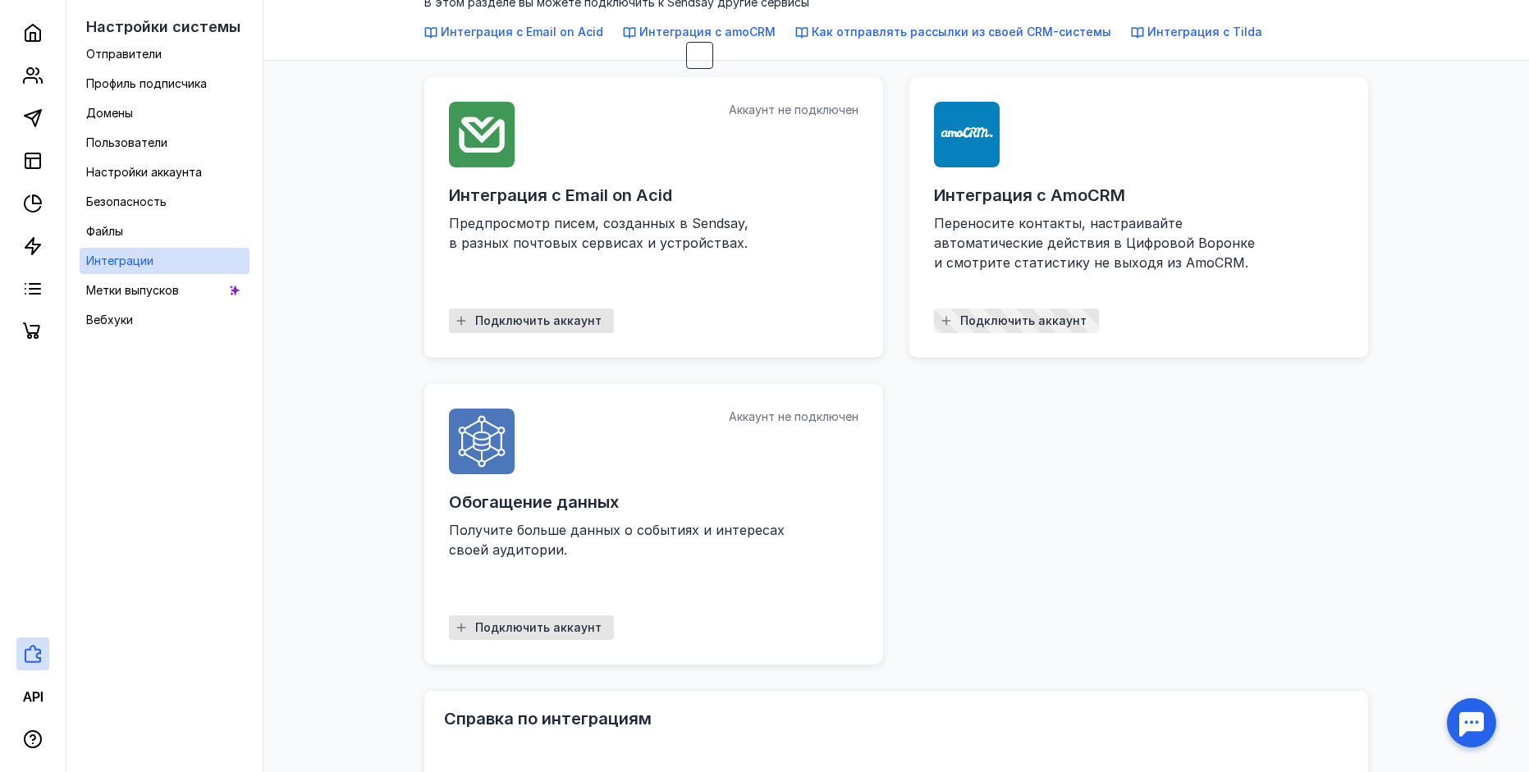
scroll to position [164, 0]
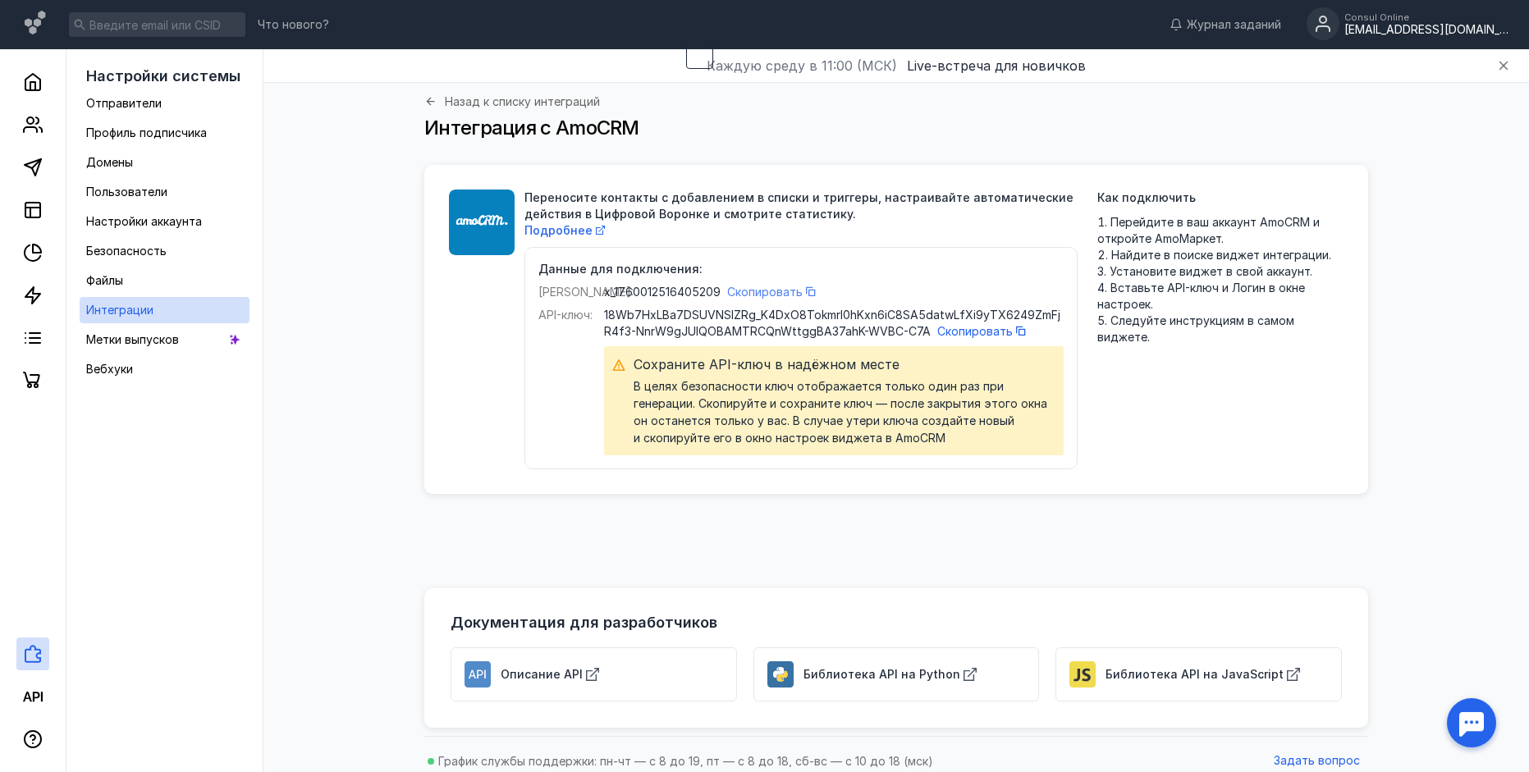
click at [777, 291] on span "Скопировать" at bounding box center [765, 292] width 76 height 14
click at [963, 330] on span "Скопировать" at bounding box center [975, 331] width 76 height 14
click at [561, 401] on div "API-ключ: 18Wb7HxLBa7DSUVNSIZRg_K4DxO8Tokmrl0hKxn6iC8SA5datwLfXi9yTX6249ZmFjR4f…" at bounding box center [800, 381] width 525 height 149
